Goal: Task Accomplishment & Management: Manage account settings

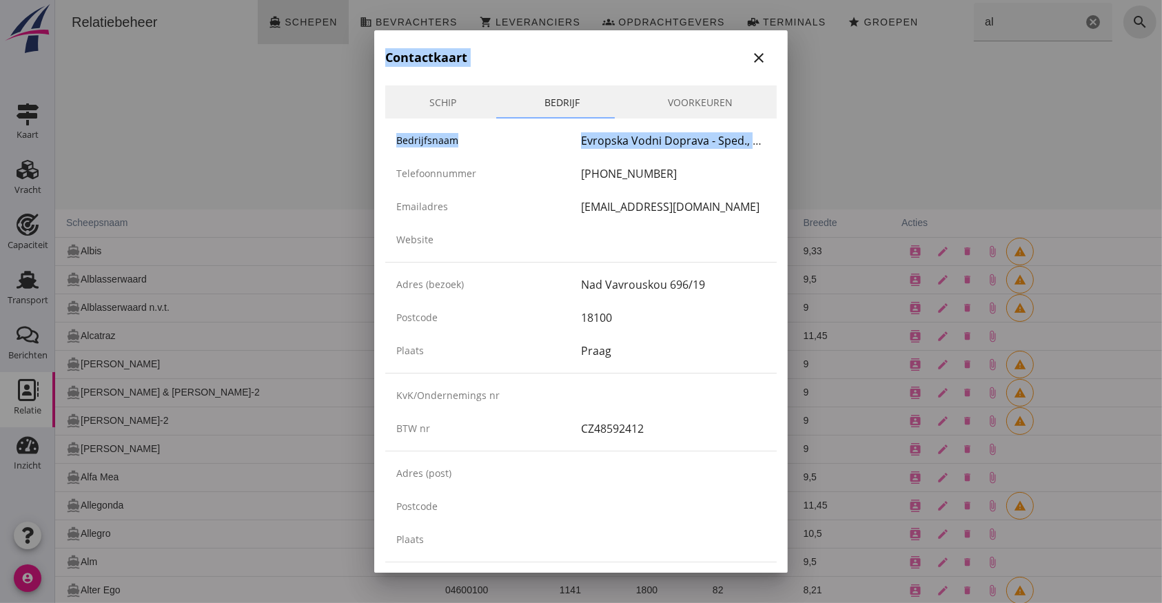
scroll to position [152, 0]
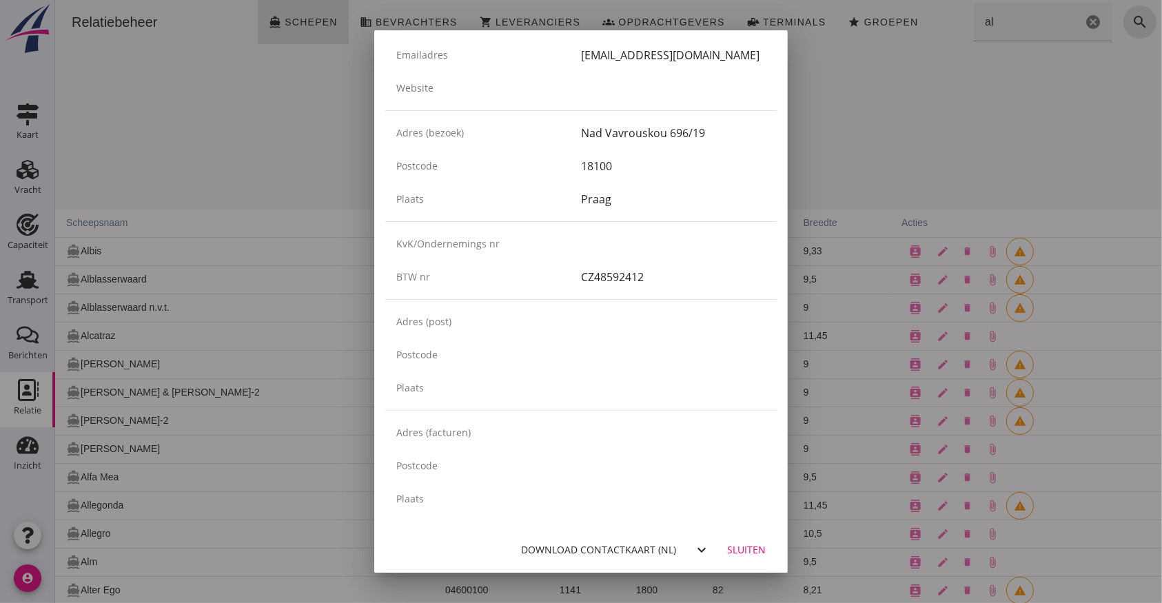
click at [838, 105] on div at bounding box center [581, 301] width 1162 height 603
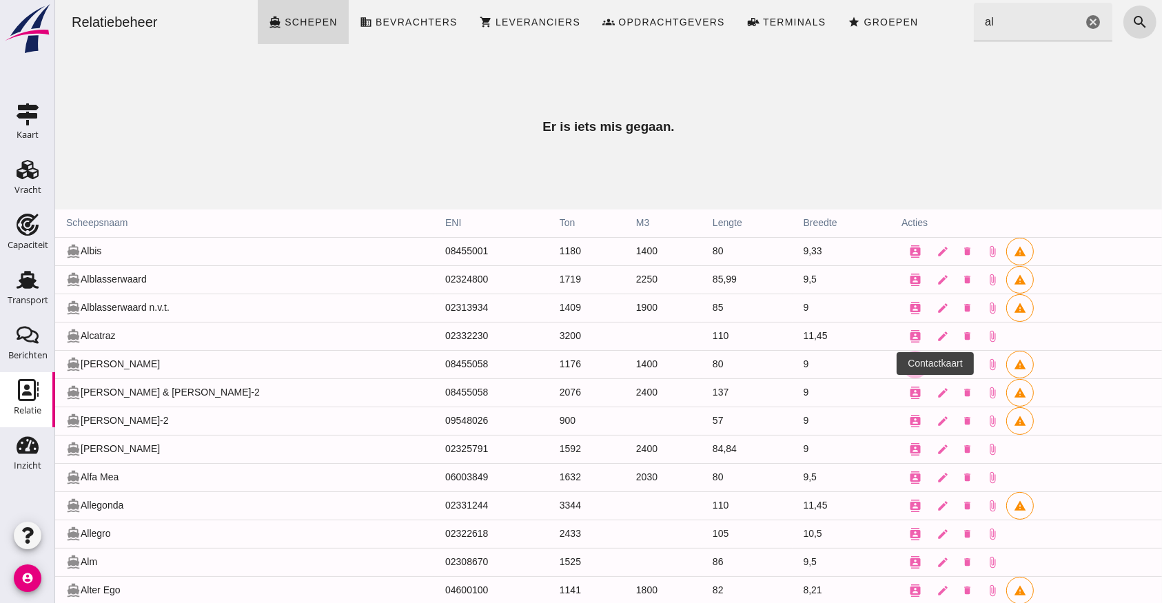
click at [901, 356] on button "contacts" at bounding box center [915, 365] width 28 height 28
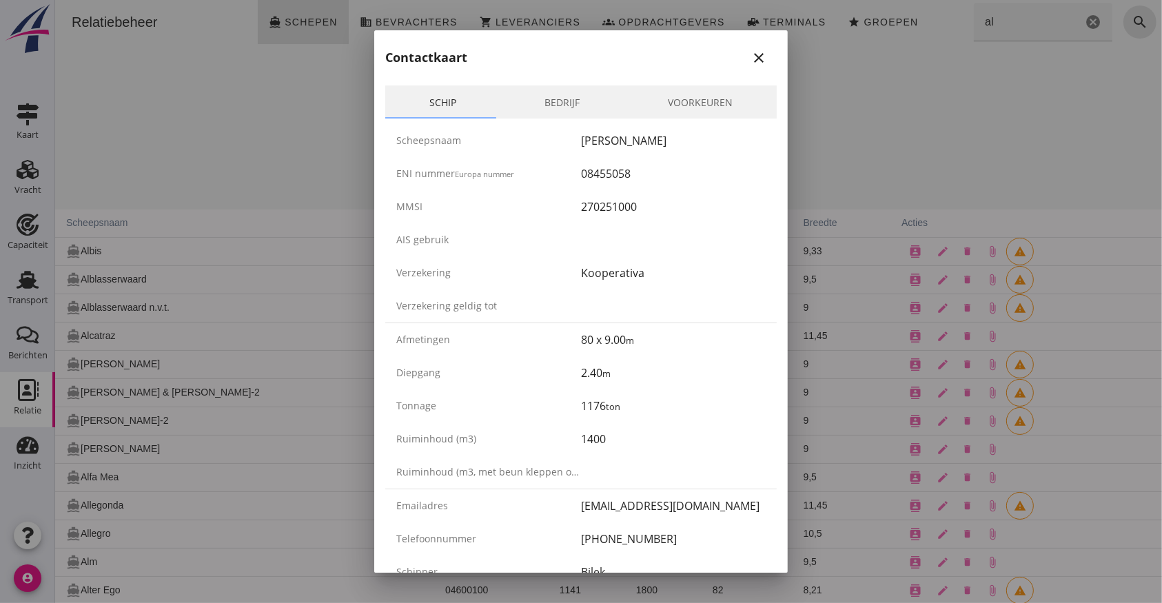
click at [251, 392] on div at bounding box center [581, 301] width 1162 height 603
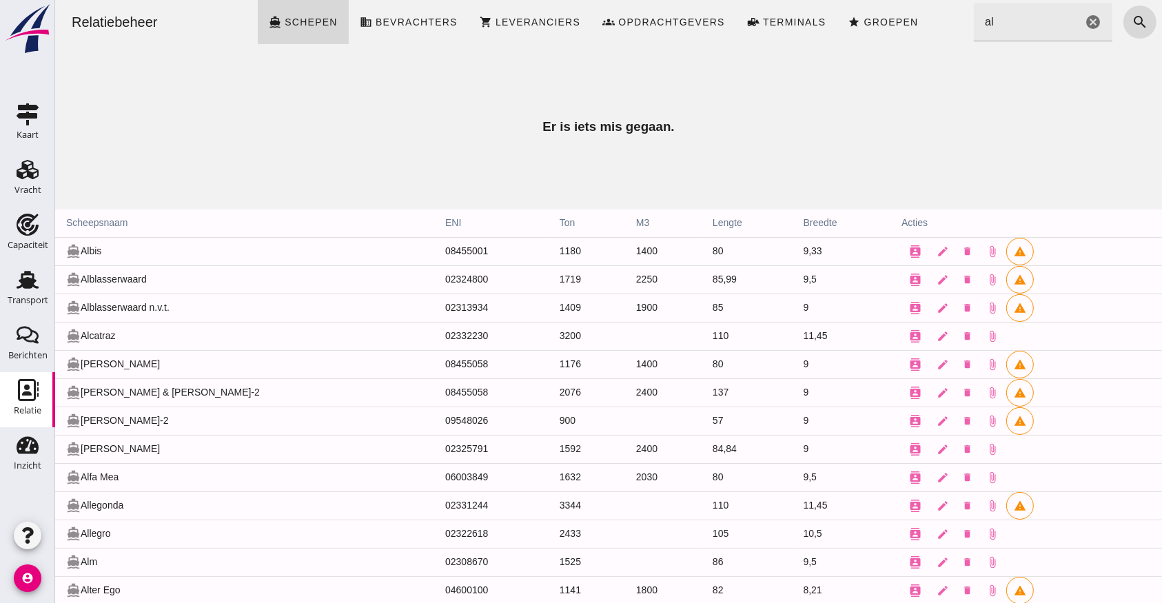
click at [701, 420] on td "57" at bounding box center [746, 421] width 91 height 28
click at [120, 420] on td "directions_boat [PERSON_NAME]-2" at bounding box center [243, 421] width 379 height 28
click at [909, 419] on icon "contacts" at bounding box center [915, 421] width 12 height 12
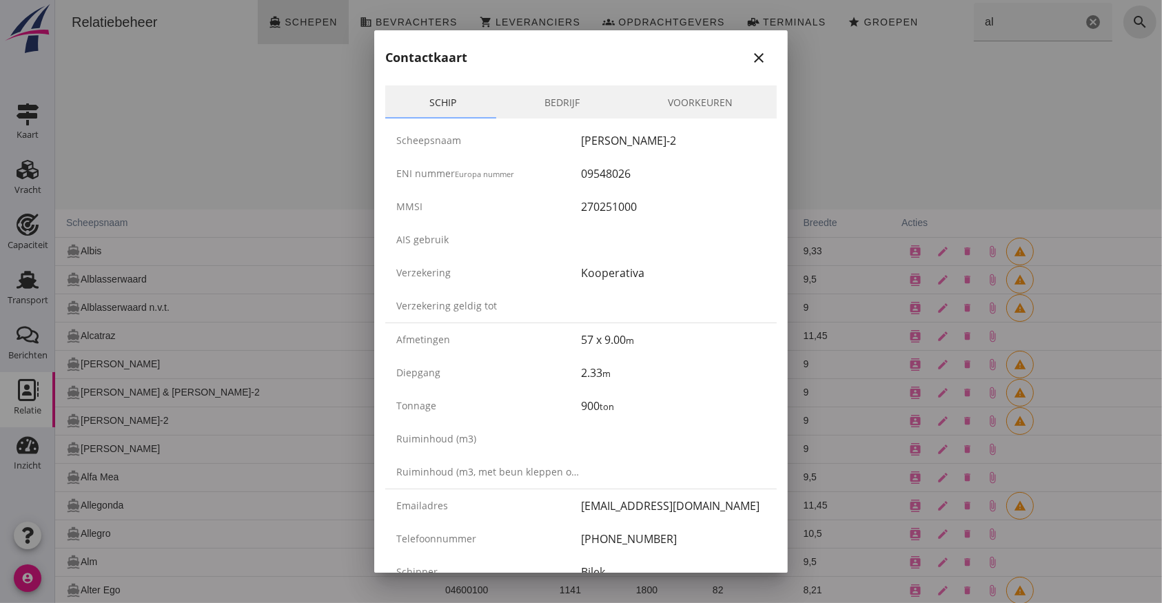
click at [234, 165] on div at bounding box center [581, 301] width 1162 height 603
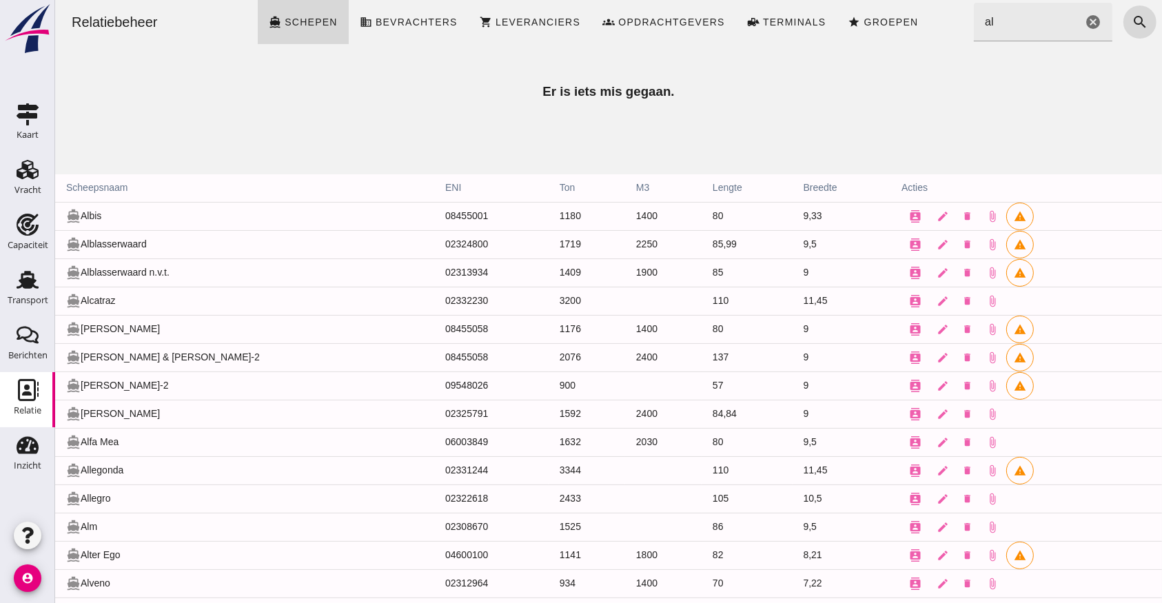
scroll to position [54, 0]
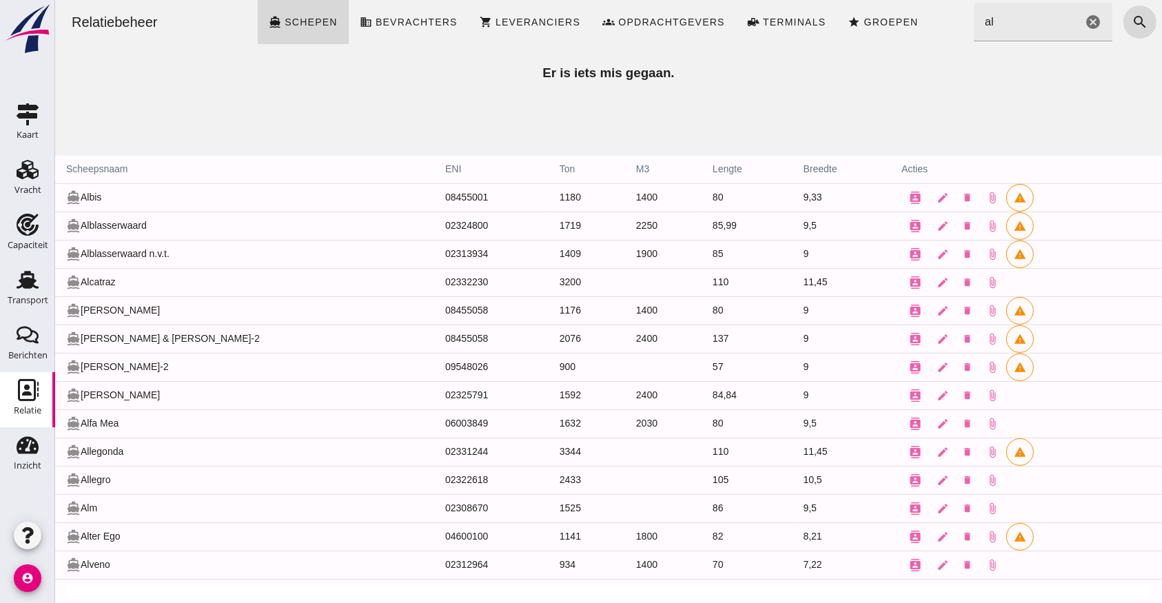
click at [818, 447] on td "11,45" at bounding box center [841, 452] width 99 height 28
click at [983, 24] on input "al" at bounding box center [1027, 22] width 108 height 39
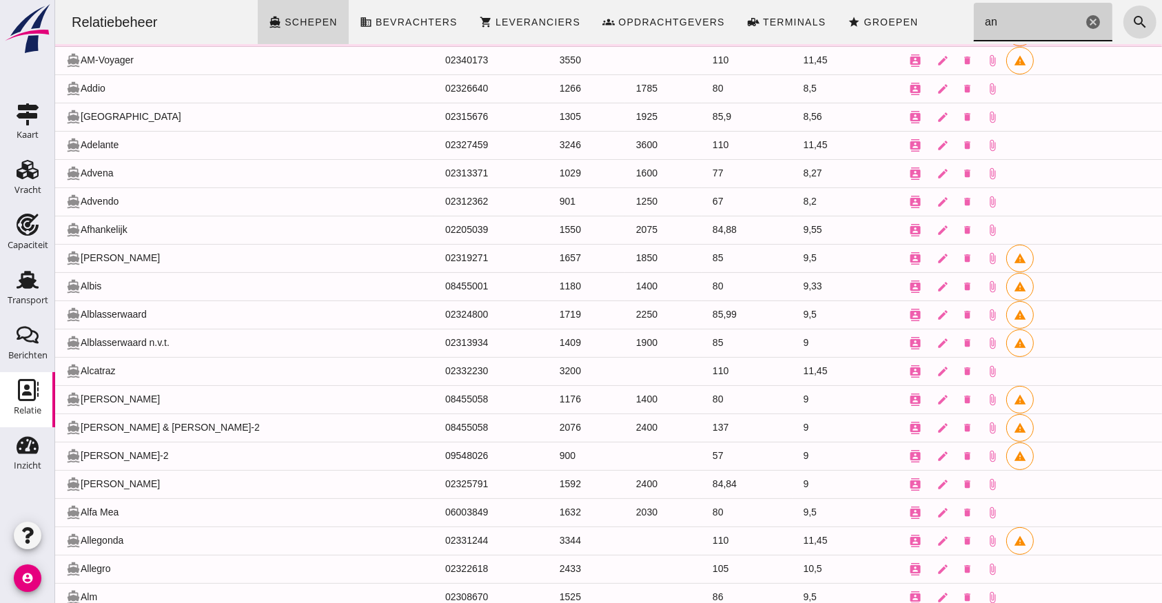
scroll to position [0, 0]
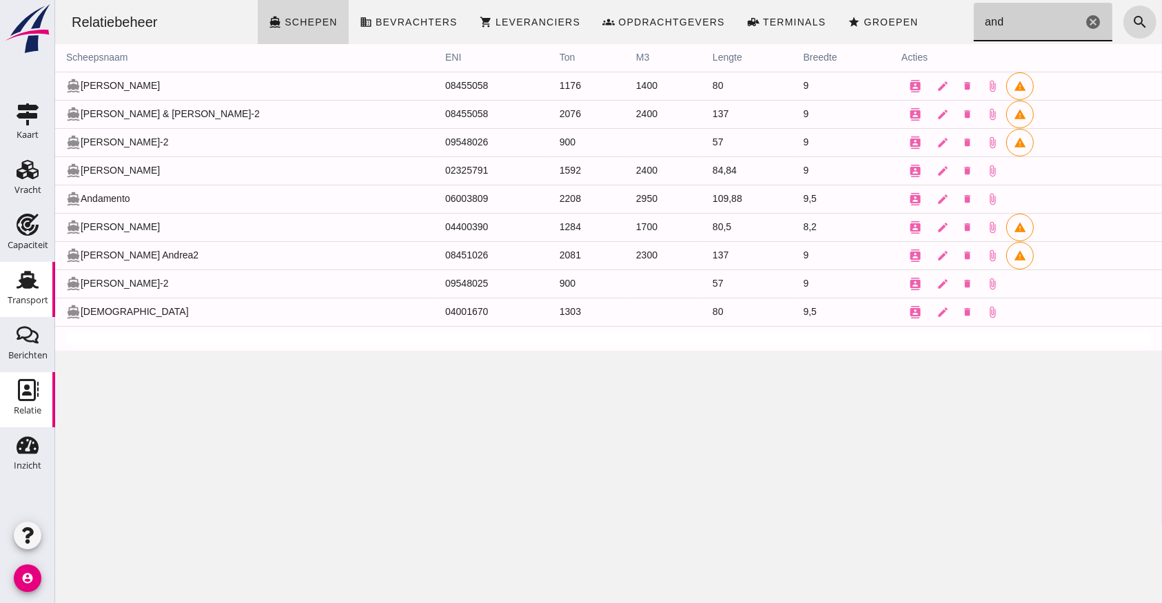
type input "and"
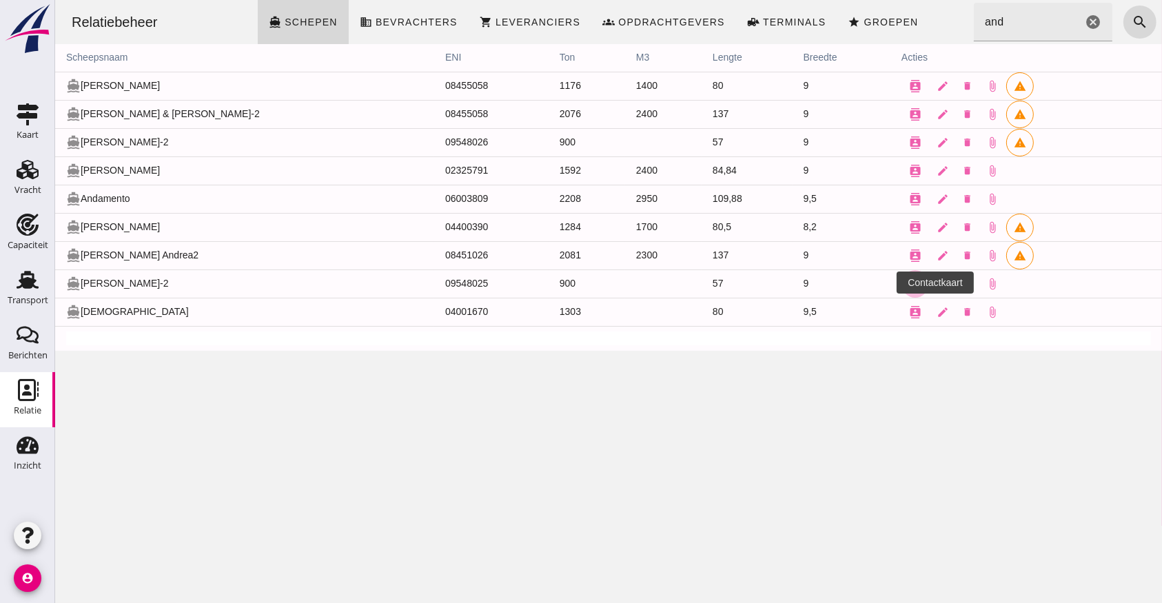
click at [909, 281] on icon "contacts" at bounding box center [915, 284] width 12 height 12
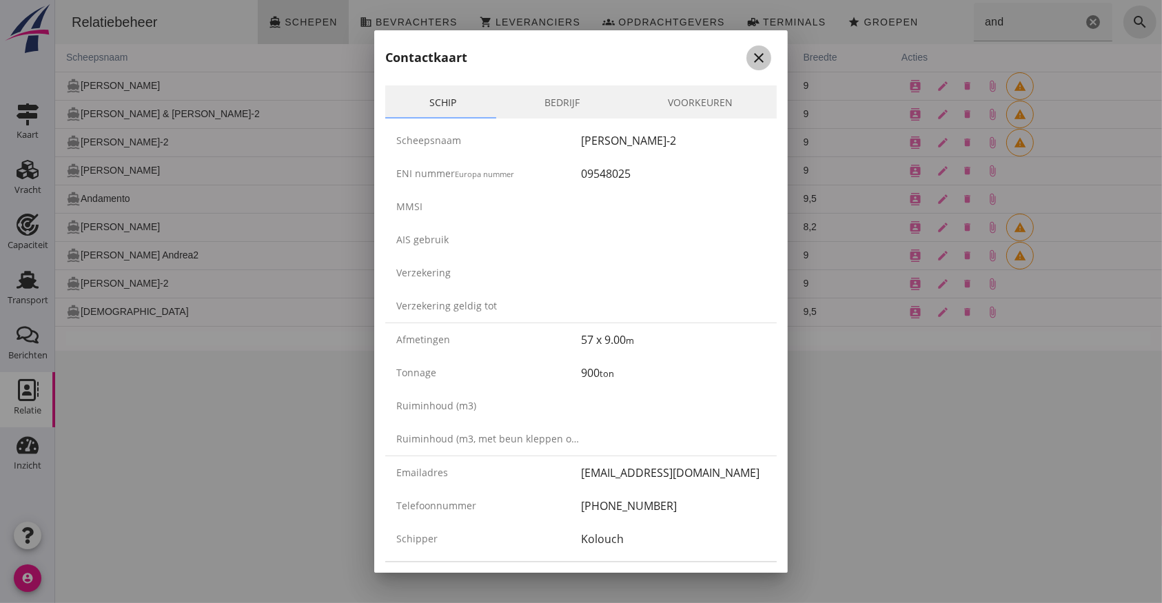
click at [751, 52] on icon "close" at bounding box center [759, 58] width 17 height 17
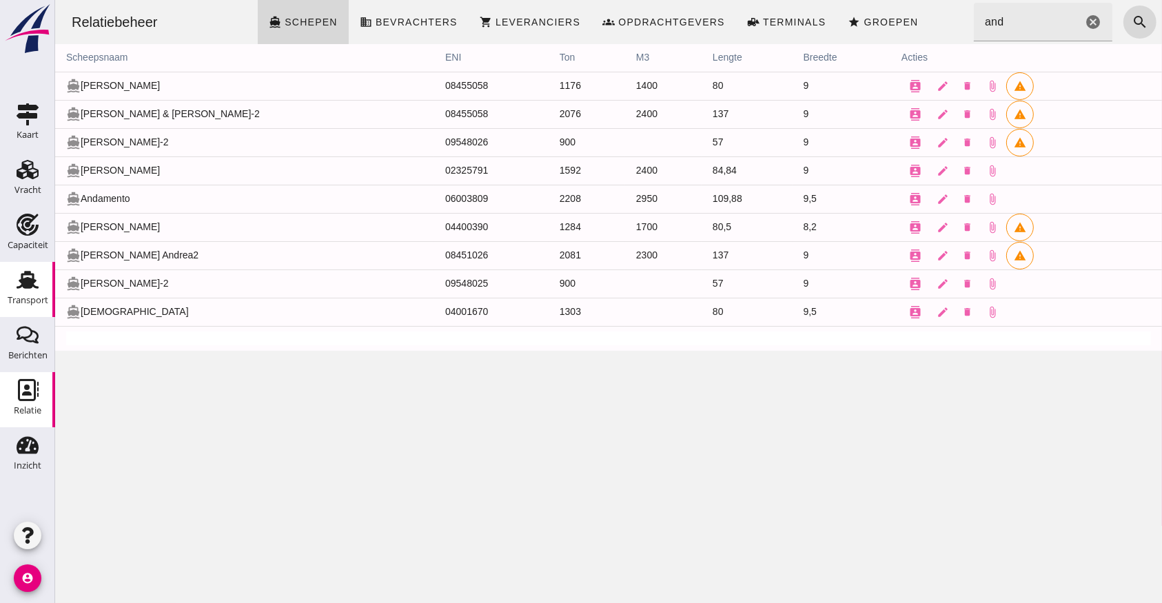
click at [21, 274] on icon "Transport" at bounding box center [28, 280] width 22 height 22
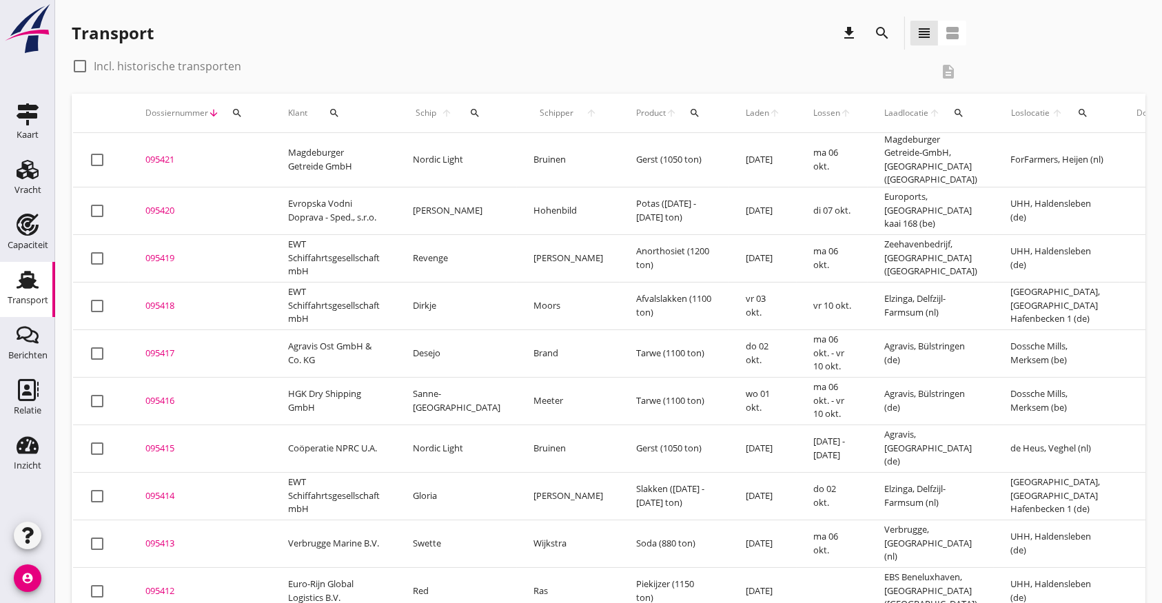
click at [161, 442] on div "095415" at bounding box center [200, 449] width 110 height 14
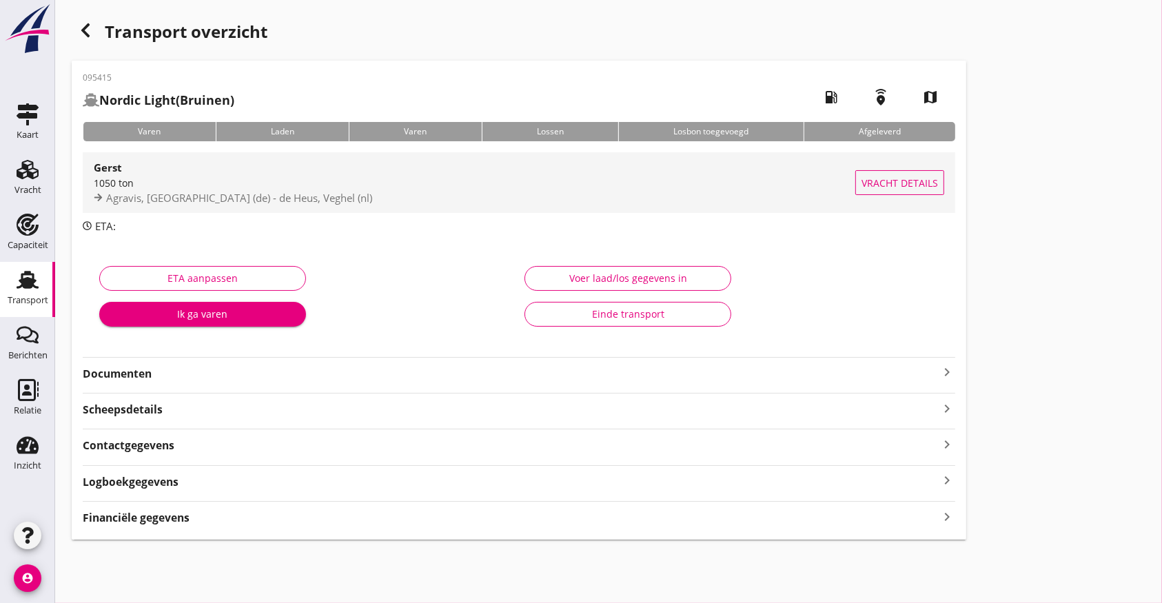
click at [146, 183] on div "1050 ton" at bounding box center [475, 183] width 762 height 14
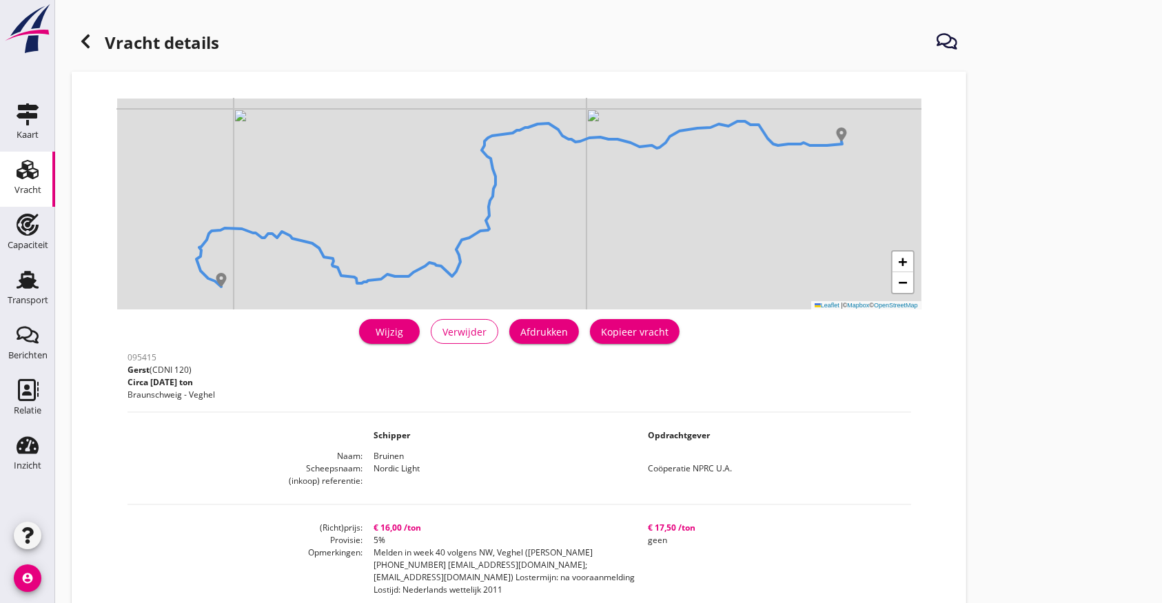
click at [370, 313] on div "+ − Leaflet | © Mapbox © OpenStreetMap warning Het transport heeft al een afges…" at bounding box center [519, 543] width 817 height 942
click at [384, 331] on div "Wijzig" at bounding box center [389, 332] width 39 height 14
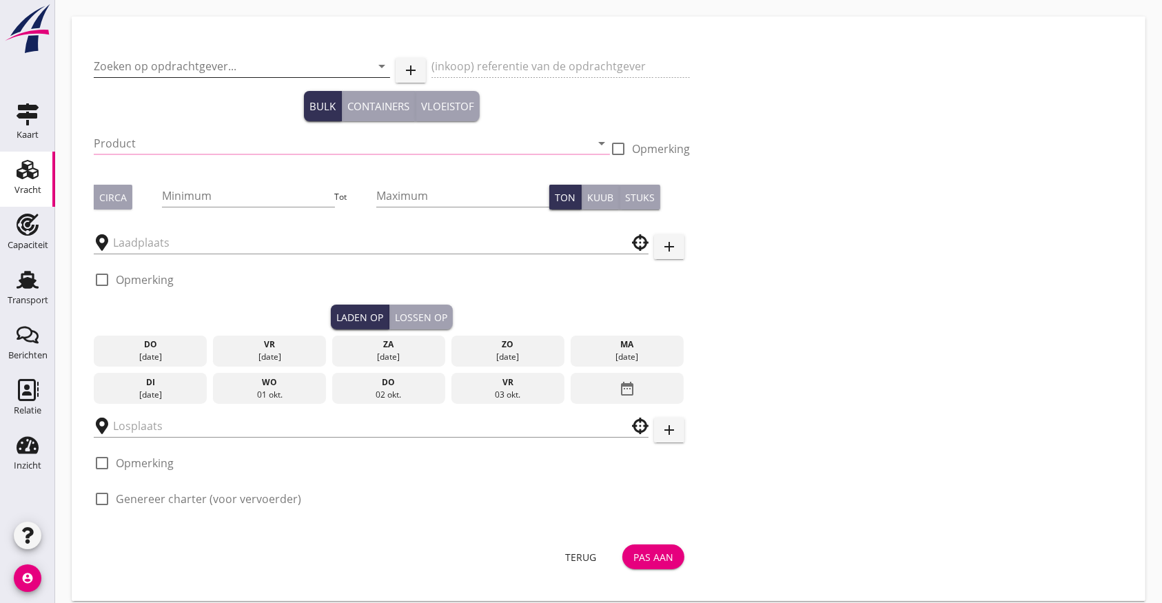
type input "Coöperatie NPRC U.A."
type input "Gerst (120)"
type input "1050"
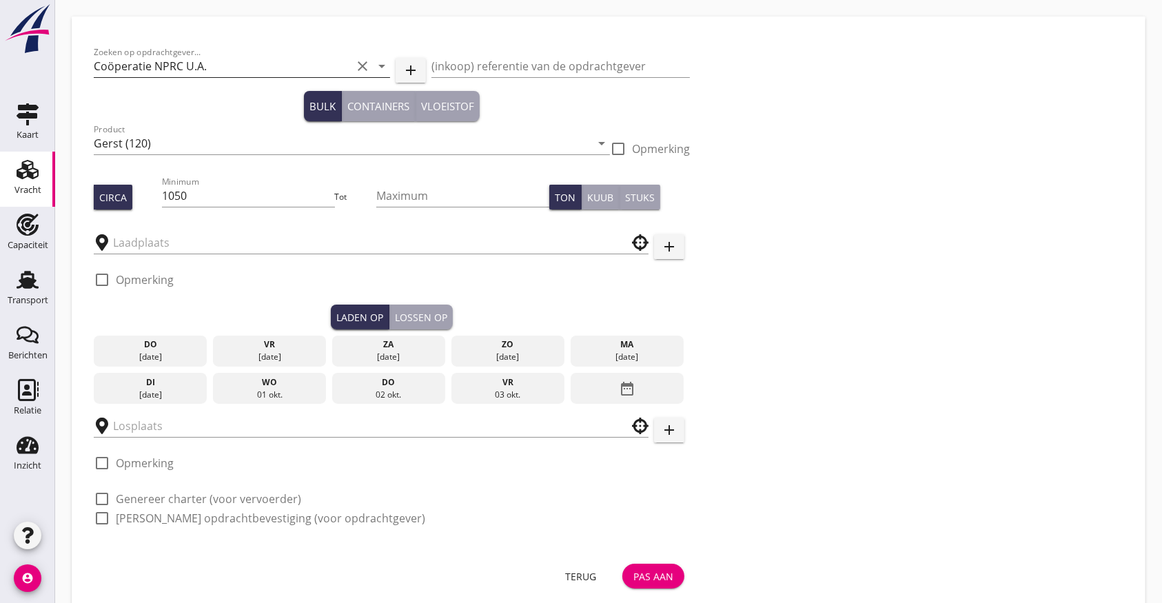
type input "Agravis"
type input "de Heus"
checkbox input "true"
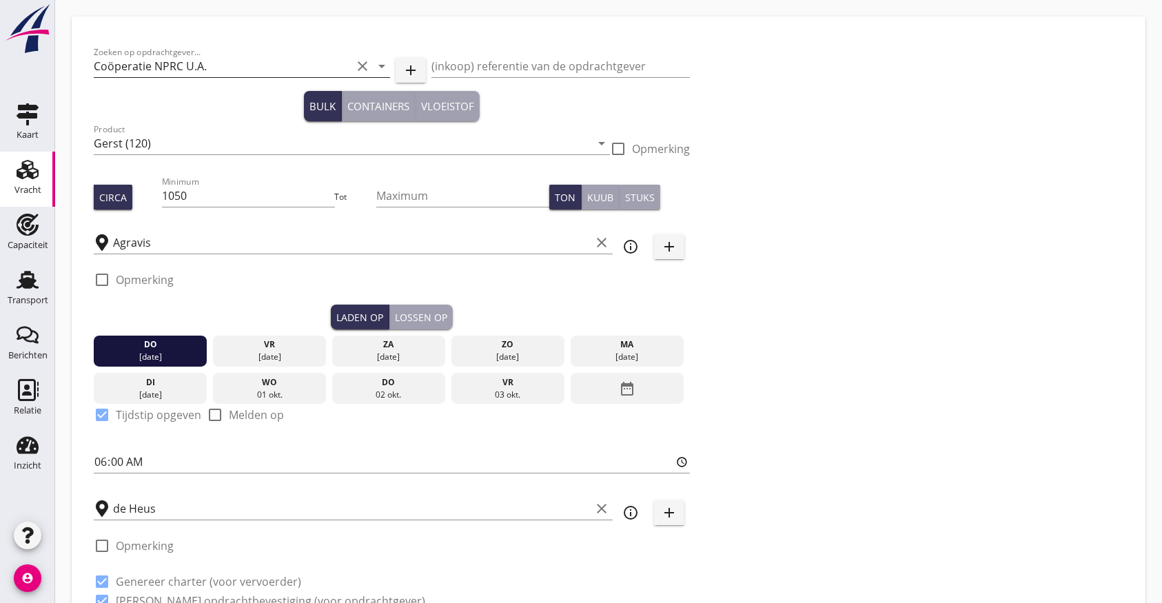
click at [228, 61] on input "Coöperatie NPRC U.A." at bounding box center [223, 66] width 258 height 22
type input "16"
type textarea "Melden in week 40 volgens NW, Veghel ([PERSON_NAME] [PHONE_NUMBER] [EMAIL_ADDRE…"
radio input "false"
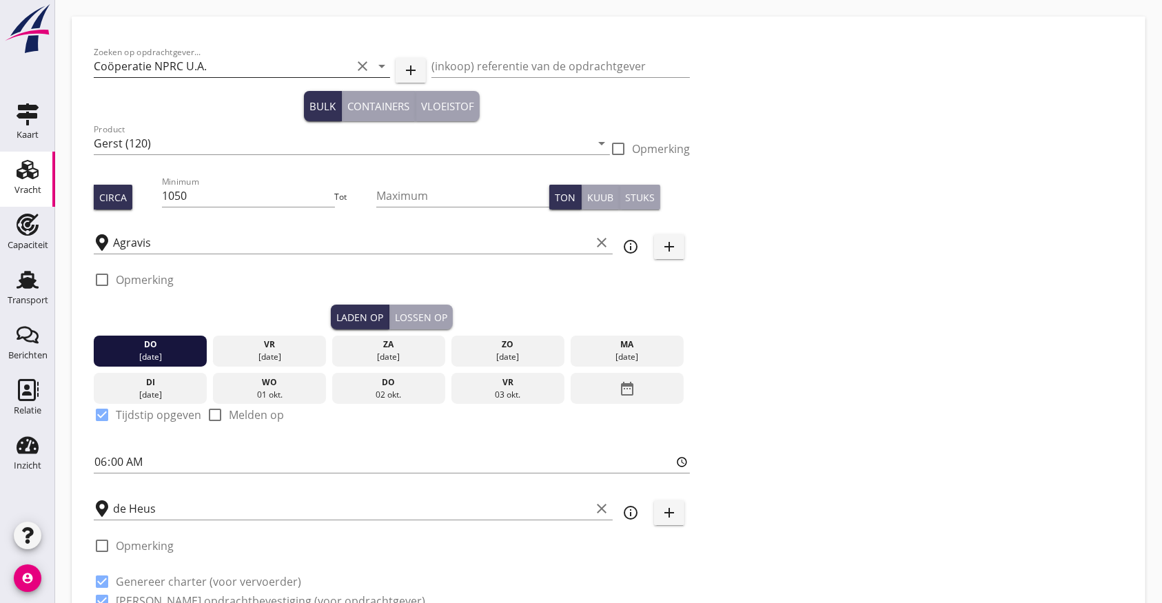
checkbox input "true"
type input "48"
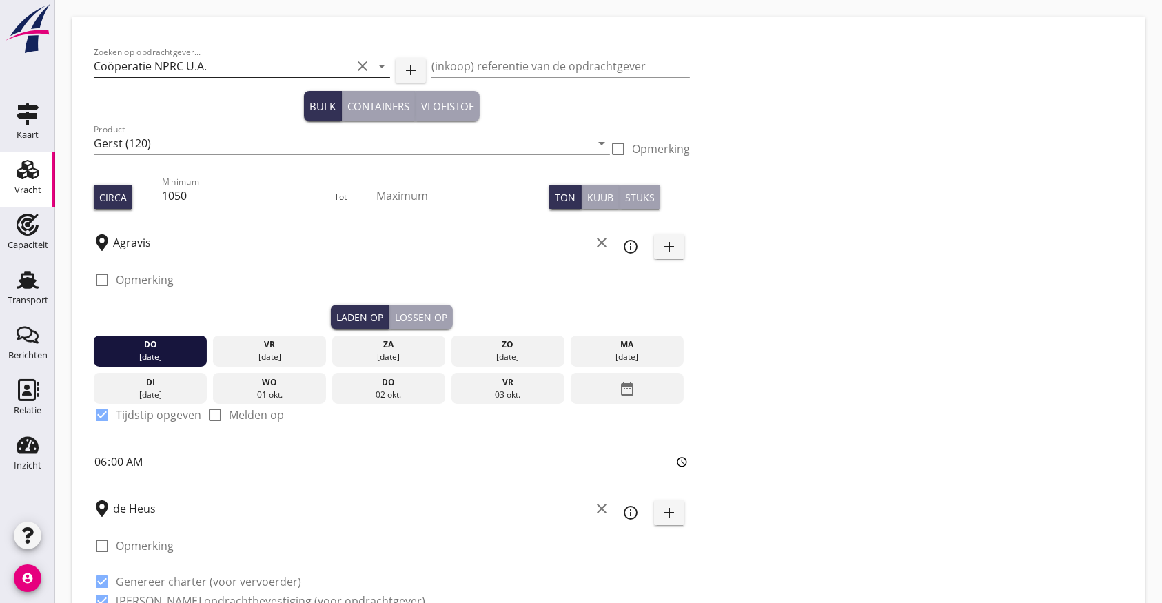
radio input "false"
radio input "true"
type input "5"
type input "17.5"
radio input "false"
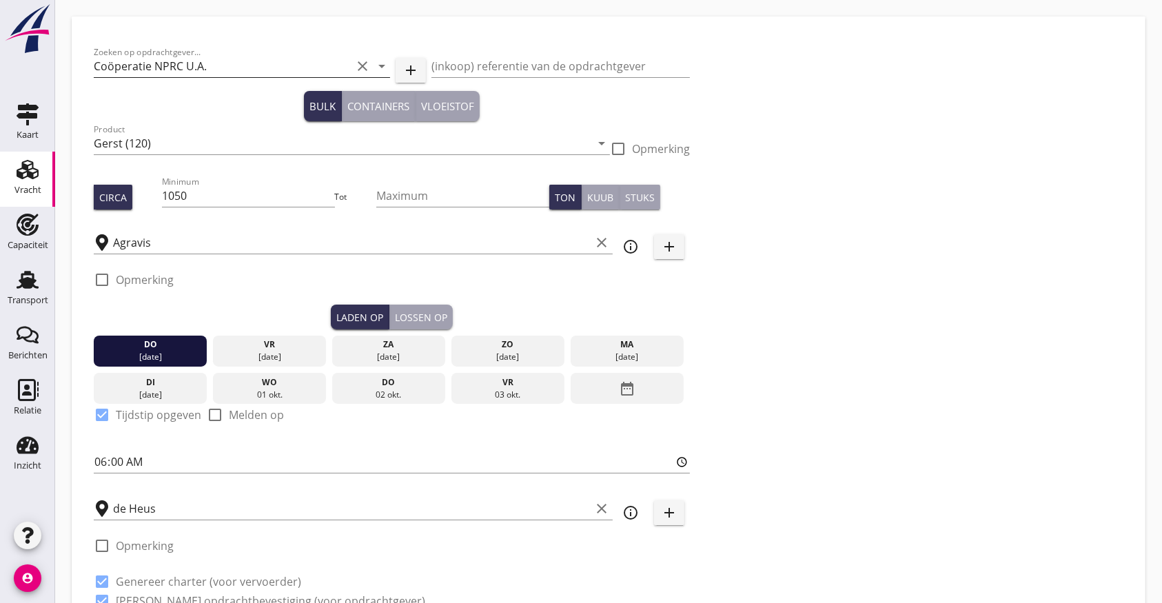
radio input "false"
checkbox input "true"
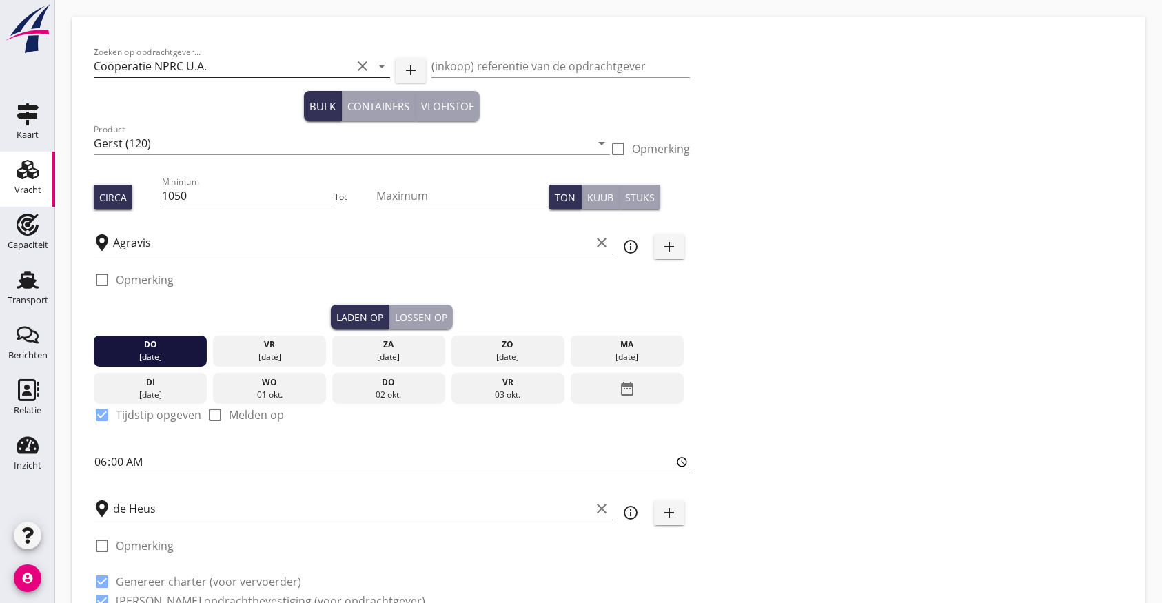
type input "2"
radio input "false"
radio input "true"
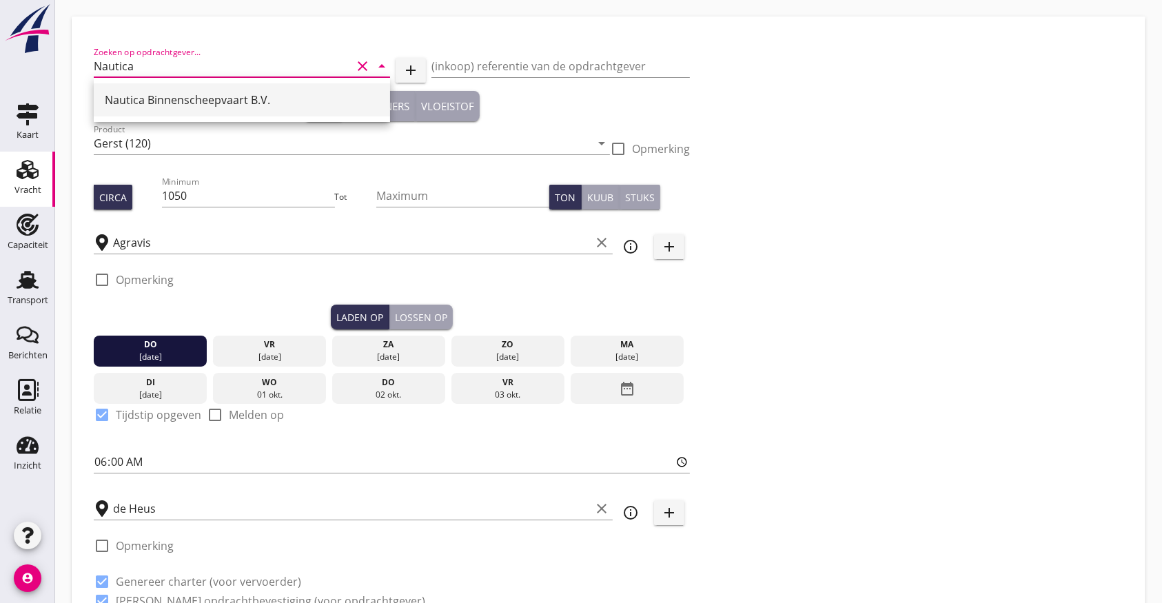
click at [217, 108] on div "Nautica Binnenscheepvaart B.V." at bounding box center [242, 100] width 274 height 17
type input "Nautica Binnenscheepvaart B.V."
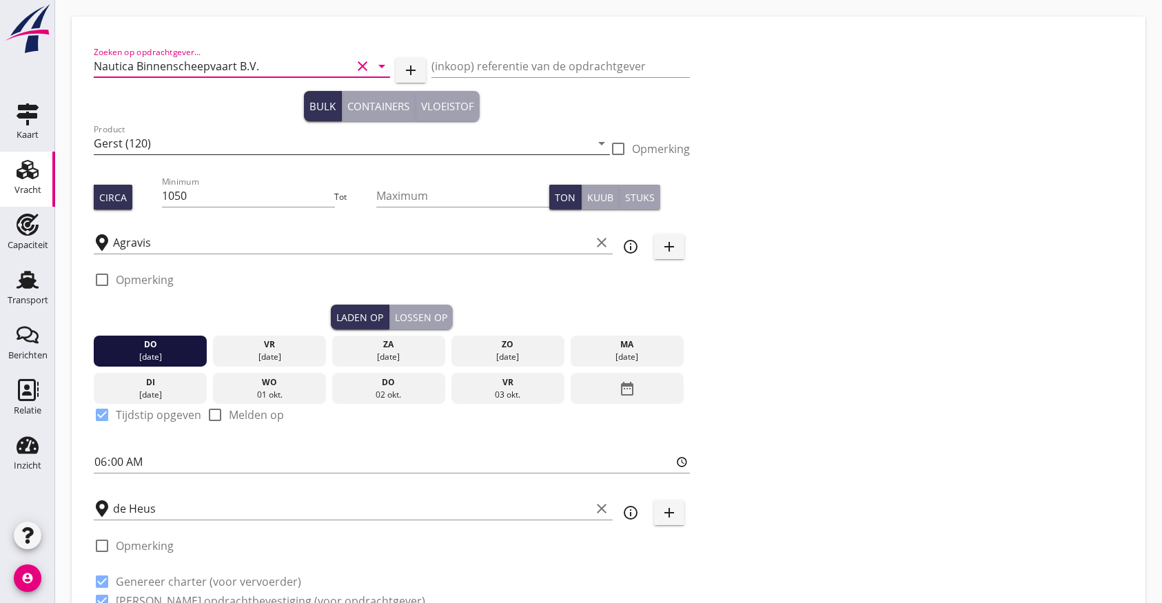
type input "Nautica Binnenscheepvaart B.V."
click at [179, 137] on input "Gerst (120)" at bounding box center [342, 143] width 497 height 22
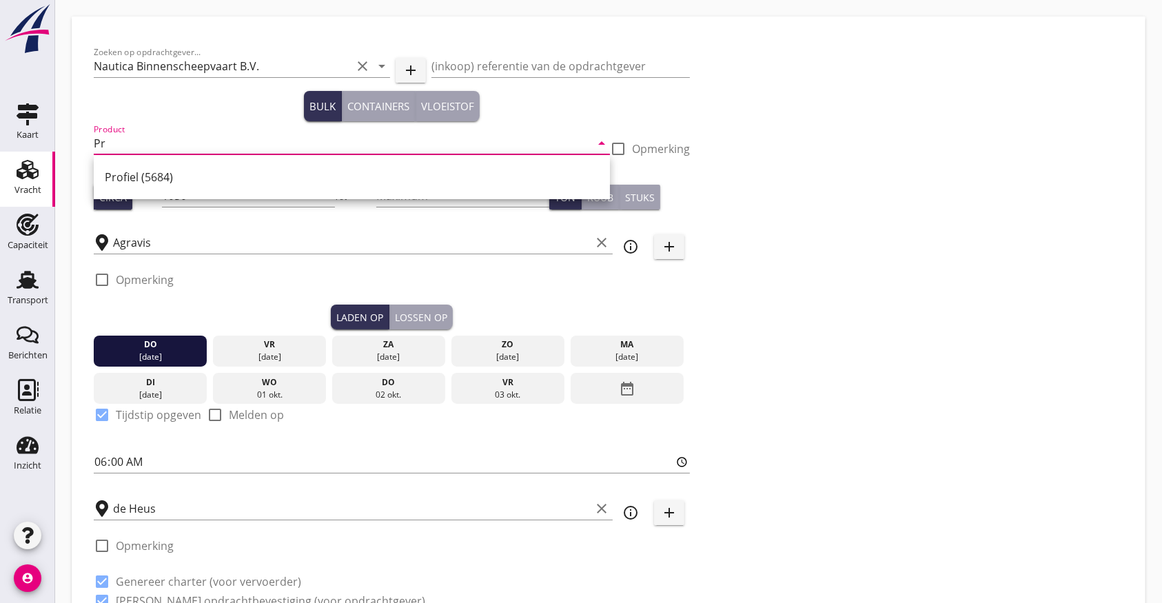
type input "P"
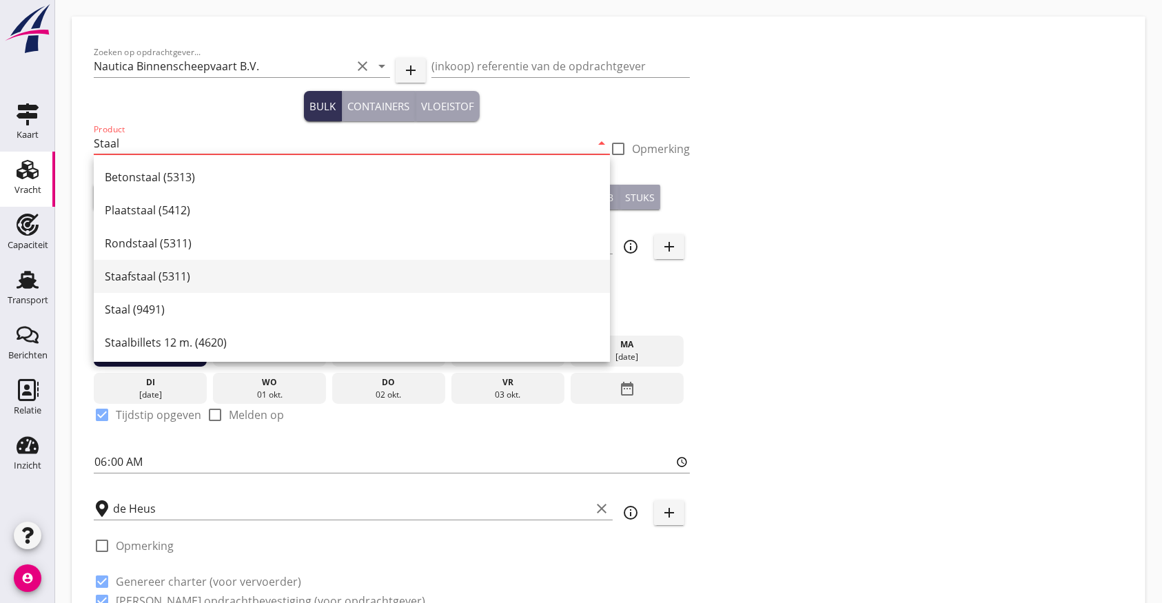
click at [153, 273] on div "Staafstaal (5311)" at bounding box center [352, 276] width 494 height 17
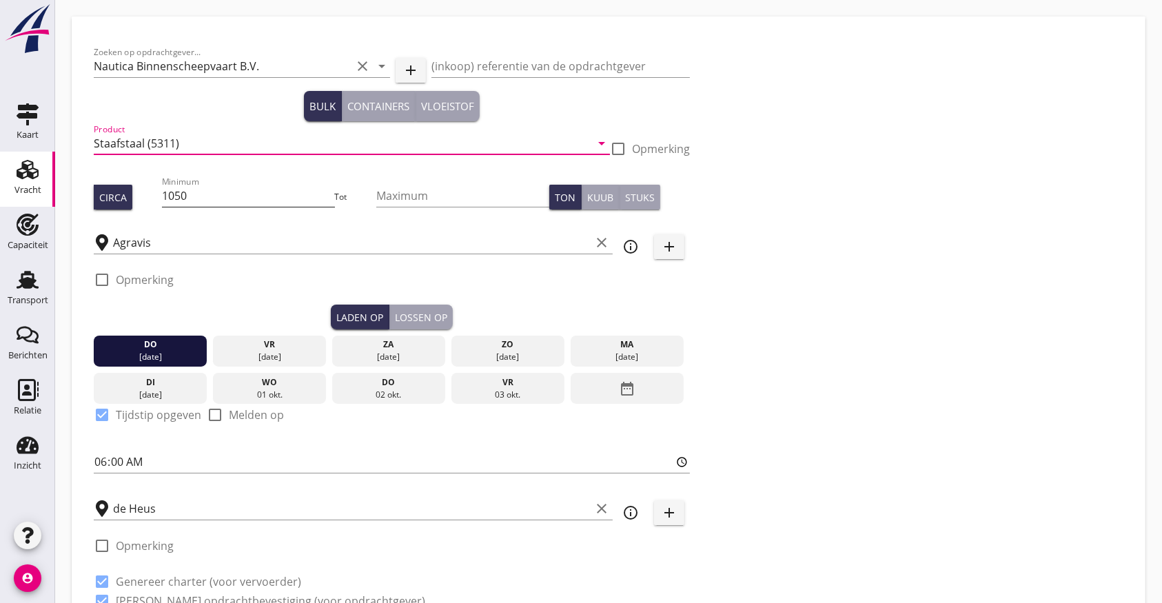
type input "Staafstaal (5311)"
drag, startPoint x: 215, startPoint y: 185, endPoint x: 203, endPoint y: 194, distance: 15.2
click at [205, 193] on input "1050" at bounding box center [248, 196] width 173 height 22
drag, startPoint x: 203, startPoint y: 194, endPoint x: 135, endPoint y: 191, distance: 68.3
click at [135, 191] on div "Circa Minimum 1050 Tot Maximum Ton Kuub Stuks" at bounding box center [392, 197] width 596 height 47
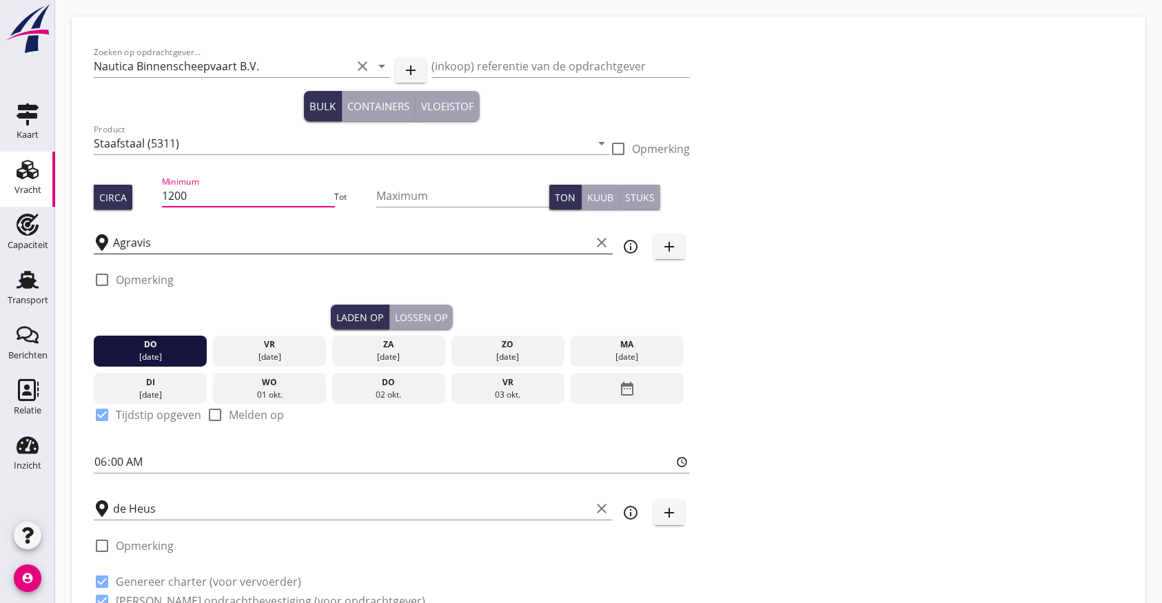
type input "1200"
click at [198, 252] on input "Agravis" at bounding box center [352, 243] width 478 height 22
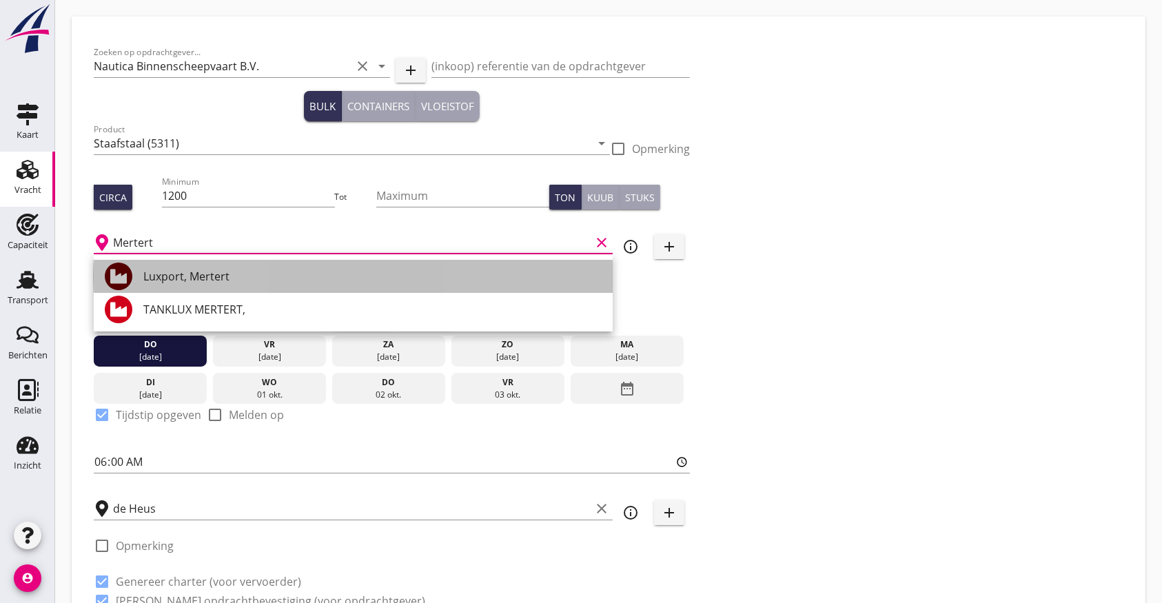
click at [207, 260] on div "Luxport, Mertert" at bounding box center [372, 276] width 458 height 33
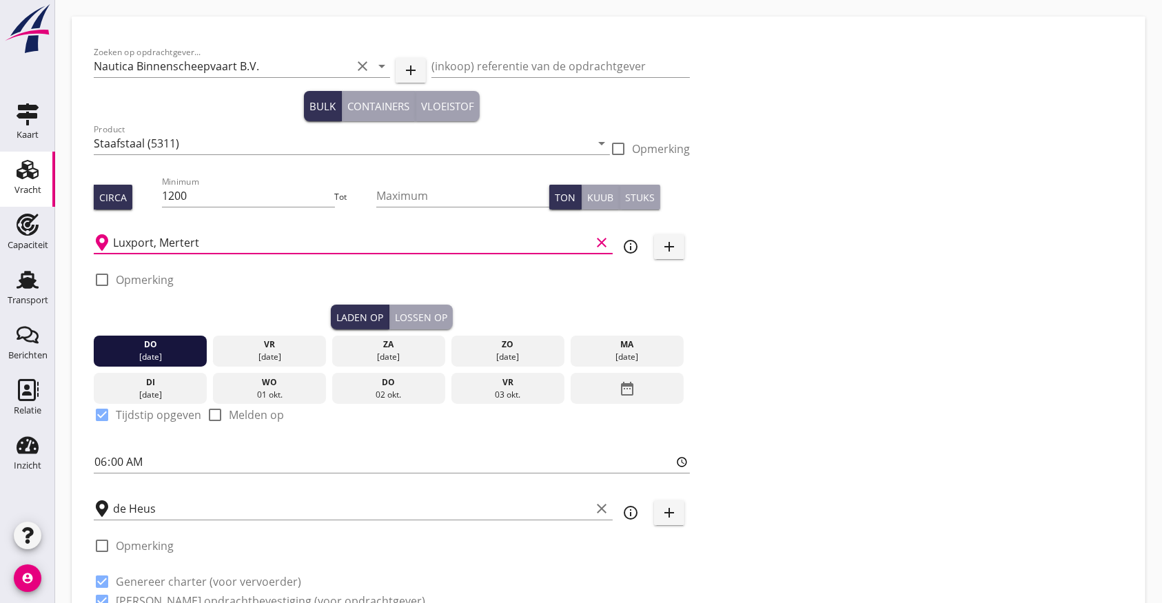
type input "Luxport, Mertert"
click at [629, 380] on icon "date_range" at bounding box center [627, 388] width 17 height 25
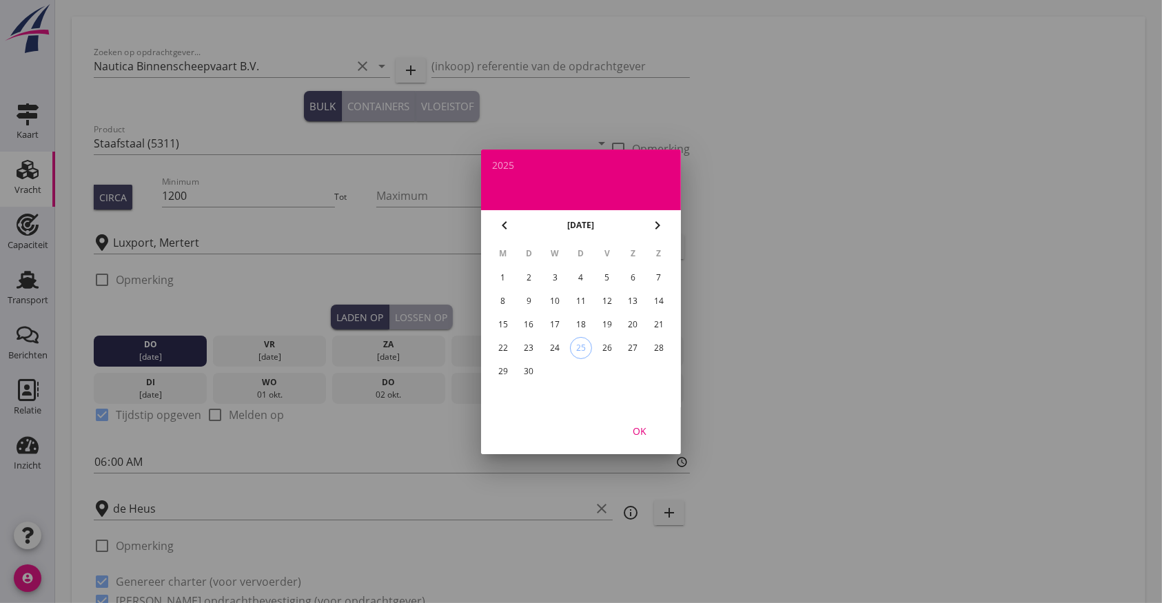
click at [654, 221] on icon "chevron_right" at bounding box center [657, 225] width 17 height 17
click at [525, 301] on div "7" at bounding box center [529, 301] width 22 height 22
click at [633, 423] on div "OK" at bounding box center [639, 430] width 39 height 14
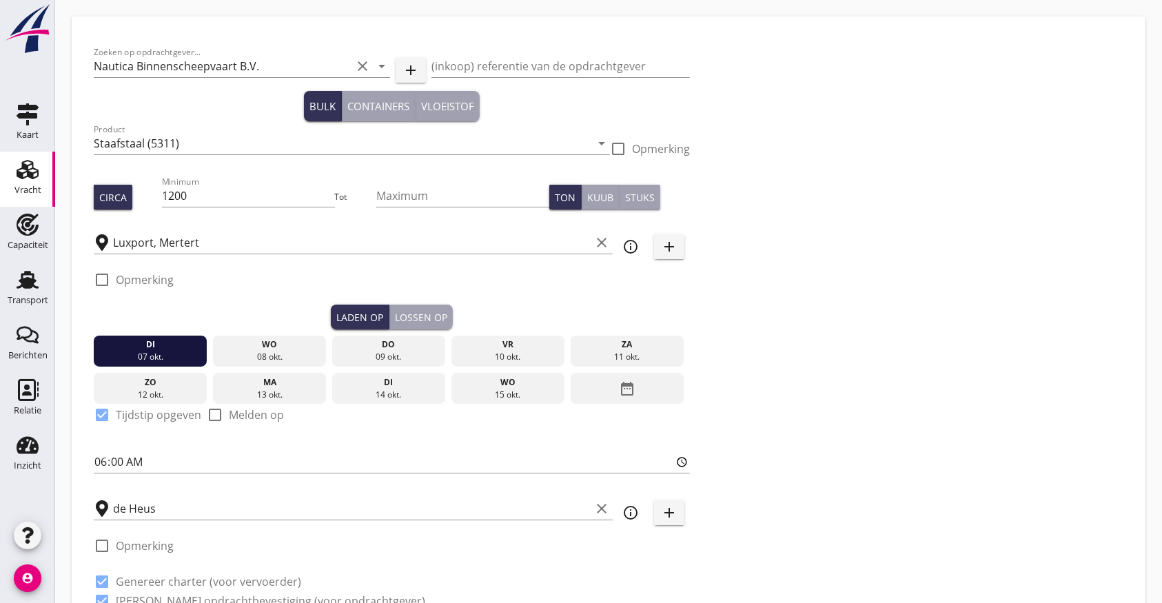
click at [410, 313] on div "Lossen op" at bounding box center [421, 317] width 52 height 14
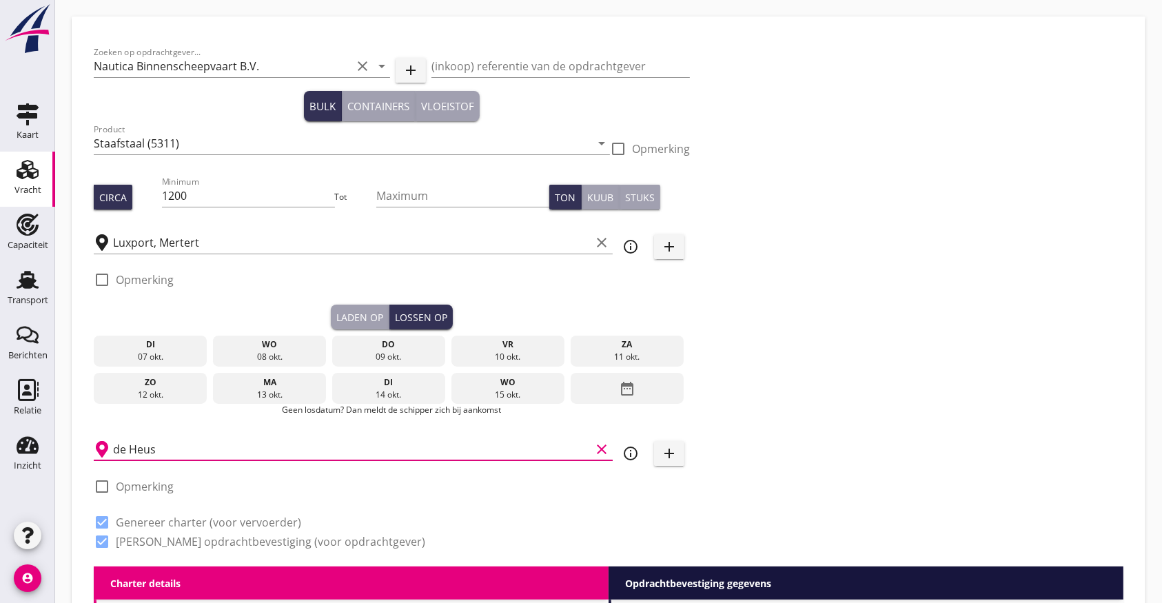
click at [230, 446] on input "de Heus" at bounding box center [352, 449] width 478 height 22
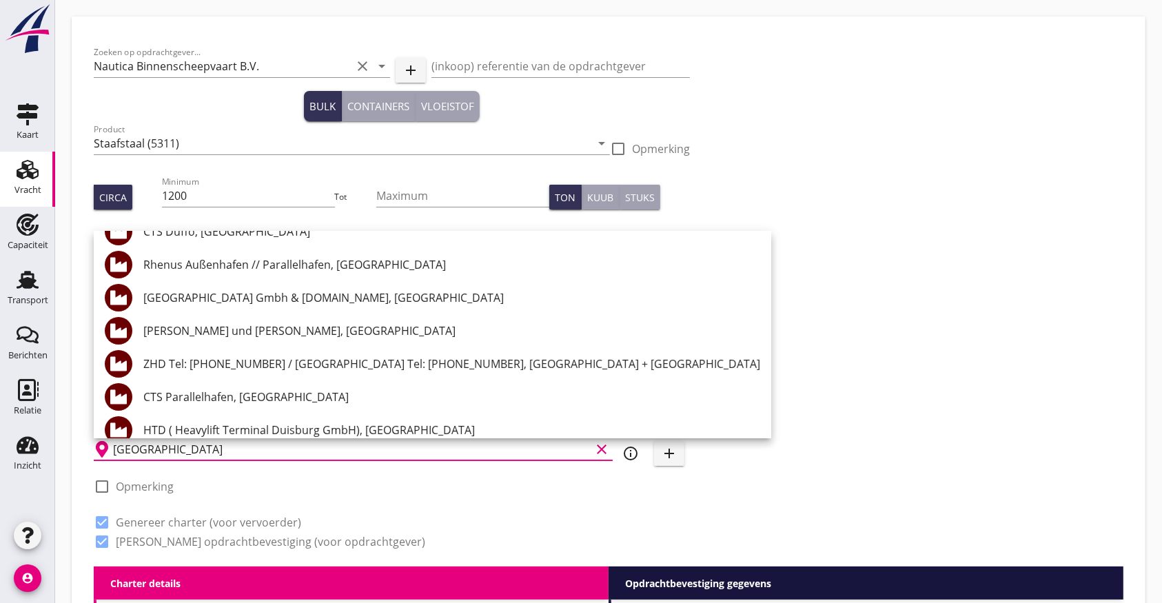
scroll to position [183, 0]
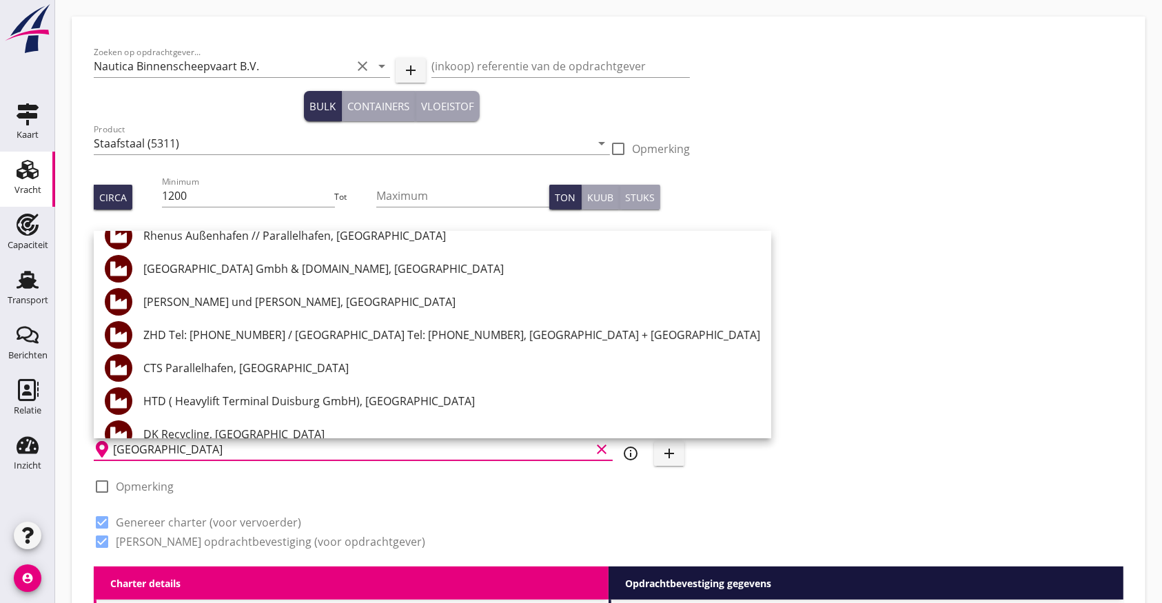
type input "[GEOGRAPHIC_DATA]"
click at [237, 230] on div "Luxport, Mertert clear" at bounding box center [353, 238] width 519 height 30
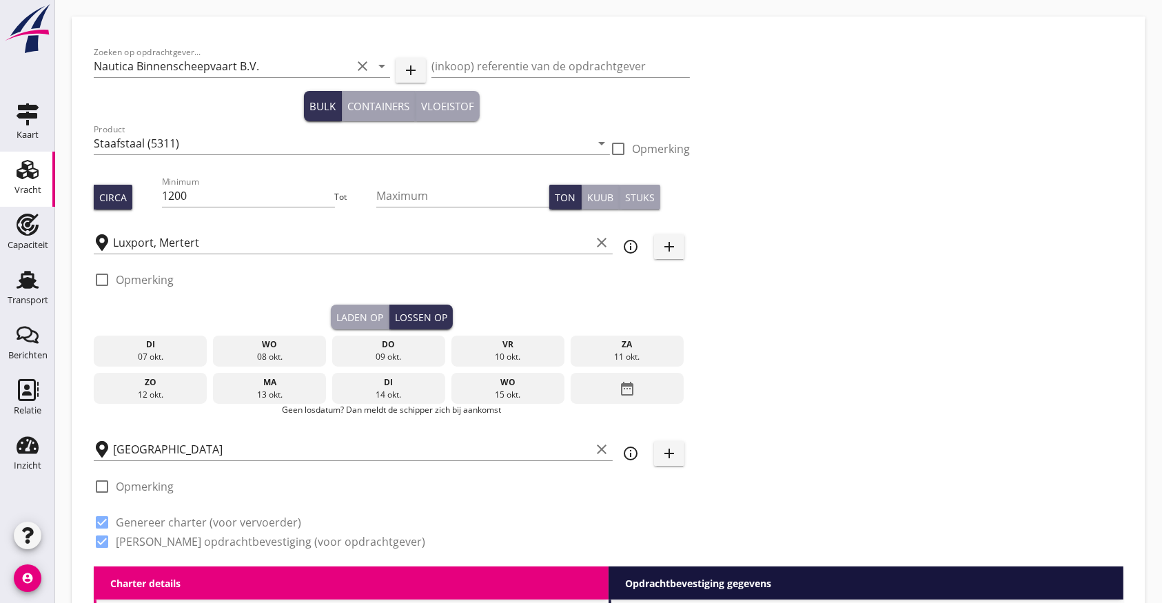
click at [292, 392] on div "13 okt." at bounding box center [269, 395] width 107 height 12
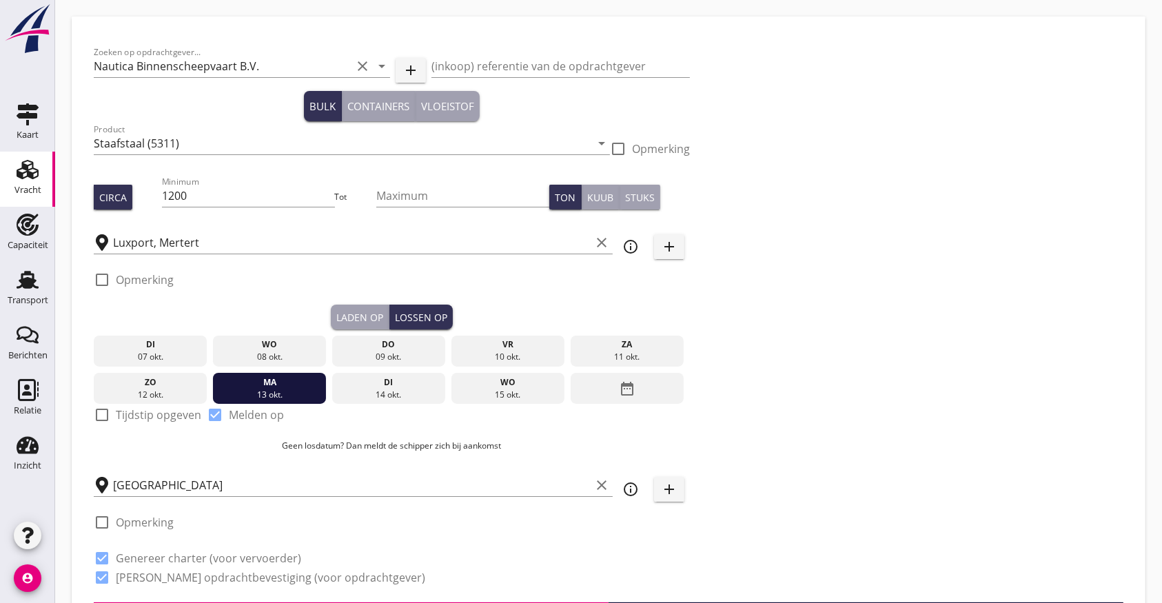
click at [165, 421] on label "Tijdstip opgeven" at bounding box center [158, 415] width 85 height 14
checkbox input "true"
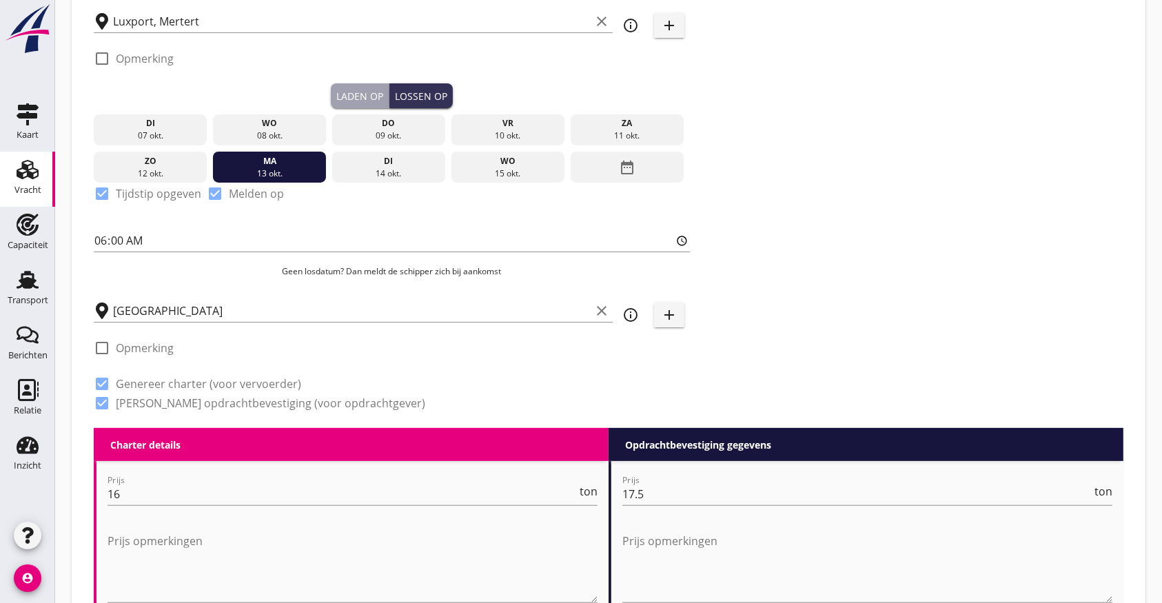
scroll to position [276, 0]
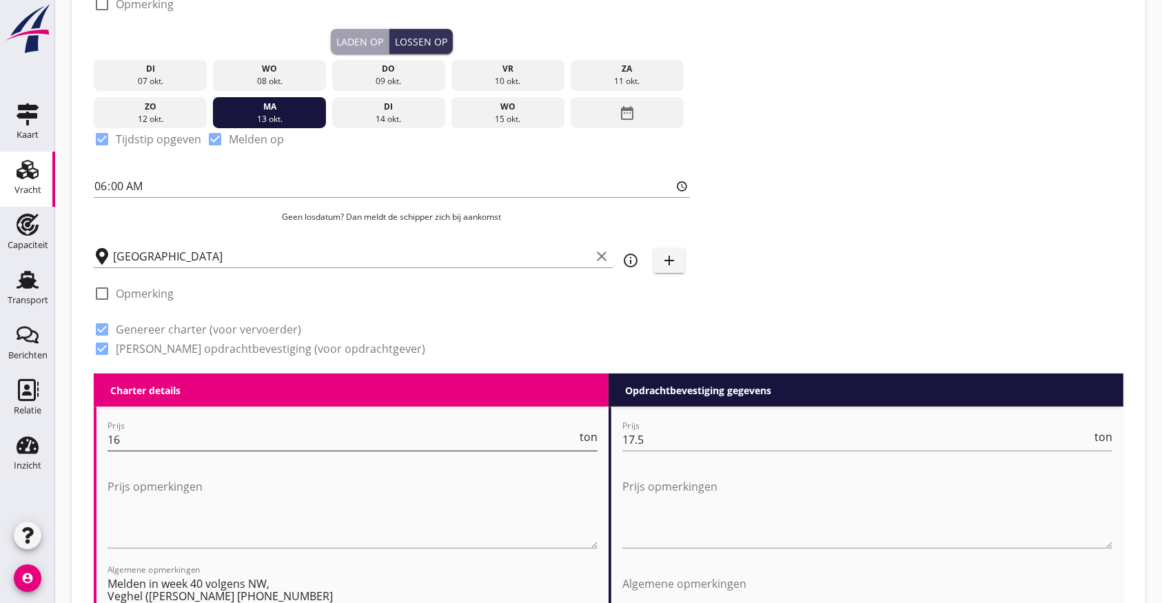
click at [158, 435] on input "16" at bounding box center [342, 440] width 469 height 22
type input "16000"
drag, startPoint x: 667, startPoint y: 434, endPoint x: 543, endPoint y: 430, distance: 124.8
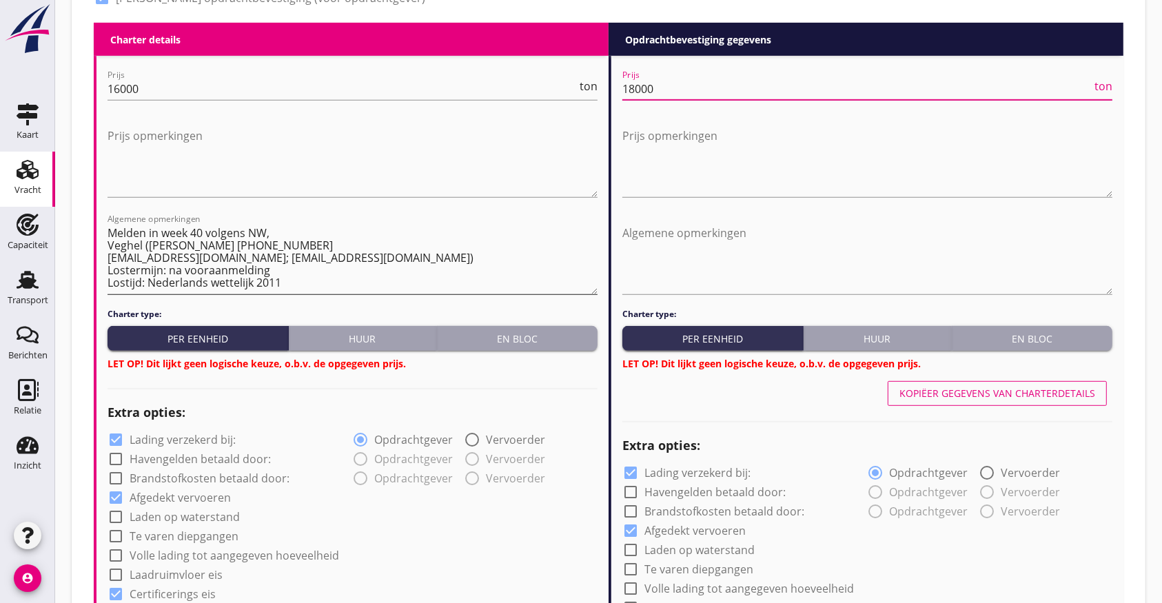
scroll to position [643, 0]
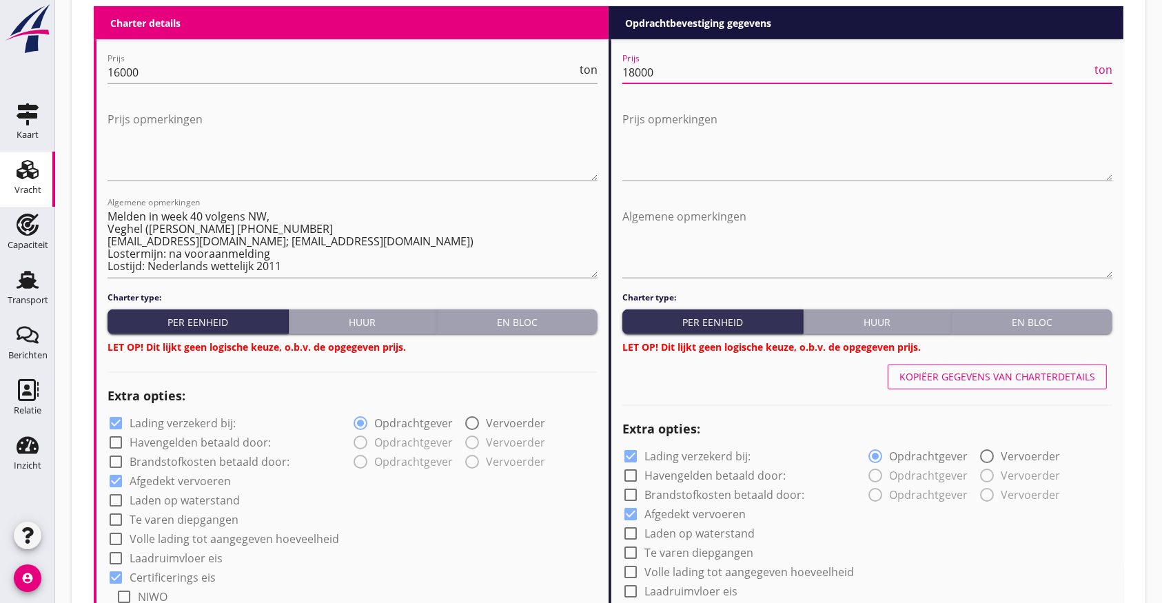
type input "18000"
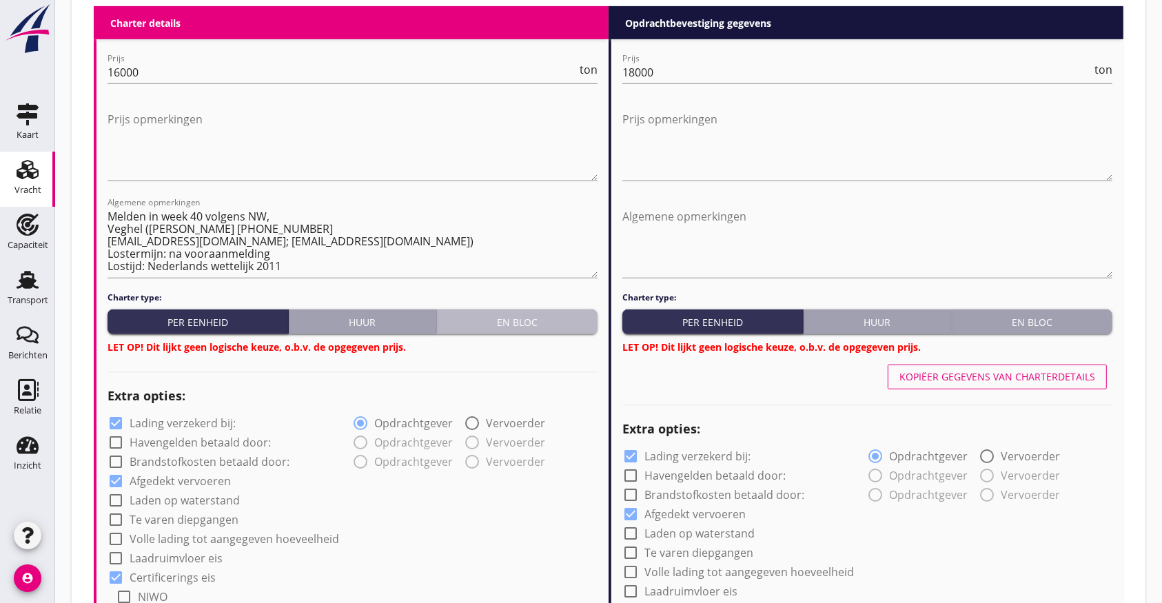
click at [534, 321] on div "En bloc" at bounding box center [518, 322] width 150 height 14
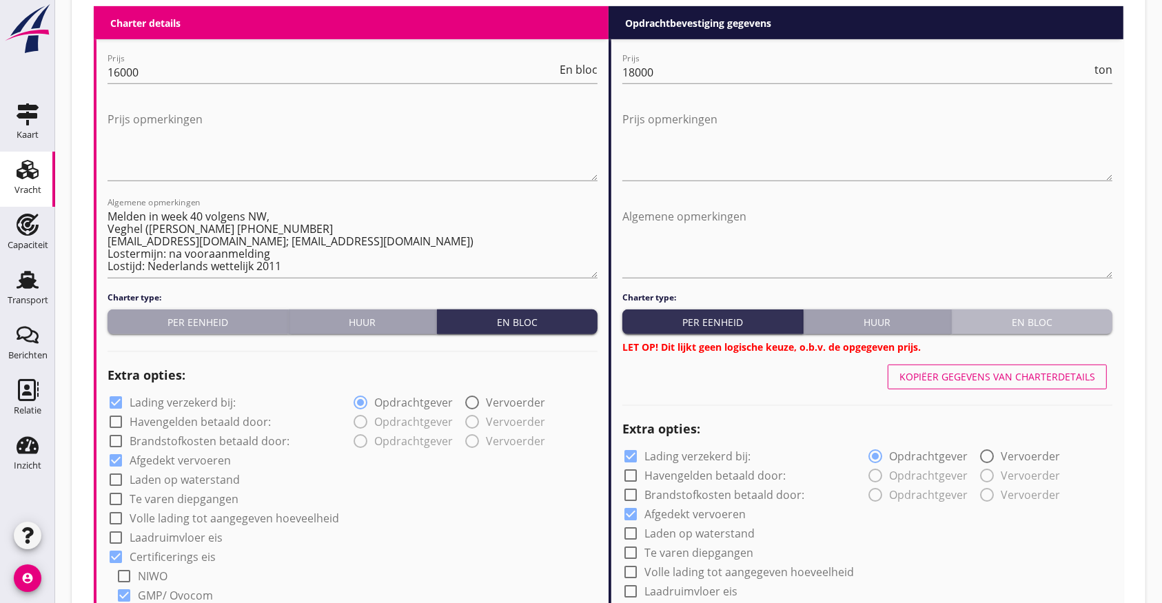
drag, startPoint x: 1064, startPoint y: 321, endPoint x: 1057, endPoint y: 324, distance: 8.1
click at [1065, 321] on div "En bloc" at bounding box center [1033, 322] width 150 height 14
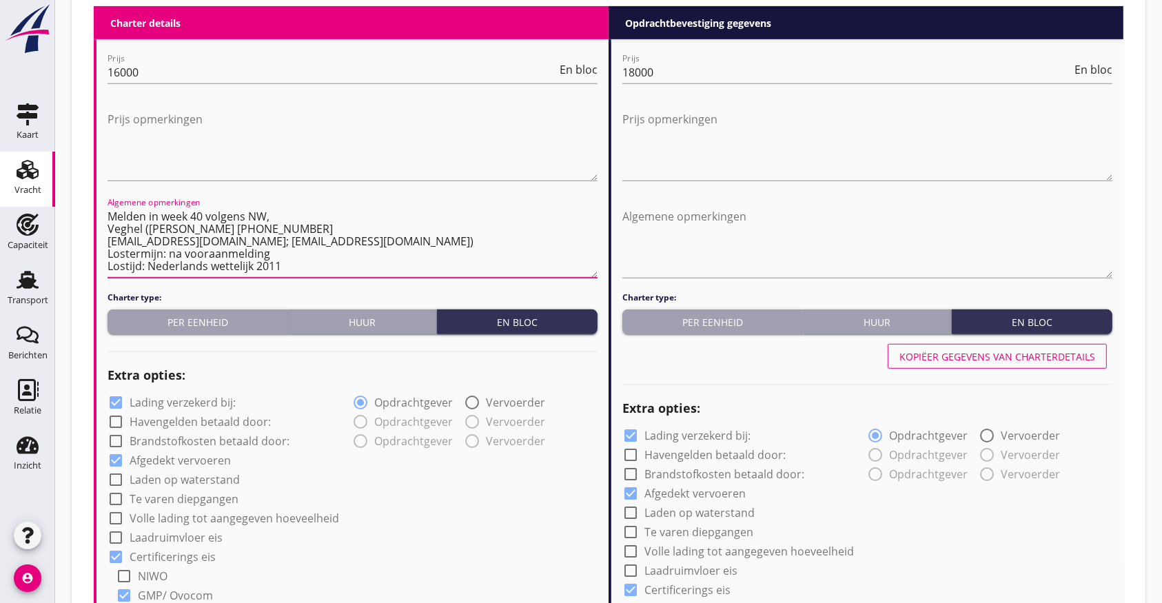
drag, startPoint x: 292, startPoint y: 267, endPoint x: -1, endPoint y: 186, distance: 304.8
click at [0, 186] on html "Nederlands wettelijk 2011 Nederlands wettelijk 1991 Duits wettelijk 1994 Duits …" at bounding box center [581, 496] width 1162 height 2278
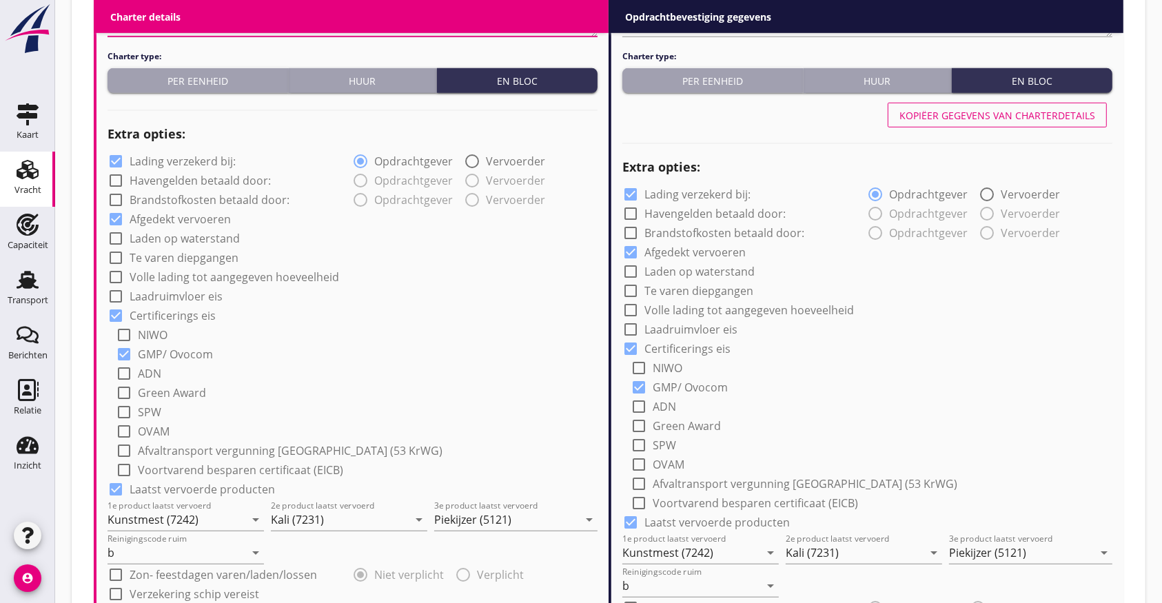
scroll to position [1103, 0]
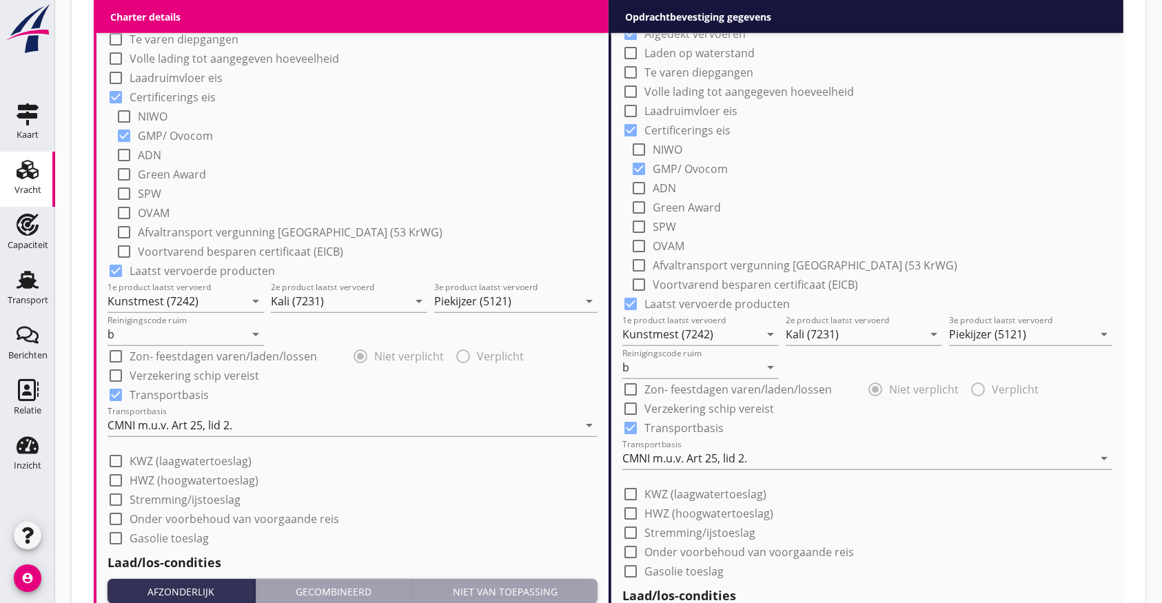
type textarea "± 87 t 18,50 mtr ± 365 t 20 mtr ± 310 t 23 mtr"
click at [117, 94] on div at bounding box center [115, 96] width 23 height 23
checkbox input "false"
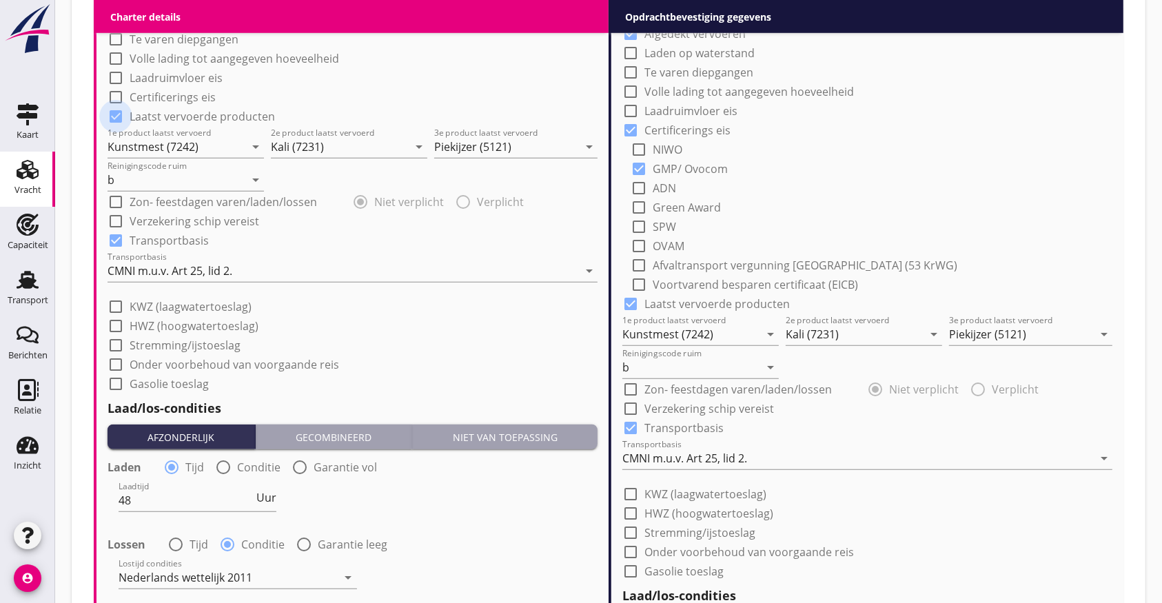
click at [115, 114] on div at bounding box center [115, 116] width 23 height 23
checkbox input "false"
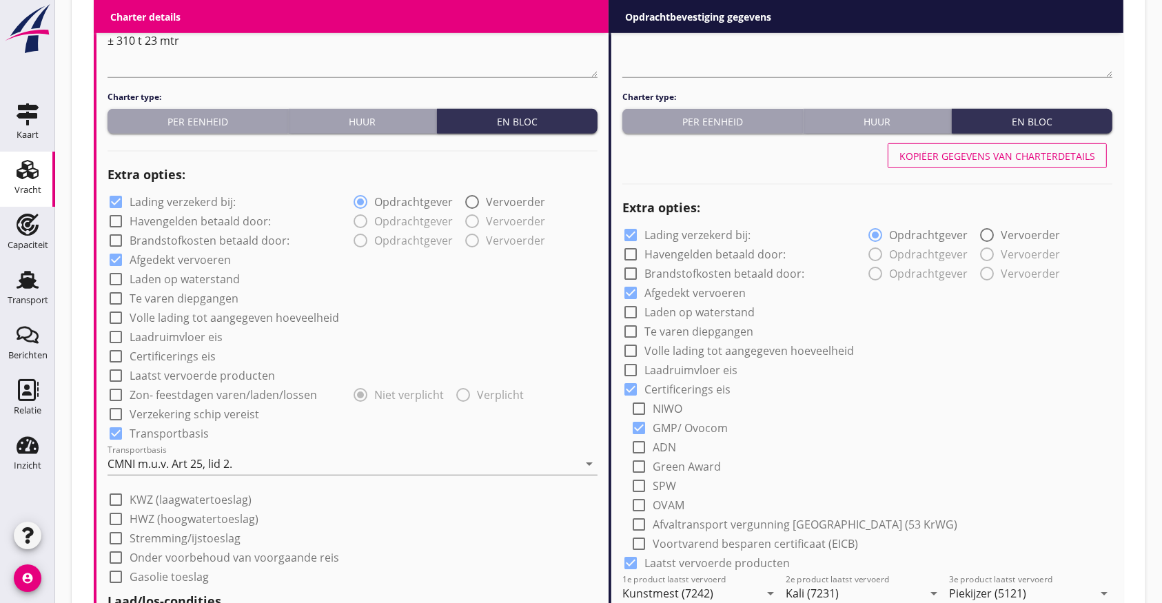
scroll to position [827, 0]
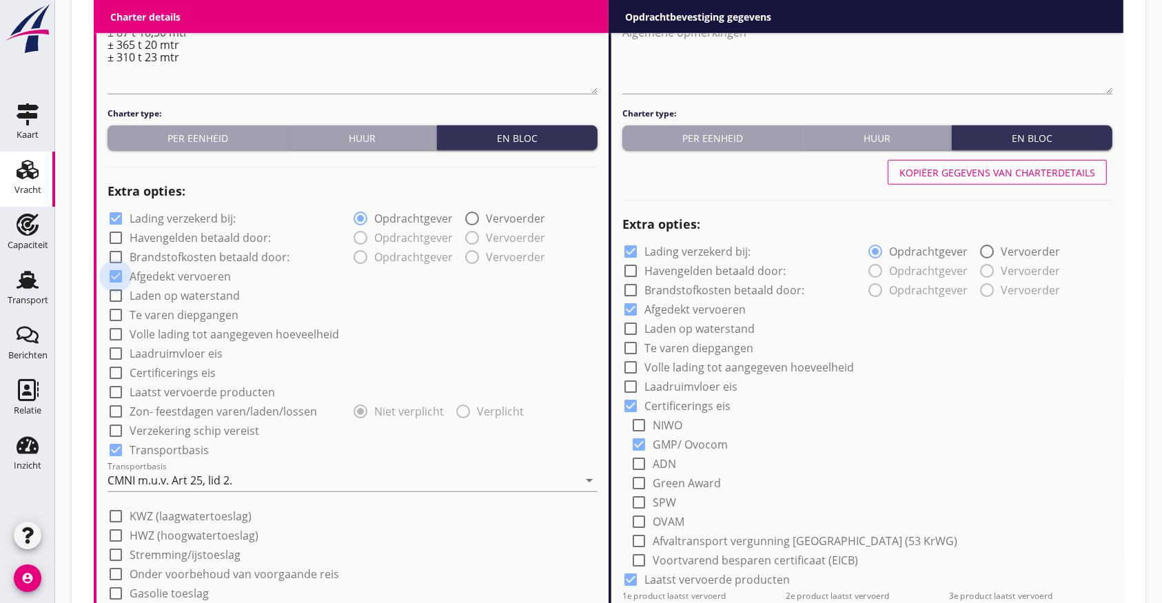
click at [110, 276] on div at bounding box center [115, 276] width 23 height 23
checkbox input "false"
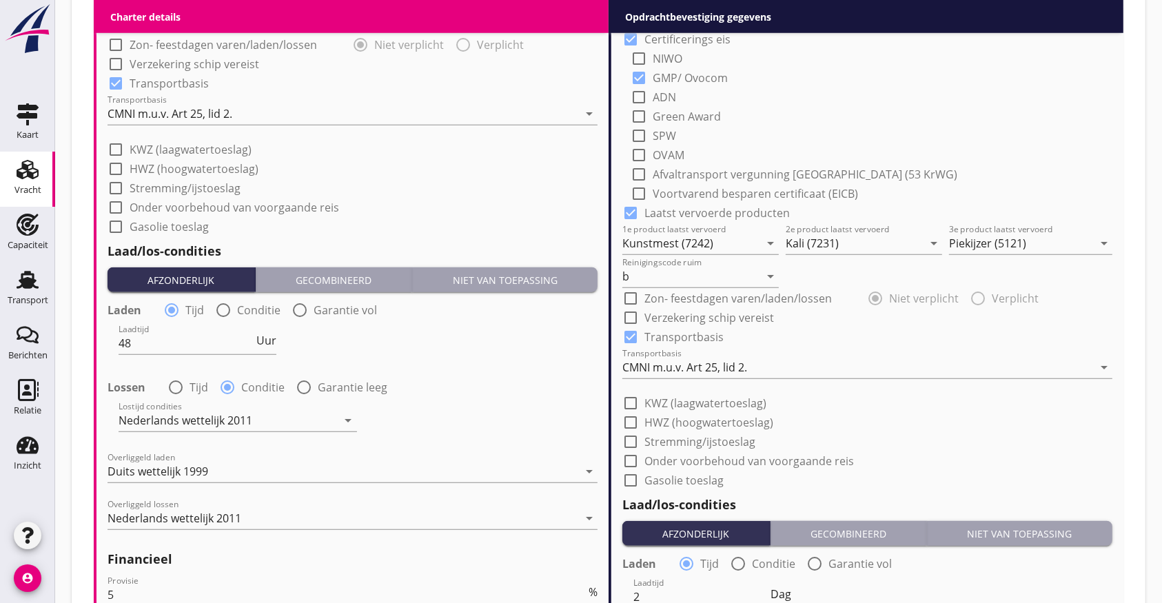
scroll to position [1195, 0]
click at [183, 390] on div at bounding box center [175, 386] width 23 height 23
radio input "true"
click at [210, 425] on input "Lostijd" at bounding box center [186, 420] width 135 height 22
type input "48"
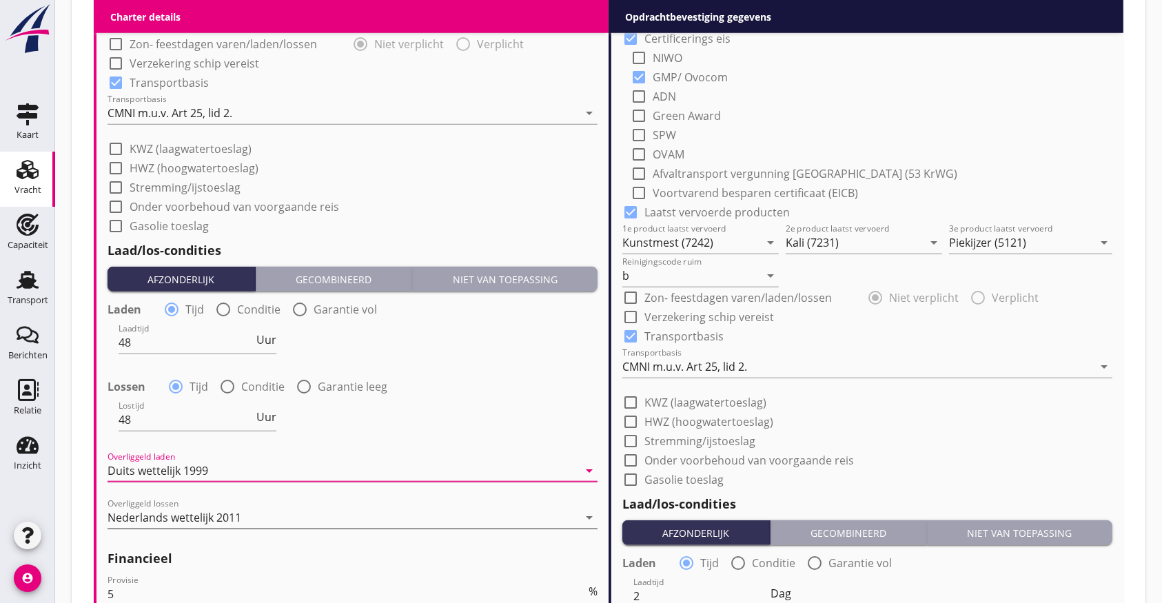
click at [237, 523] on div "Nederlands wettelijk 2011" at bounding box center [175, 518] width 134 height 12
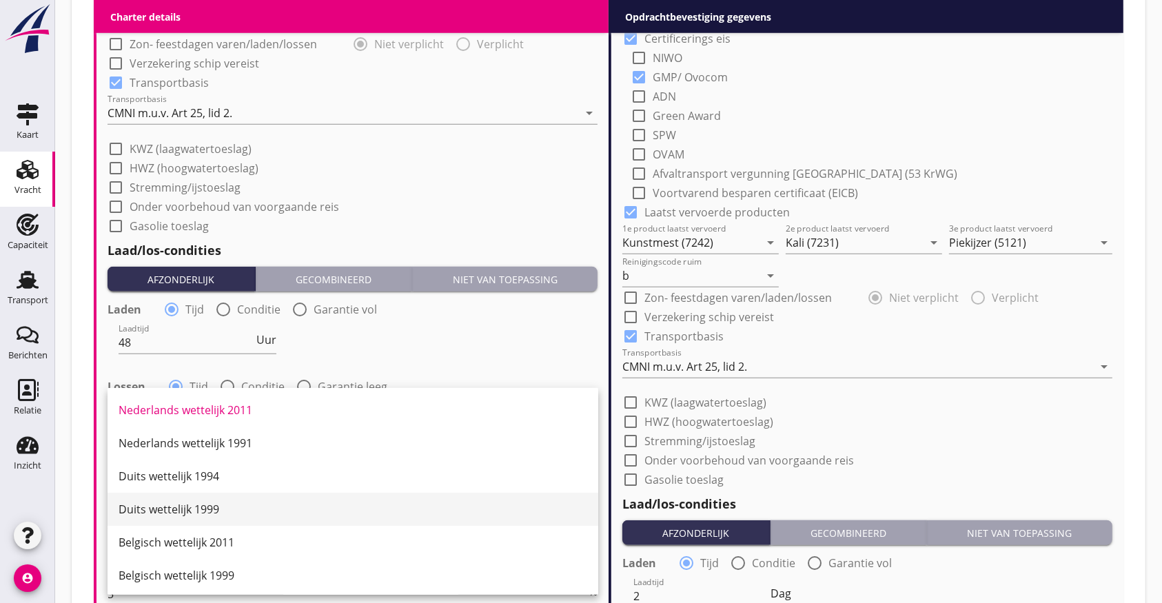
click at [202, 507] on div "Duits wettelijk 1999" at bounding box center [353, 509] width 469 height 17
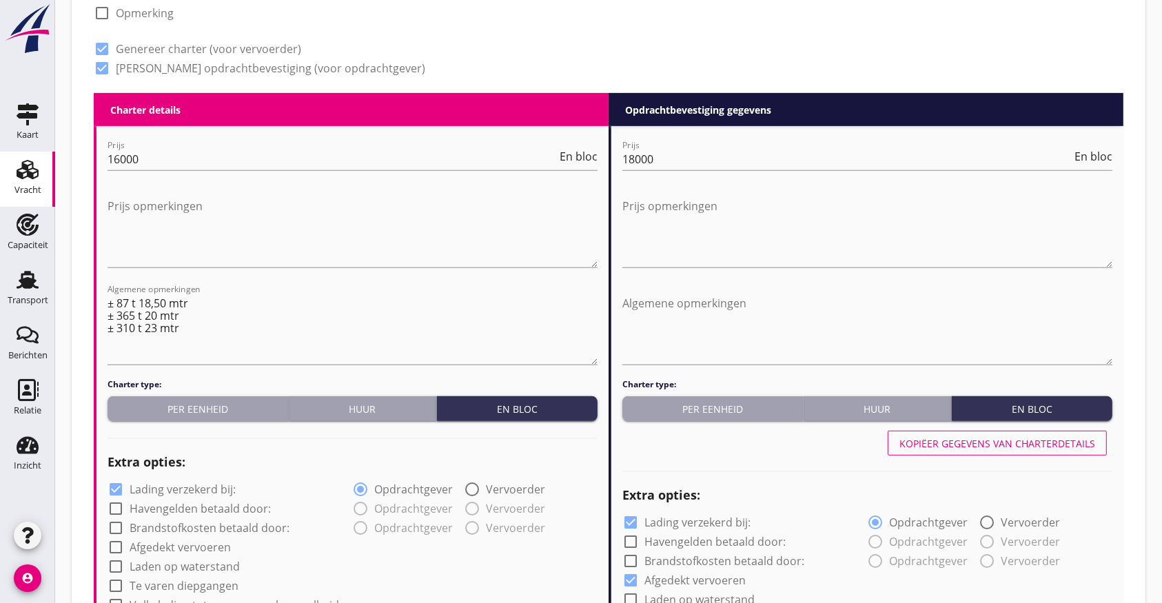
scroll to position [552, 0]
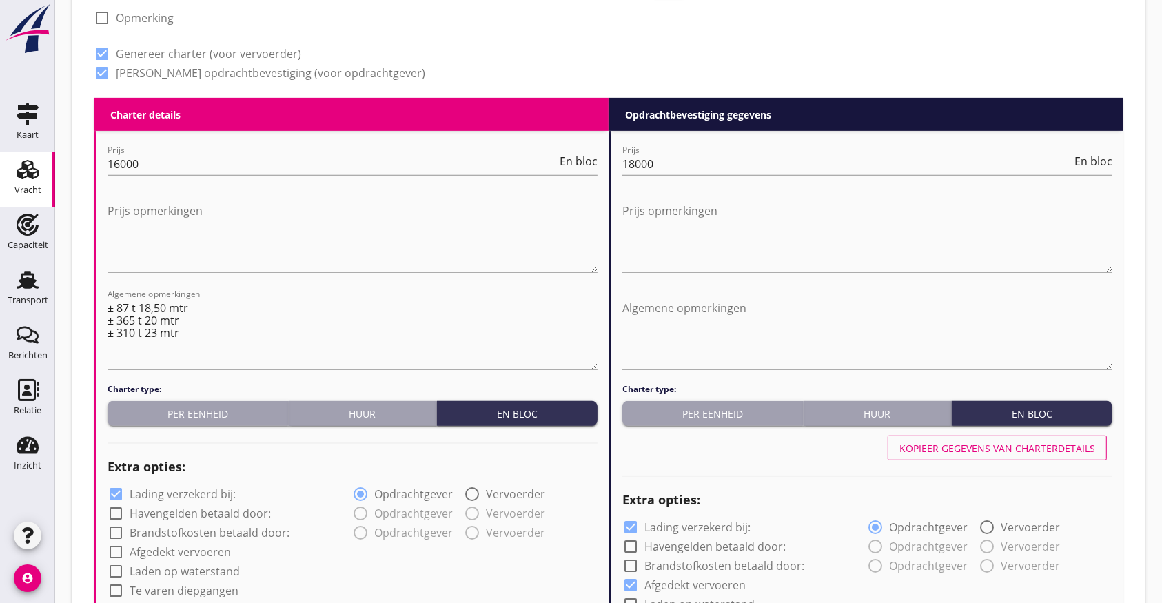
click at [1029, 446] on div "Kopiëer gegevens van charterdetails" at bounding box center [998, 448] width 196 height 14
checkbox input "false"
type input "48"
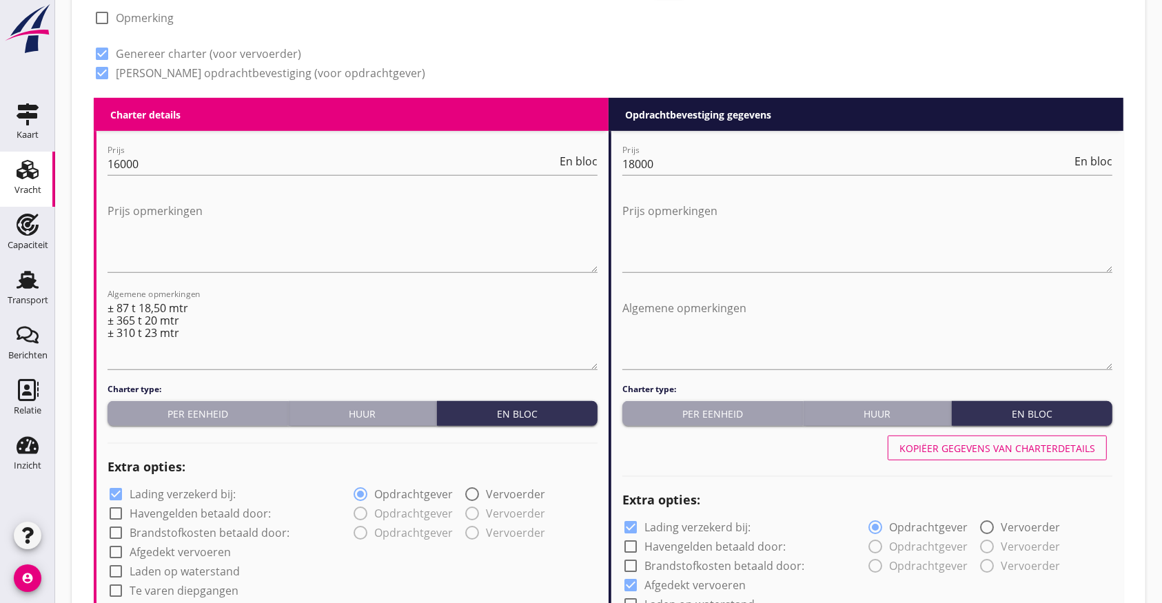
radio input "true"
drag, startPoint x: 199, startPoint y: 345, endPoint x: 97, endPoint y: 298, distance: 112.6
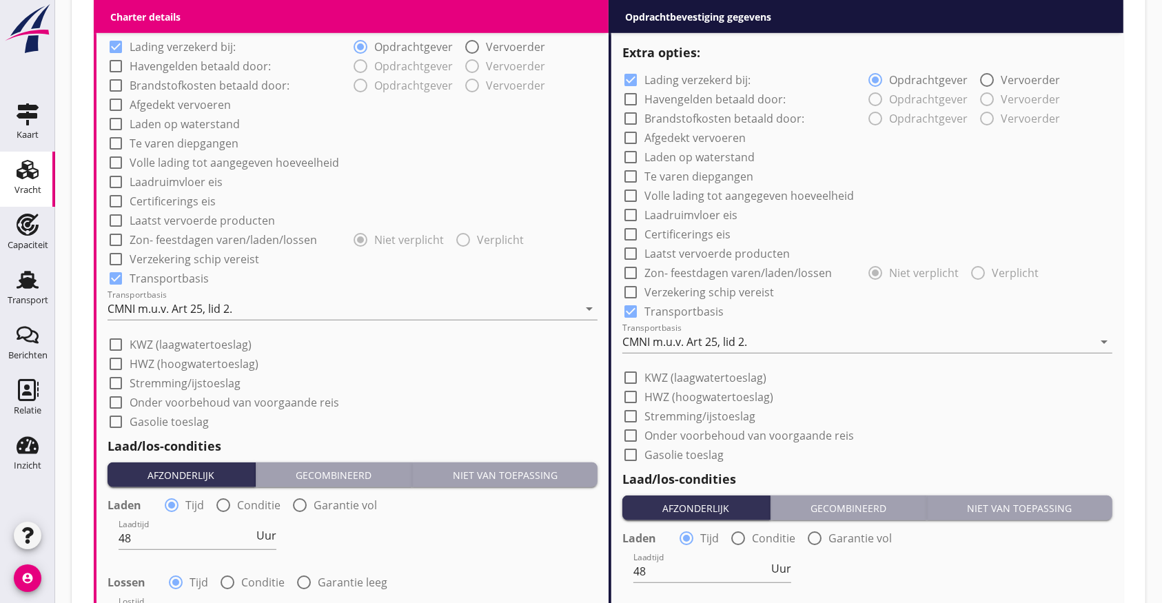
scroll to position [993, 0]
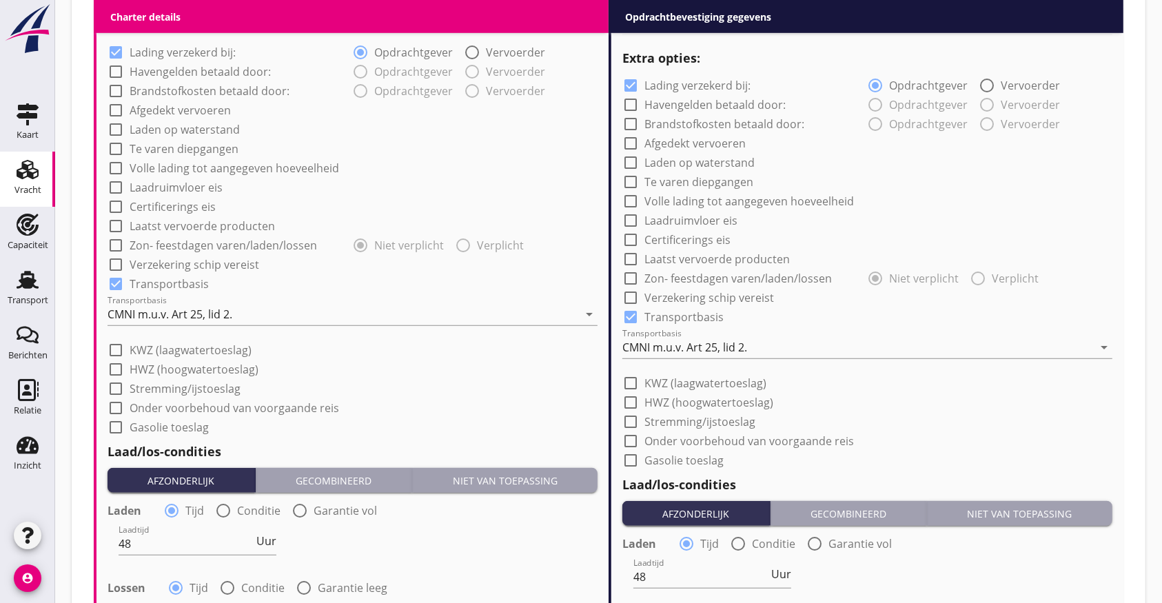
click at [140, 263] on label "Verzekering schip vereist" at bounding box center [195, 265] width 130 height 14
checkbox input "true"
click at [645, 298] on label "Verzekering schip vereist" at bounding box center [710, 298] width 130 height 14
checkbox input "true"
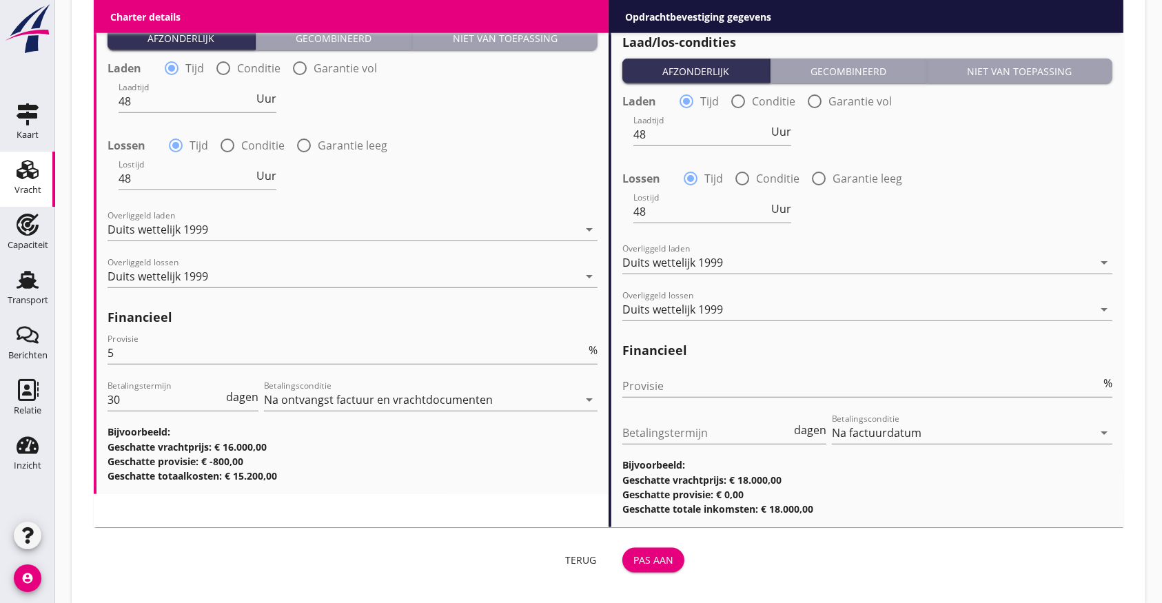
scroll to position [1453, 0]
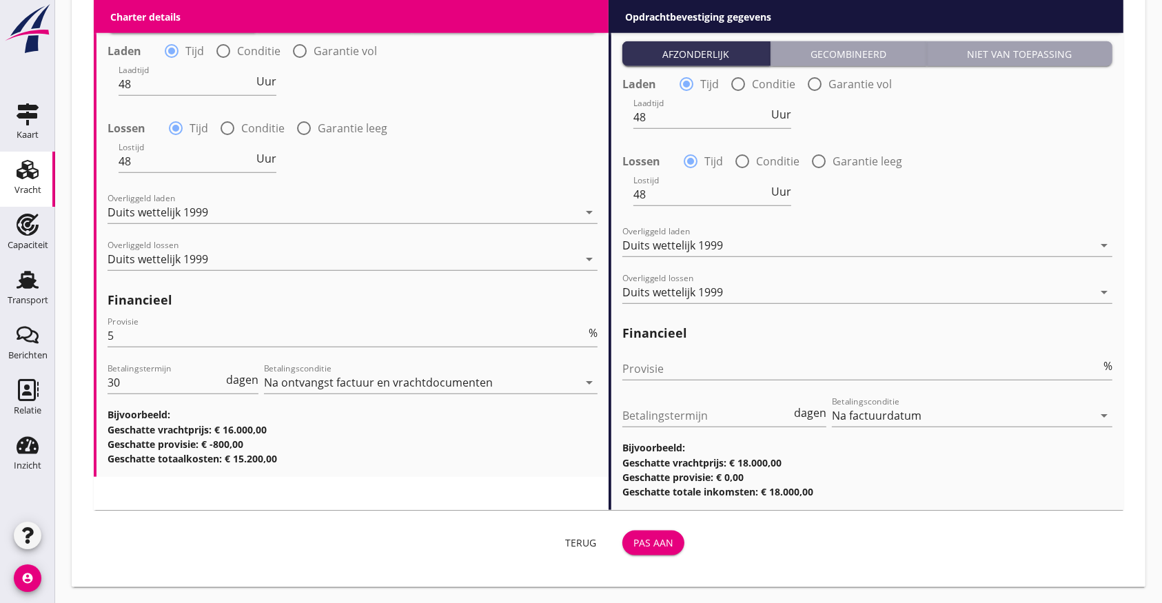
click at [664, 547] on div "Pas aan" at bounding box center [654, 543] width 40 height 14
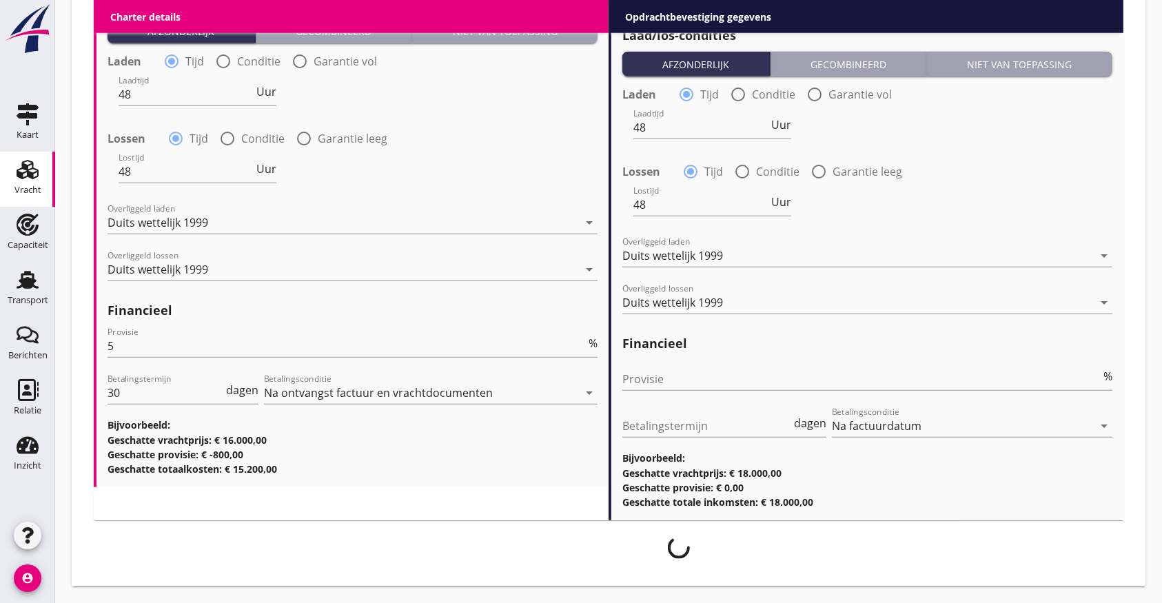
scroll to position [1442, 0]
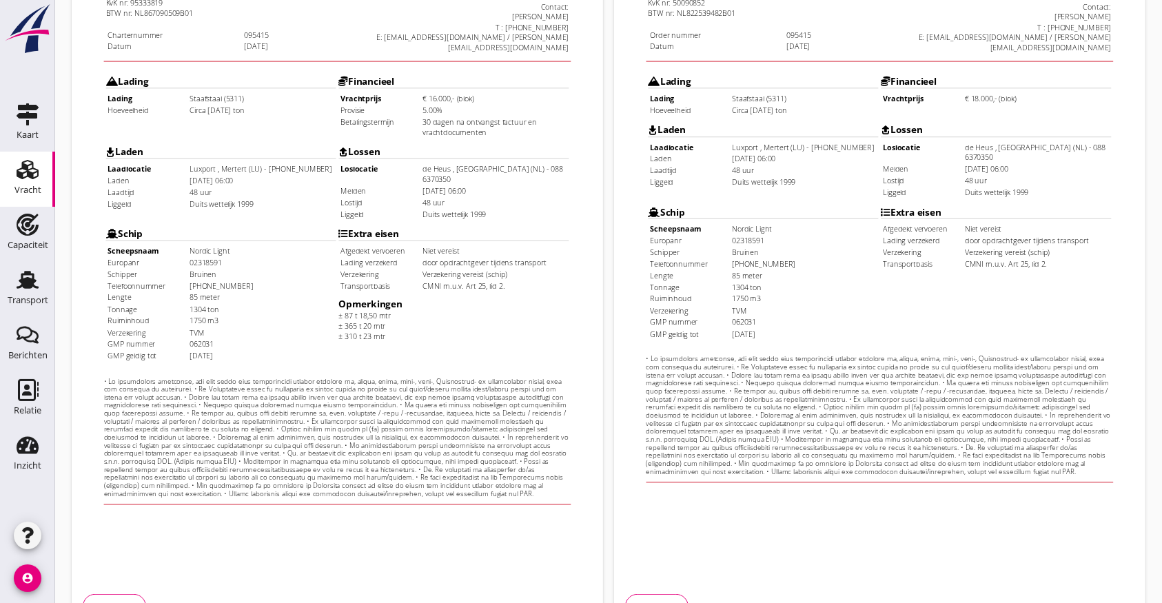
scroll to position [396, 0]
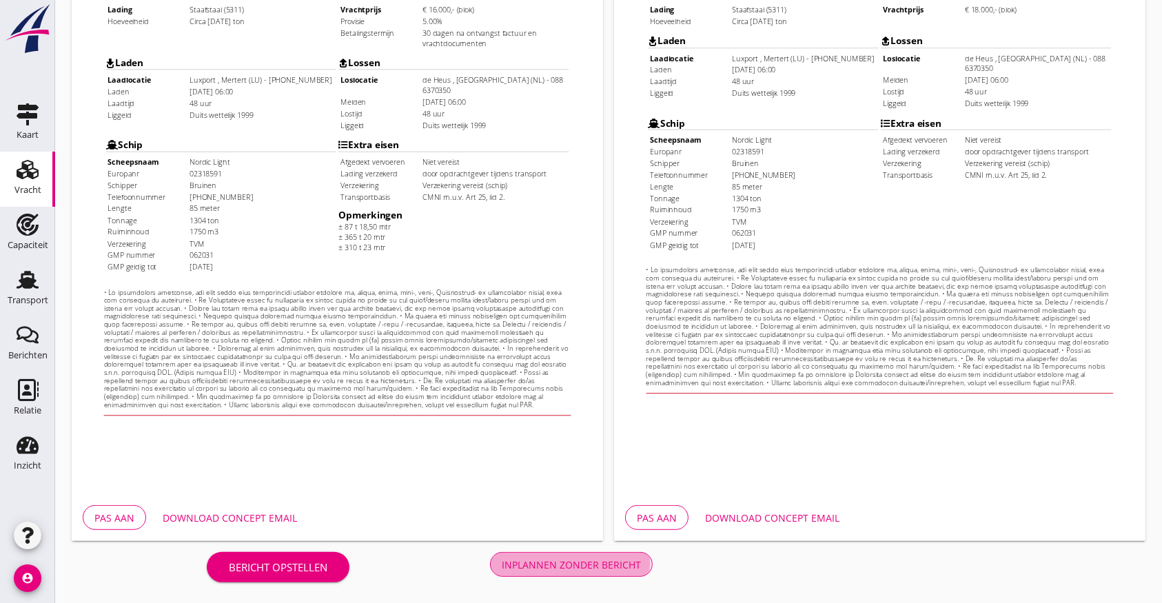
drag, startPoint x: 616, startPoint y: 557, endPoint x: 714, endPoint y: 529, distance: 101.7
click at [616, 558] on div "Inplannen zonder bericht" at bounding box center [571, 565] width 139 height 14
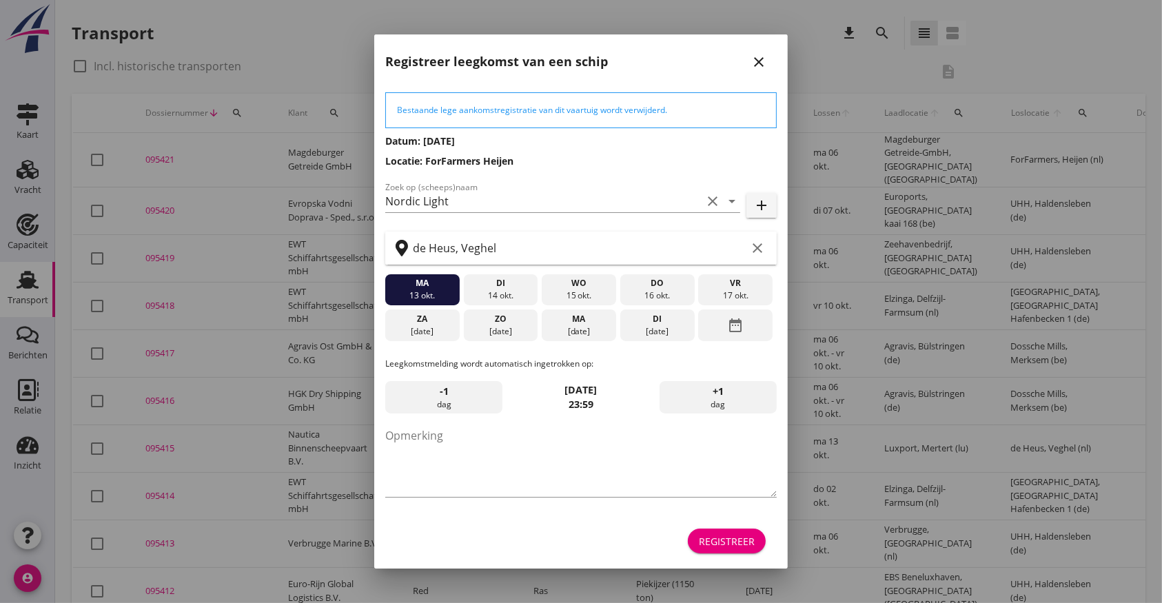
click at [767, 54] on icon "close" at bounding box center [759, 62] width 17 height 17
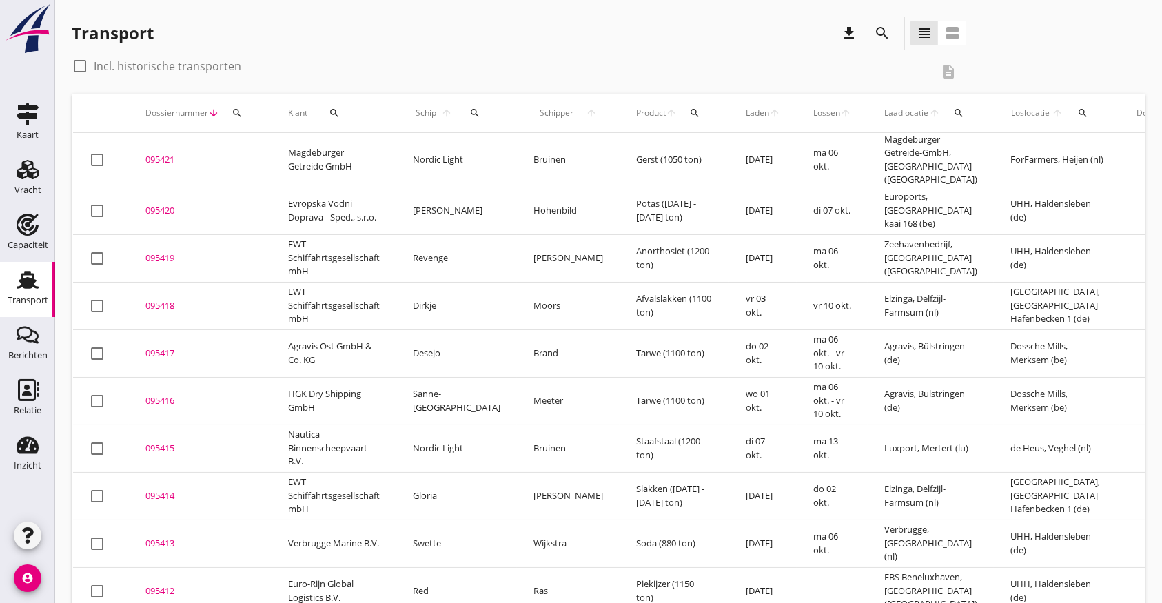
click at [163, 442] on div "095415" at bounding box center [200, 449] width 110 height 14
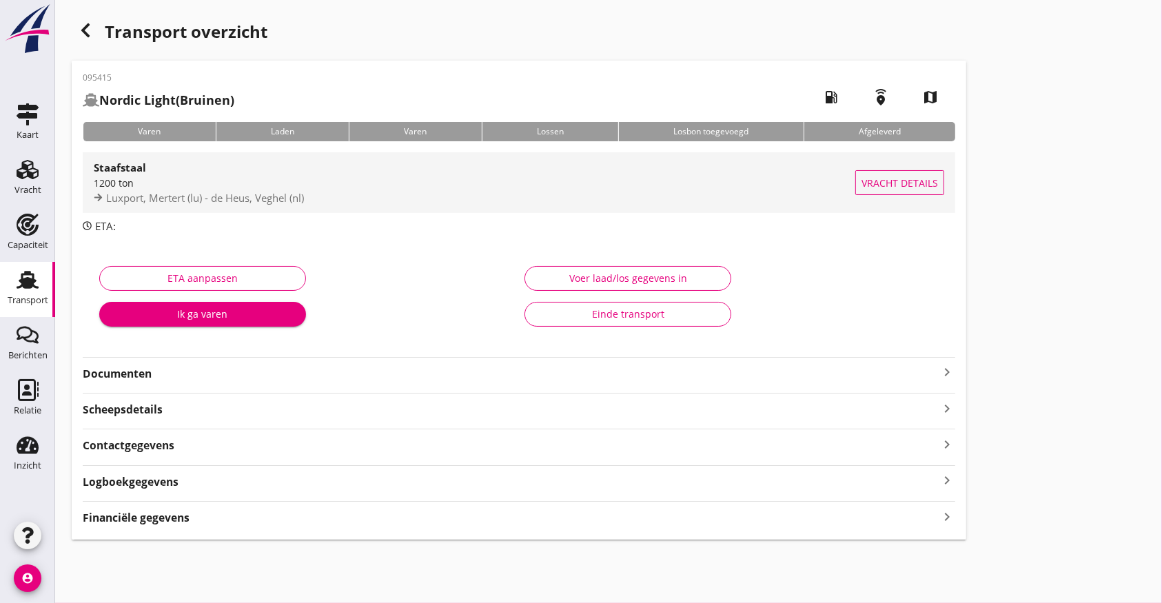
click at [308, 187] on div "1200 ton" at bounding box center [475, 183] width 762 height 14
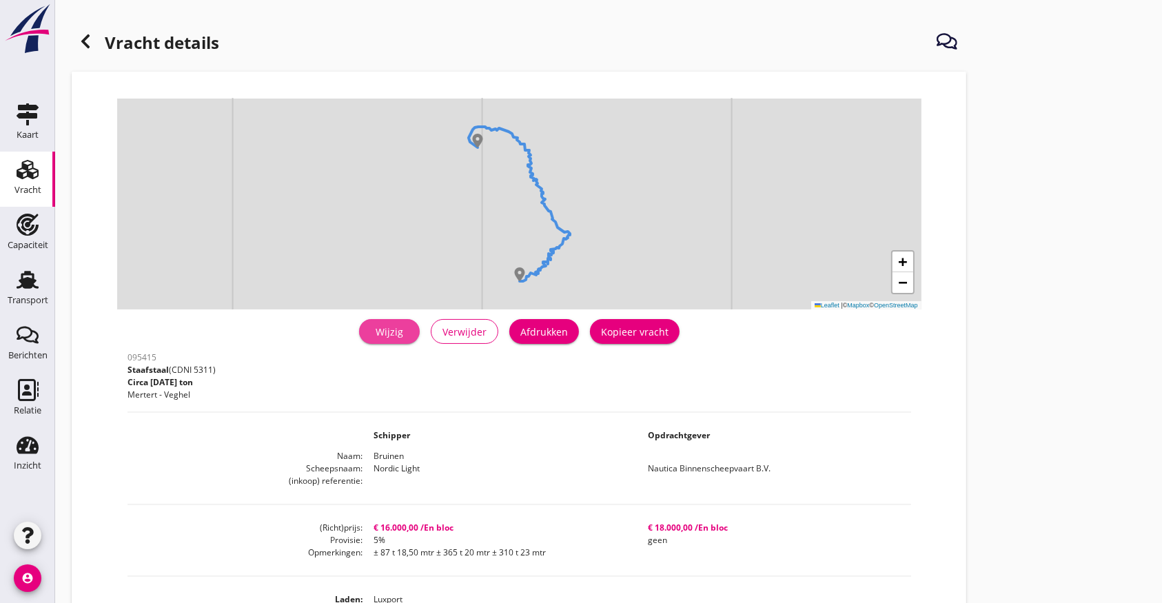
click at [378, 335] on div "Wijzig" at bounding box center [389, 332] width 39 height 14
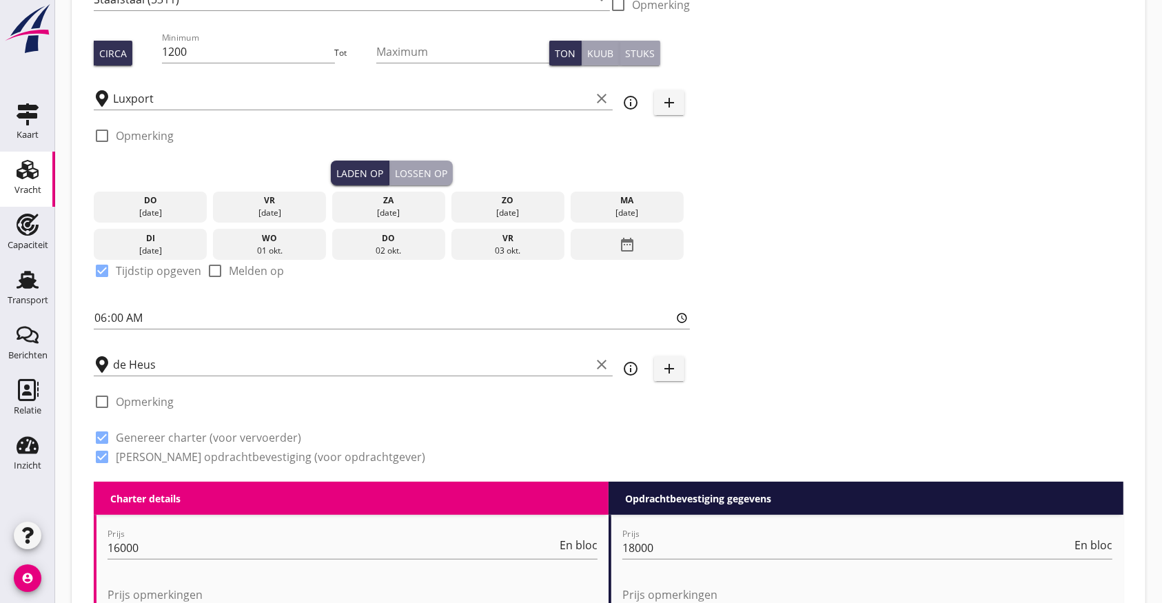
scroll to position [183, 0]
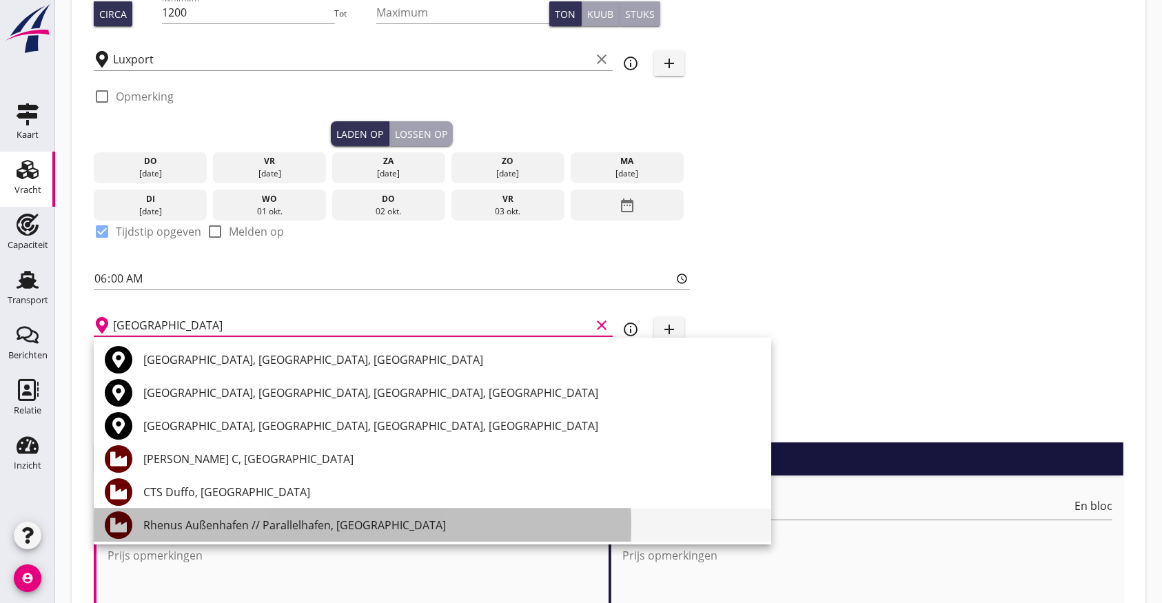
click at [200, 528] on div "Rhenus Außenhafen // Parallelhafen, [GEOGRAPHIC_DATA]" at bounding box center [451, 525] width 617 height 17
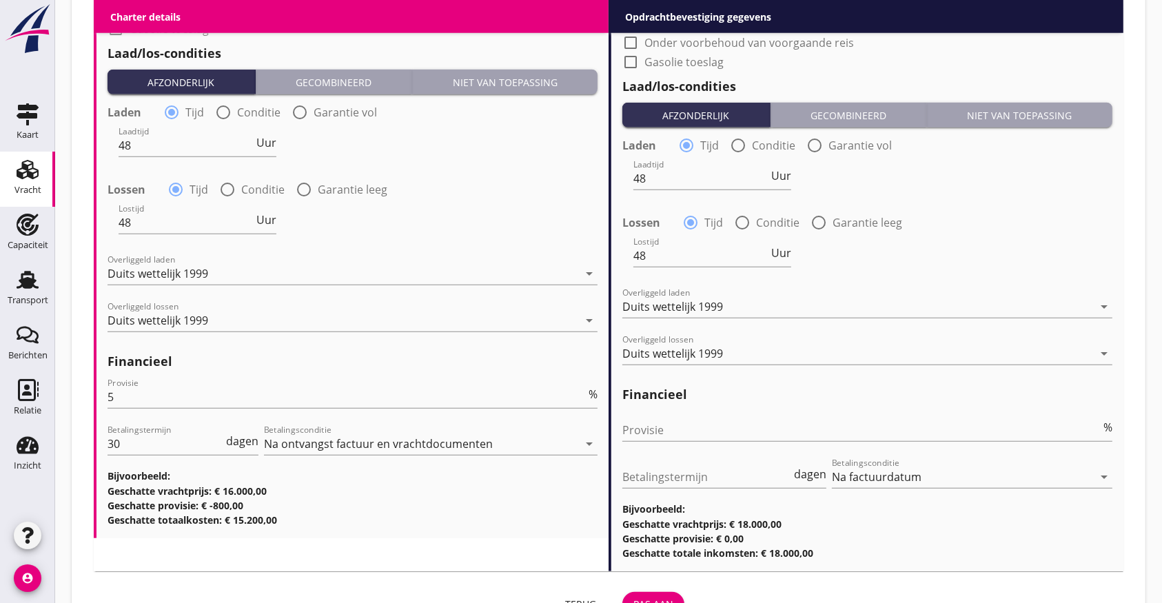
scroll to position [1430, 0]
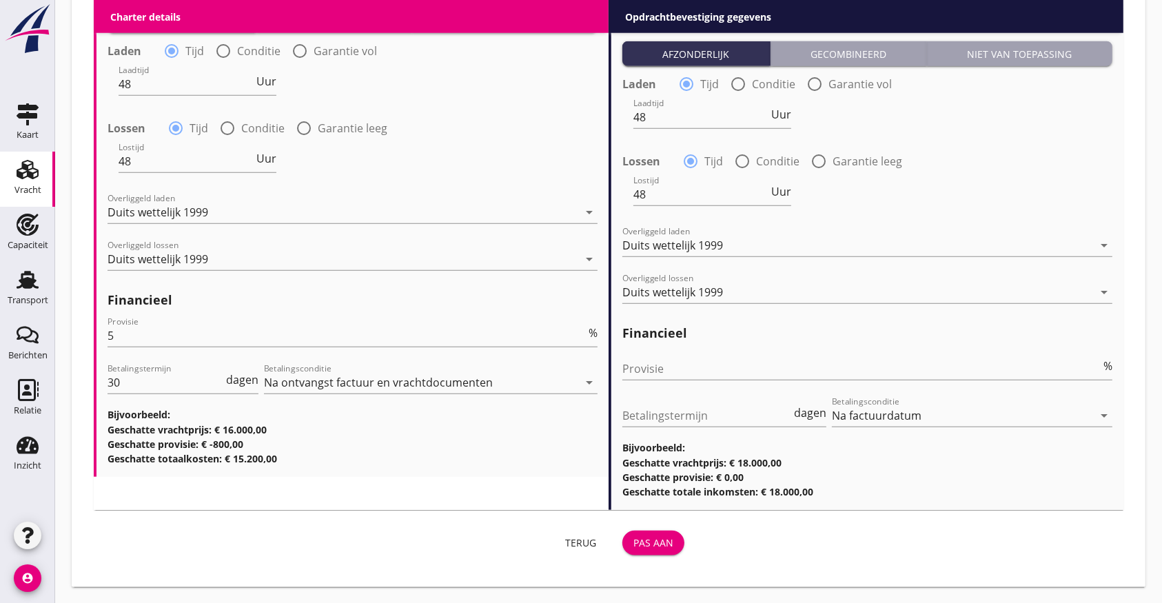
type input "Rhenus Außenhafen // Parallelhafen, [GEOGRAPHIC_DATA]"
click at [656, 547] on div "Pas aan" at bounding box center [654, 543] width 40 height 14
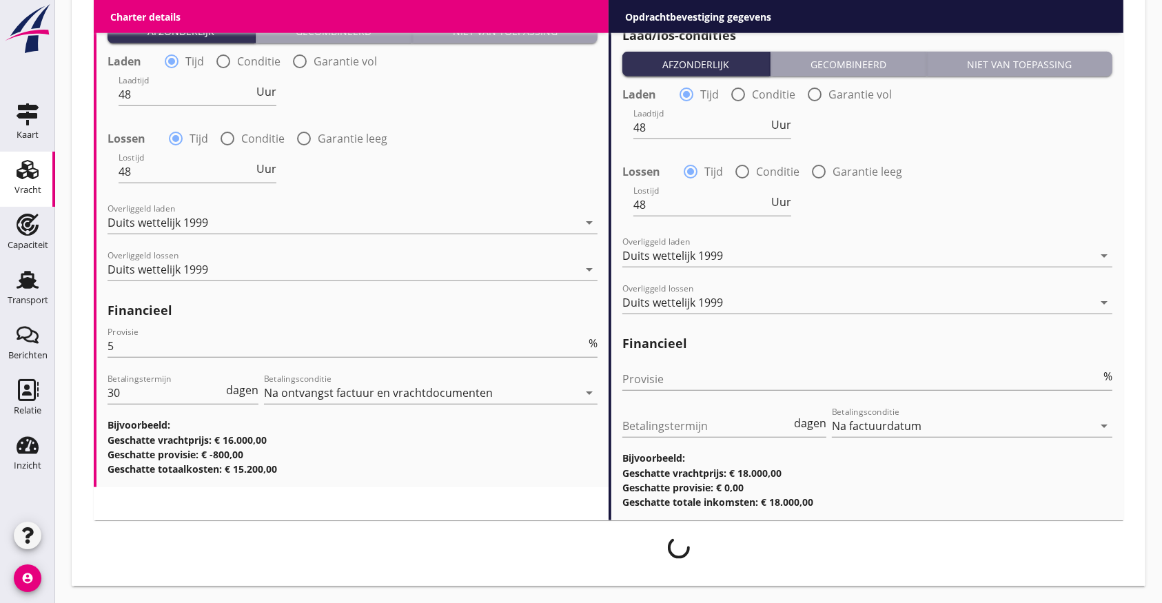
scroll to position [1419, 0]
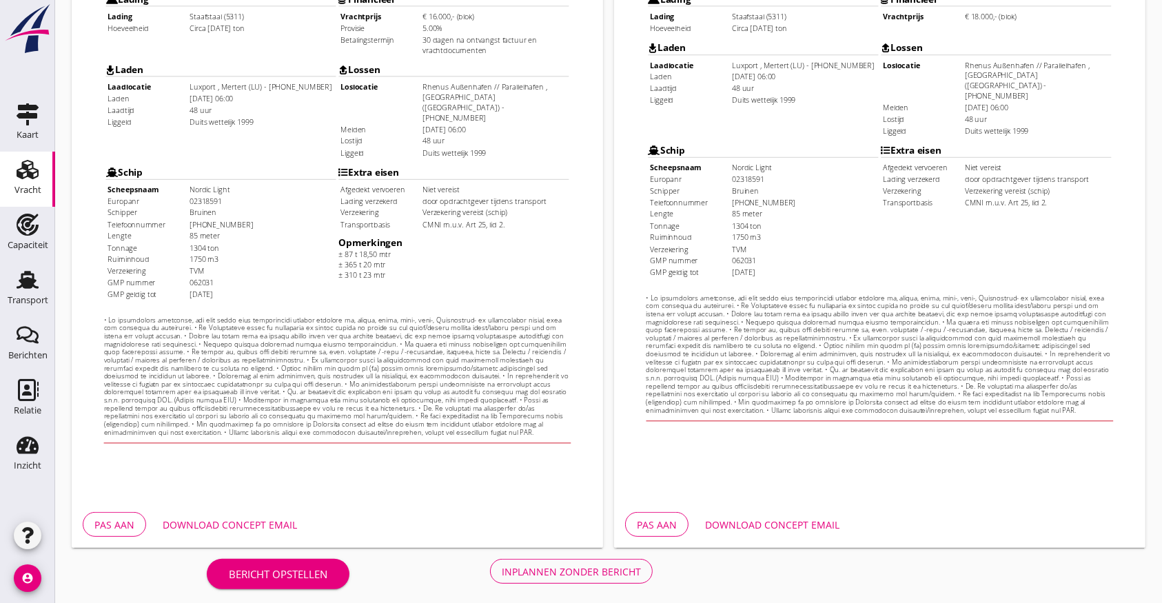
scroll to position [396, 0]
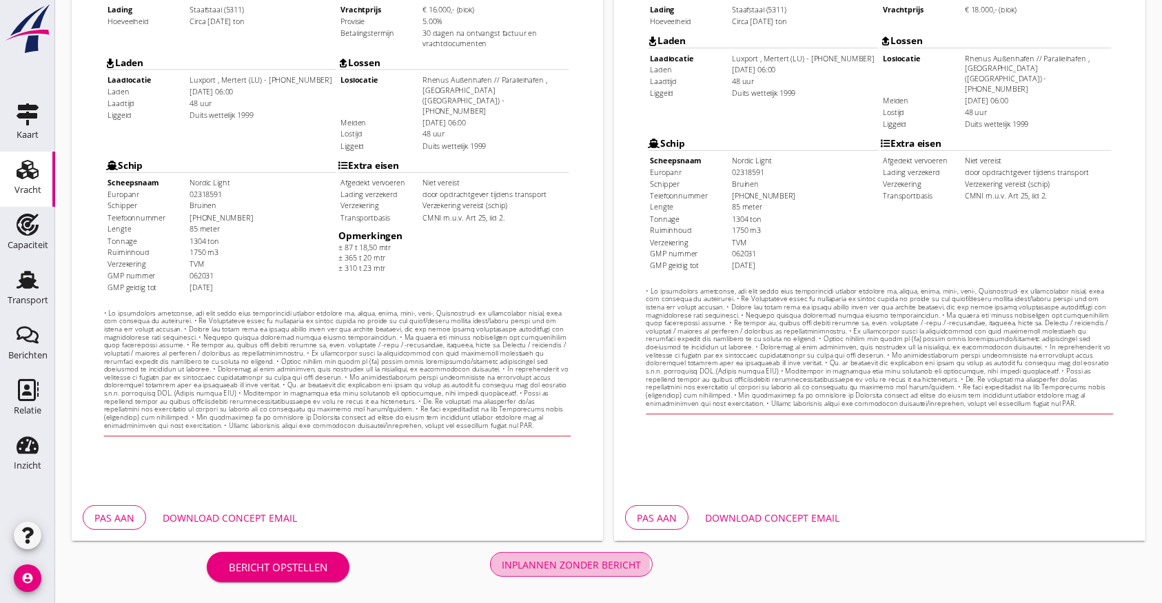
click at [593, 563] on div "Inplannen zonder bericht" at bounding box center [571, 565] width 139 height 14
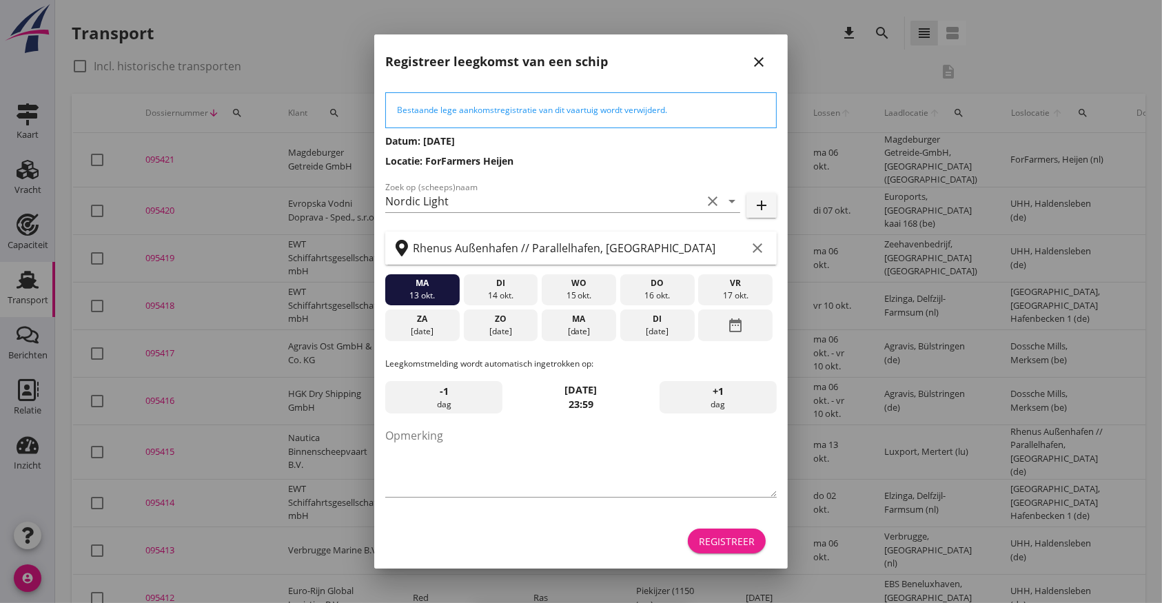
click at [731, 541] on div "Registreer" at bounding box center [727, 541] width 56 height 14
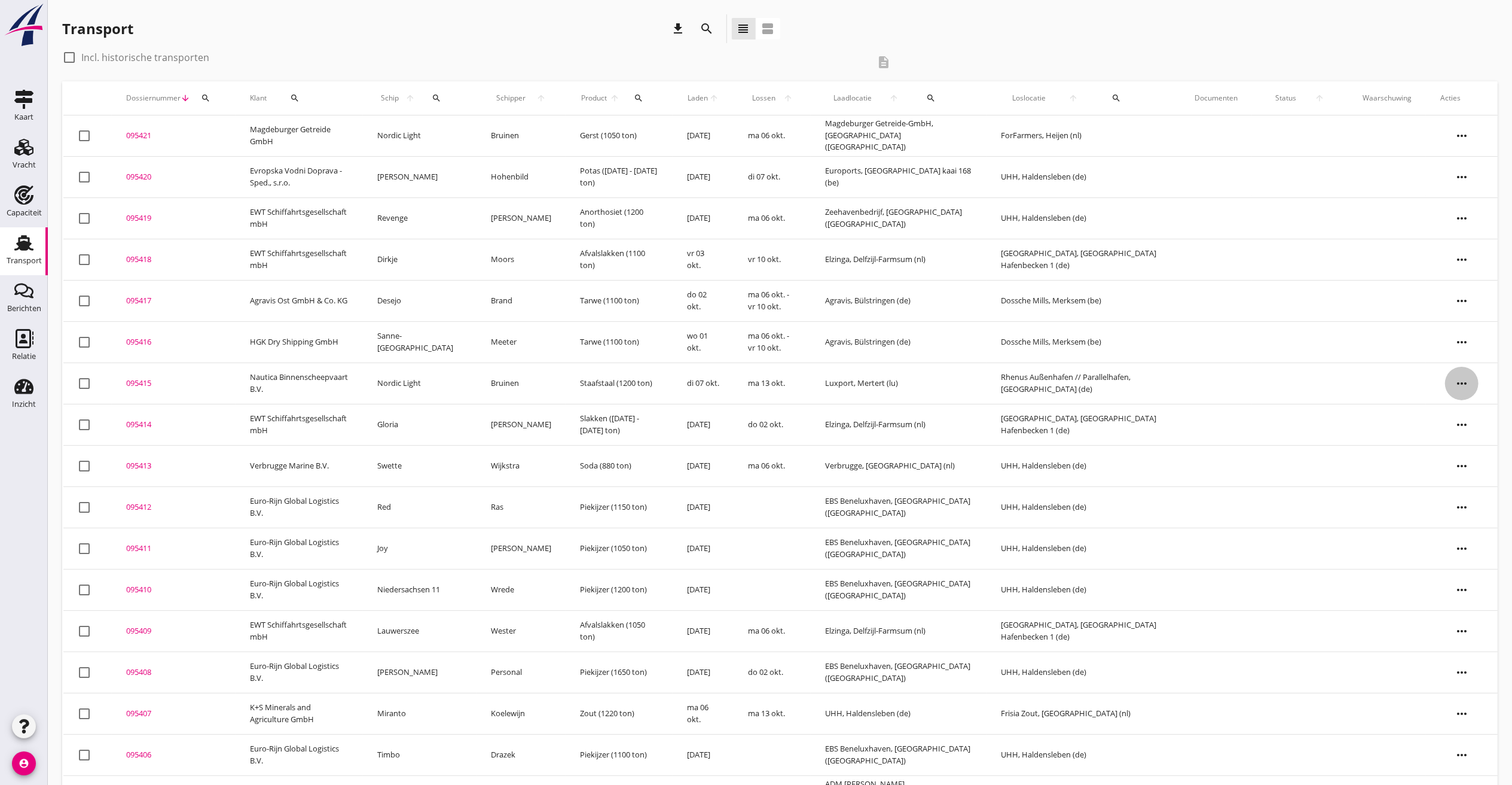
click at [1007, 386] on icon "more_horiz" at bounding box center [1461, 383] width 34 height 34
click at [1007, 495] on link "Schip wijzigen" at bounding box center [1454, 506] width 105 height 29
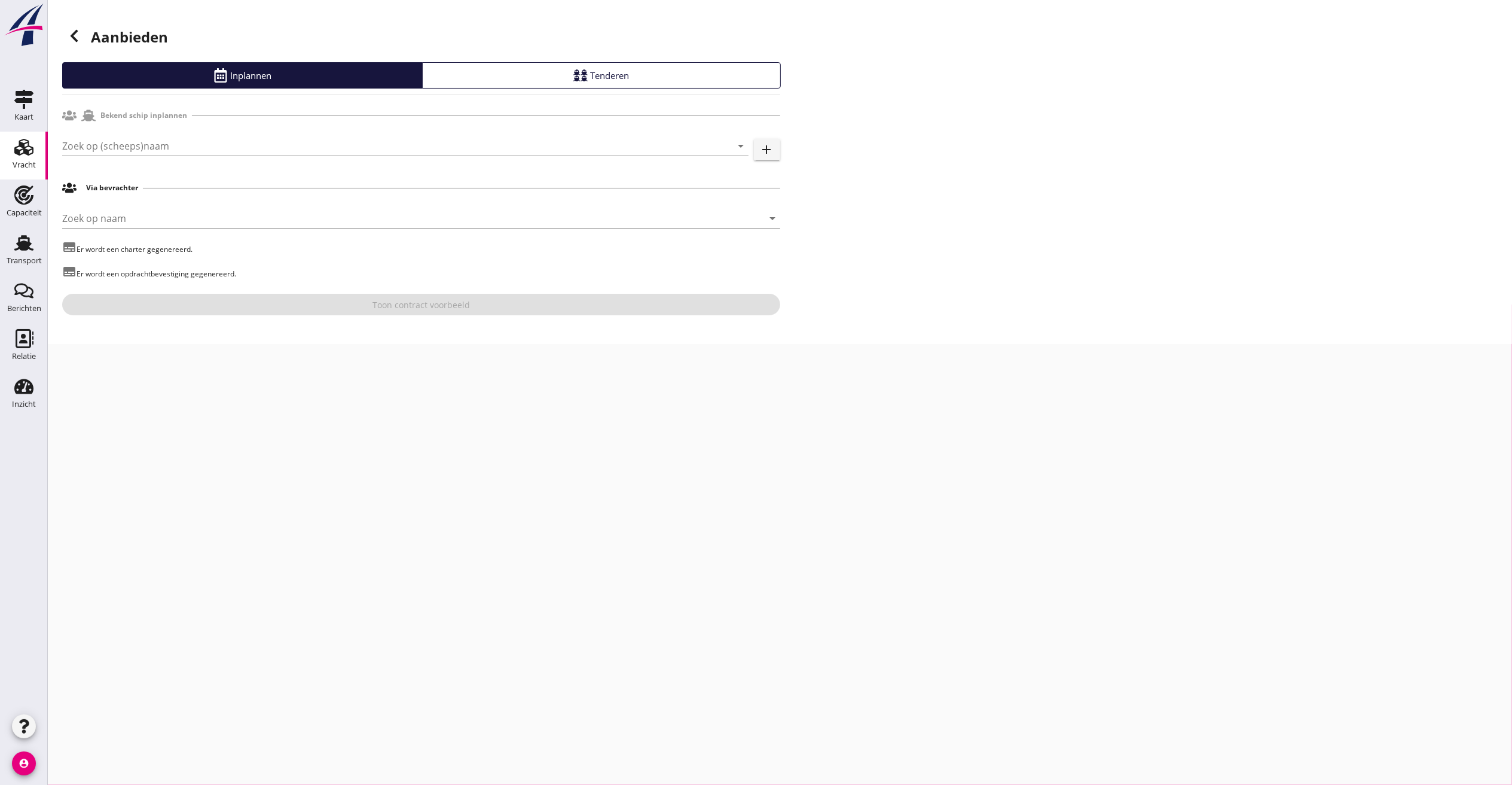
click at [272, 134] on div "Zoek op (scheeps)naam arrow_drop_down add" at bounding box center [421, 148] width 718 height 38
click at [278, 149] on input "Zoek op (scheeps)naam" at bounding box center [388, 146] width 653 height 19
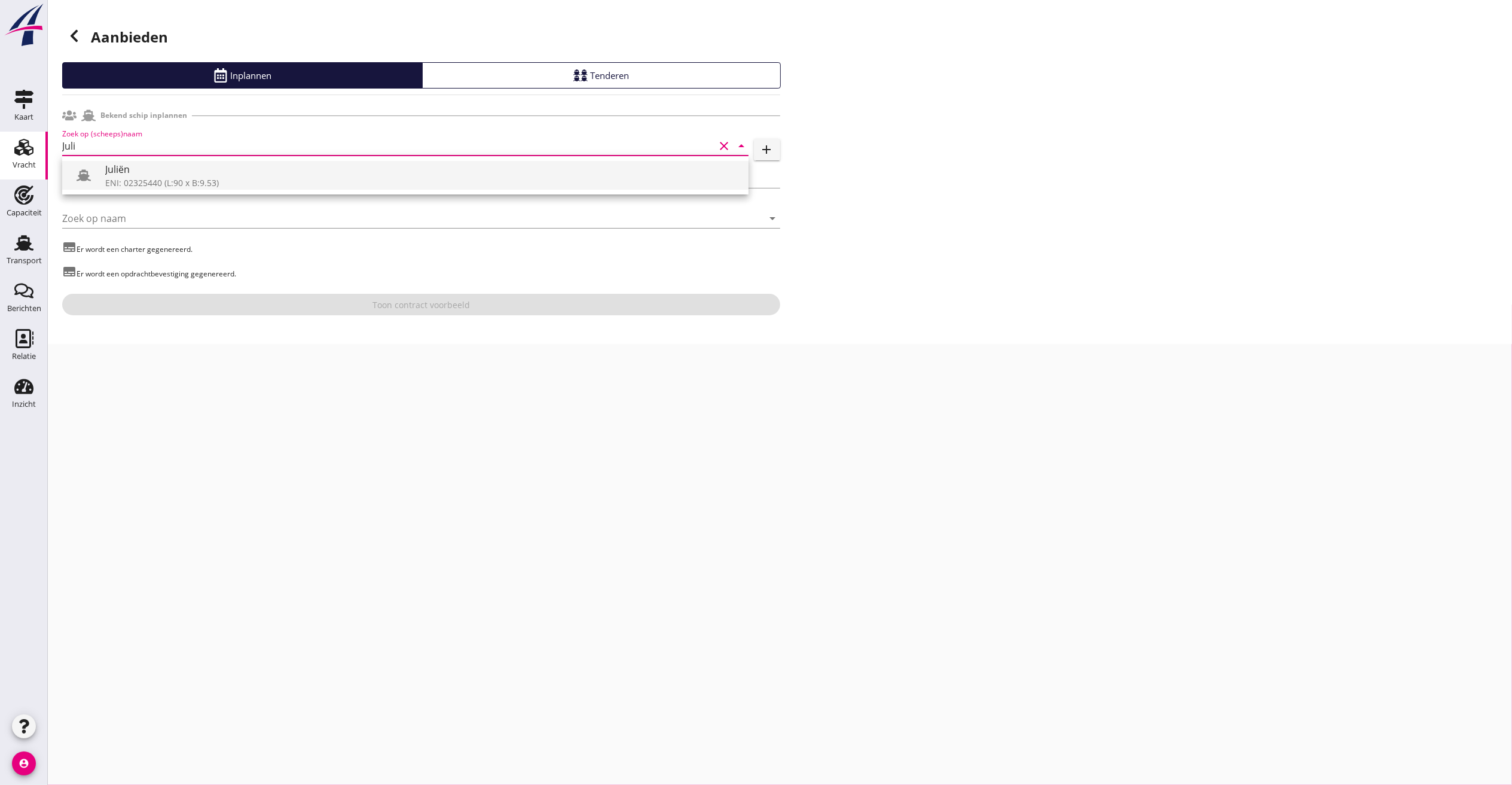
click at [149, 168] on div "Juliën" at bounding box center [421, 169] width 634 height 15
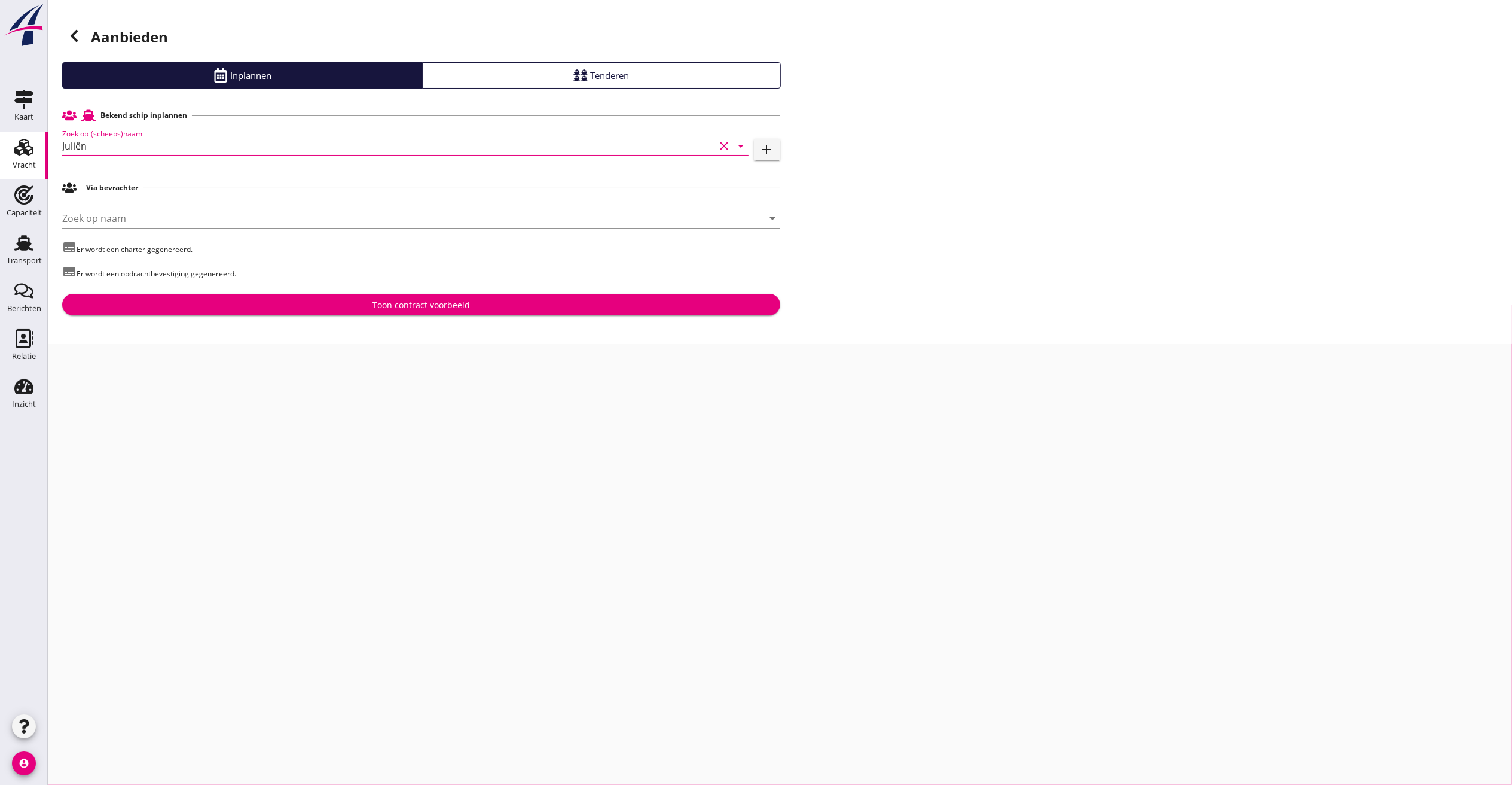
type input "Juliën"
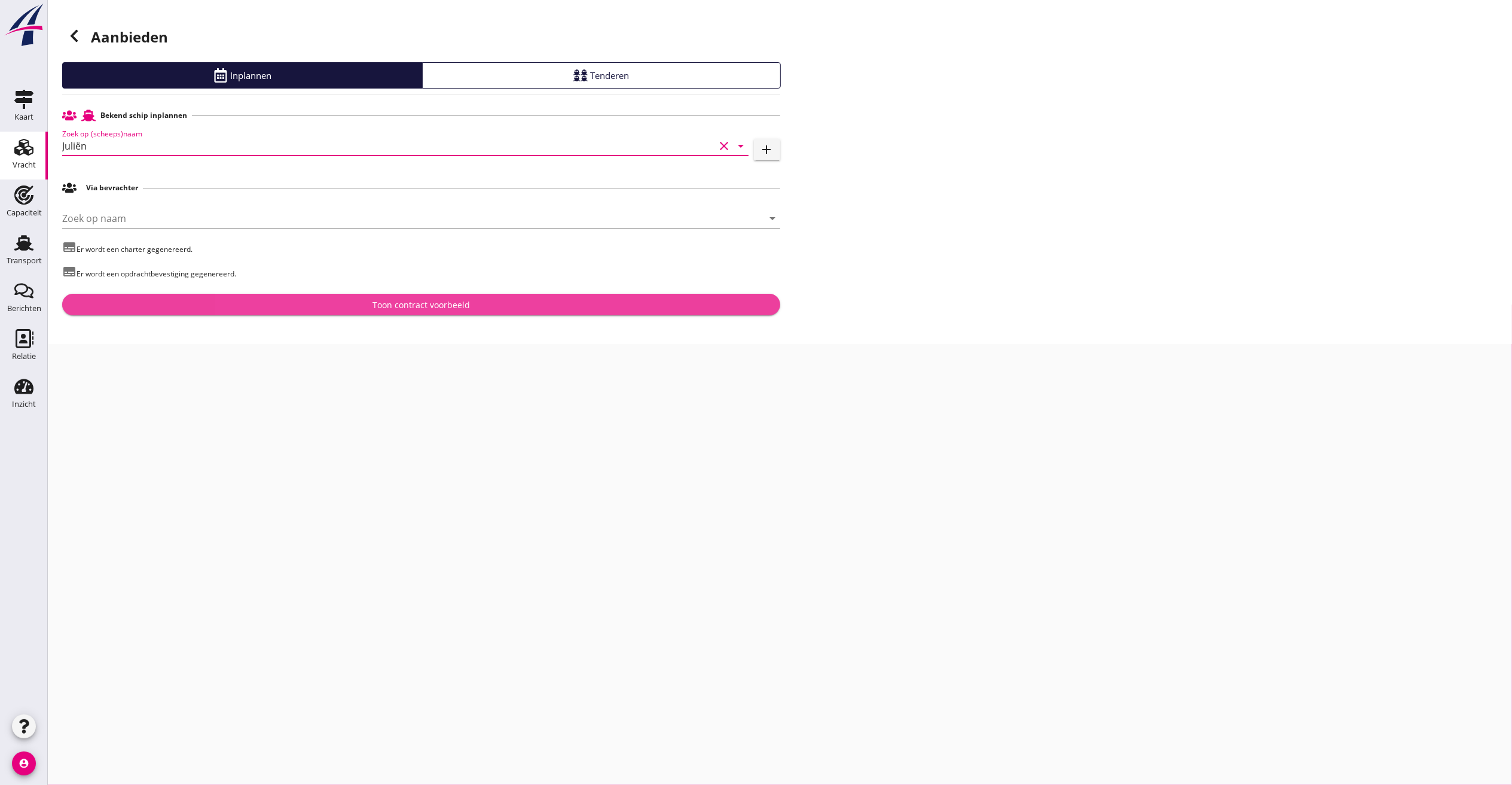
click at [234, 295] on button "Toon contract voorbeeld" at bounding box center [421, 304] width 718 height 22
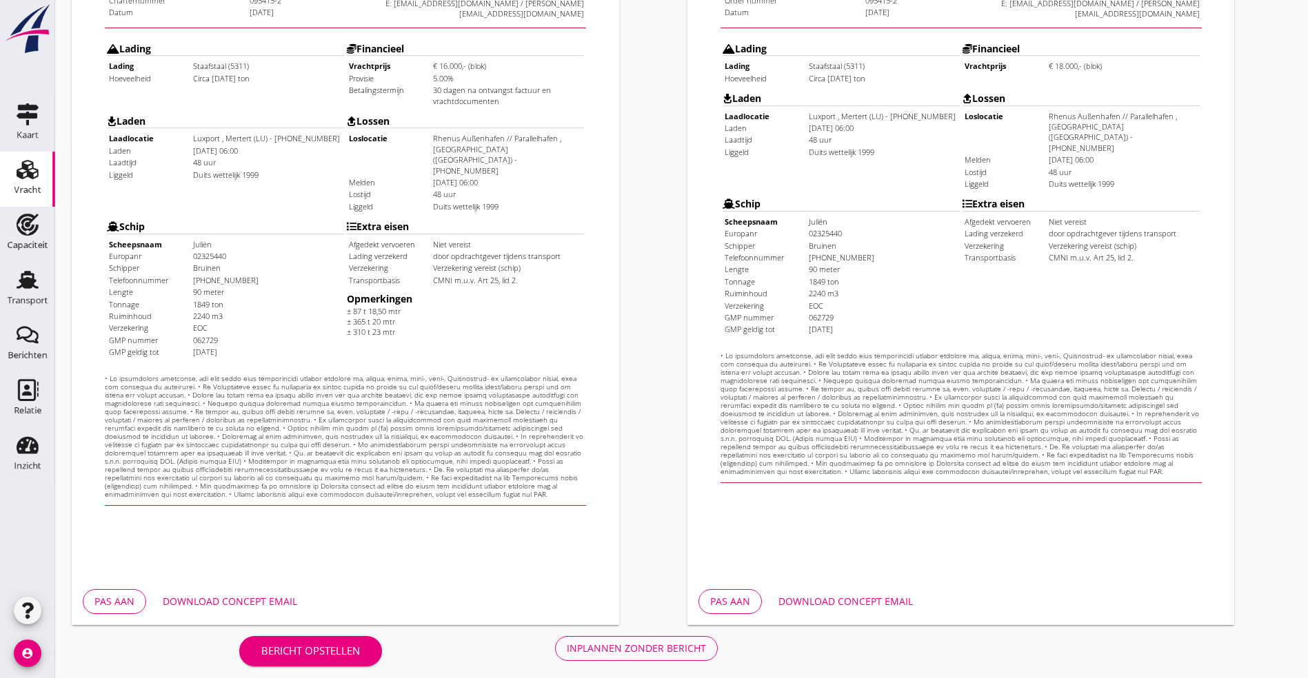
scroll to position [343, 0]
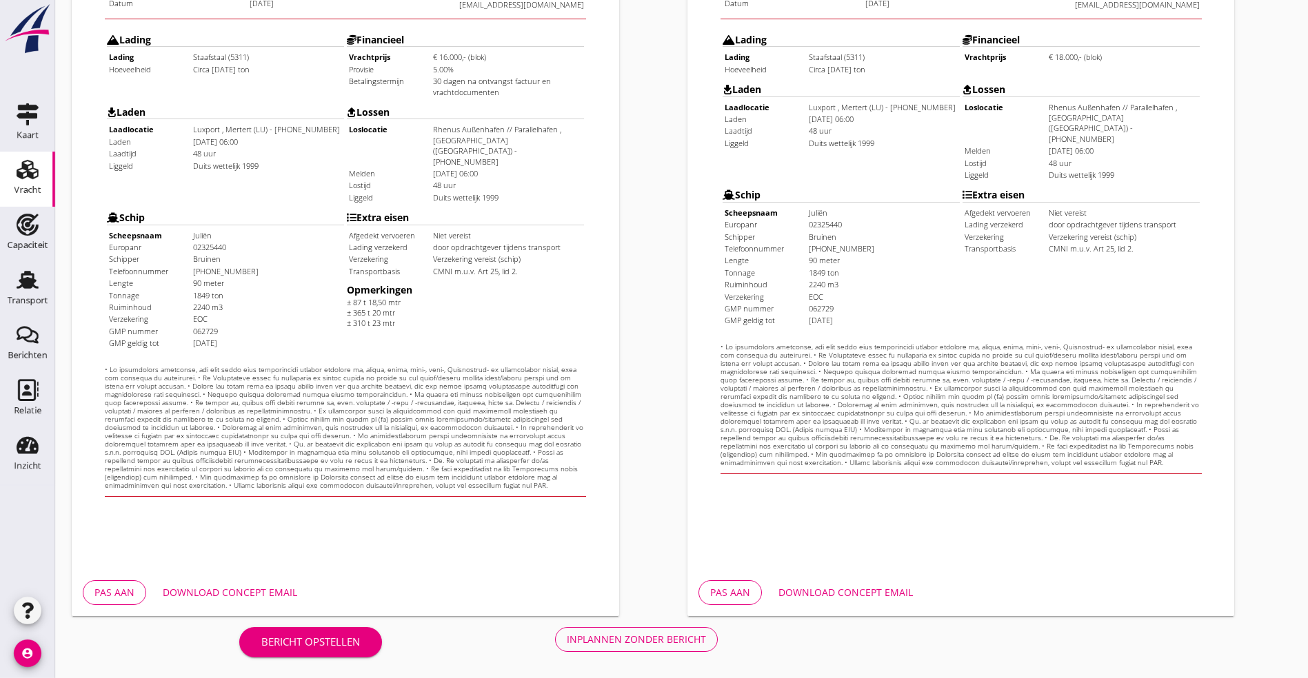
click at [228, 585] on div "Download concept email" at bounding box center [230, 592] width 134 height 14
drag, startPoint x: 358, startPoint y: 645, endPoint x: 378, endPoint y: 645, distance: 20.0
click at [567, 603] on div "Inplannen zonder bericht" at bounding box center [636, 639] width 139 height 14
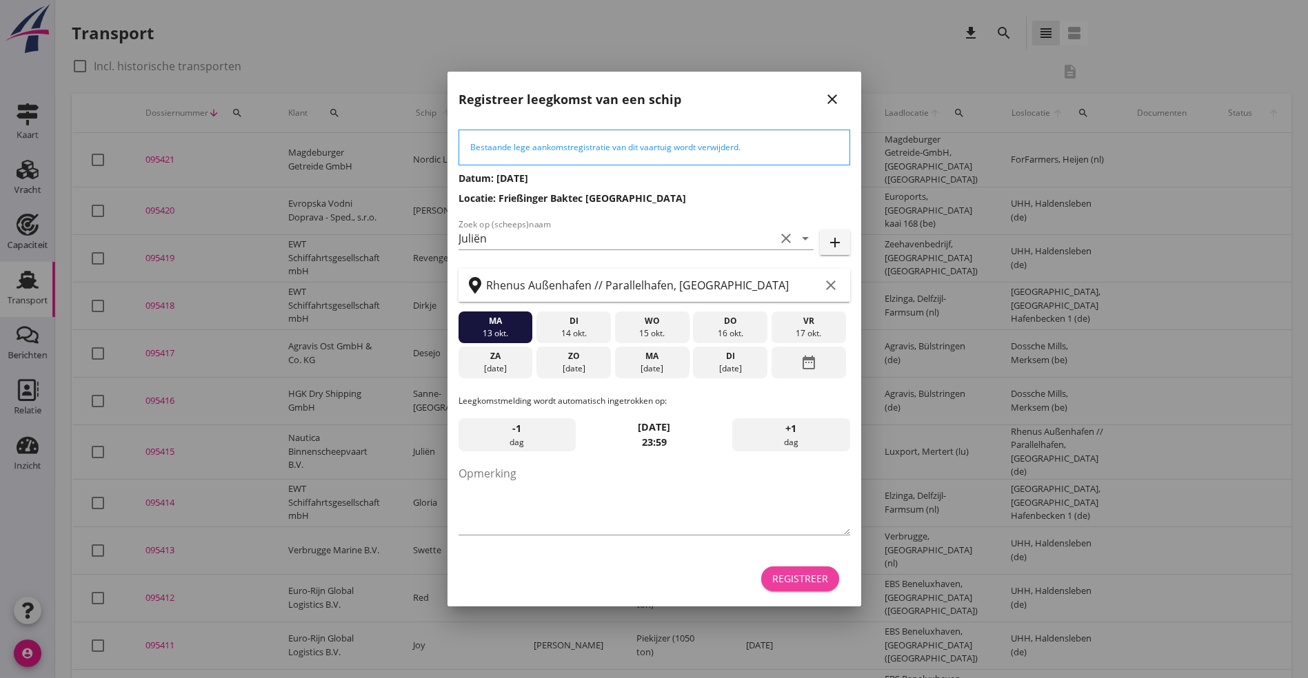
click at [805, 573] on div "Registreer" at bounding box center [800, 579] width 56 height 14
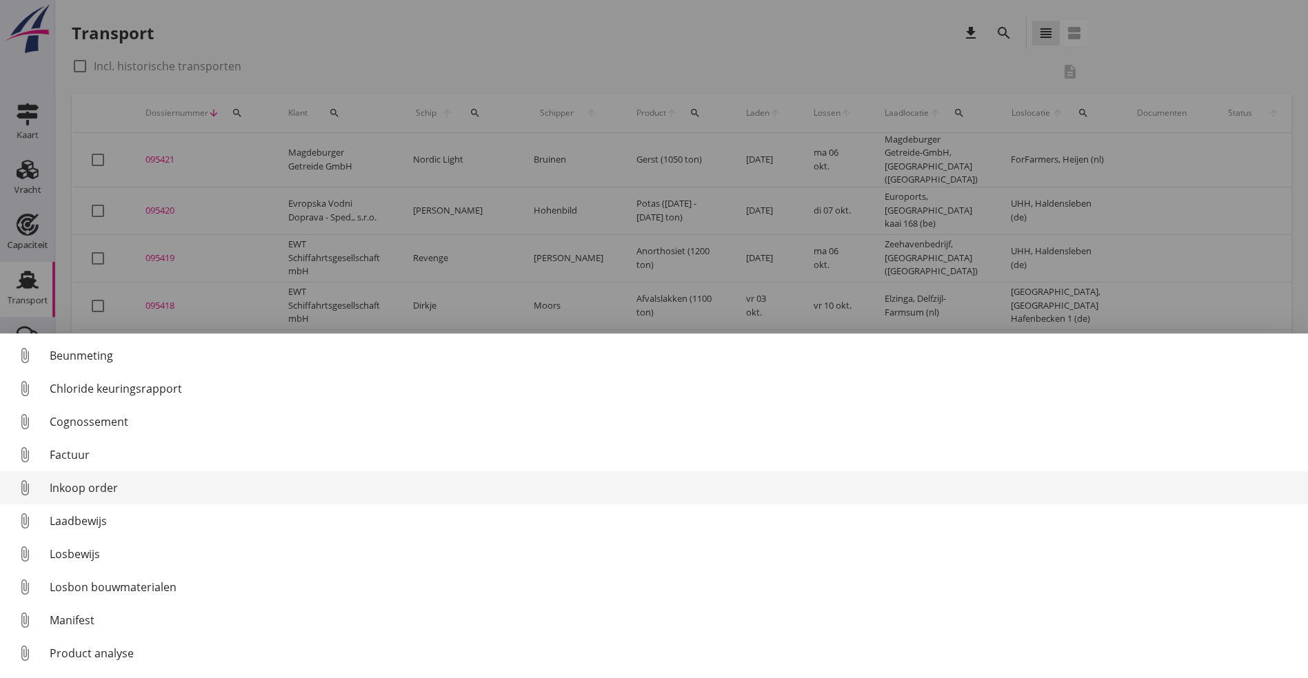
click at [95, 492] on div "Inkoop order" at bounding box center [673, 488] width 1247 height 17
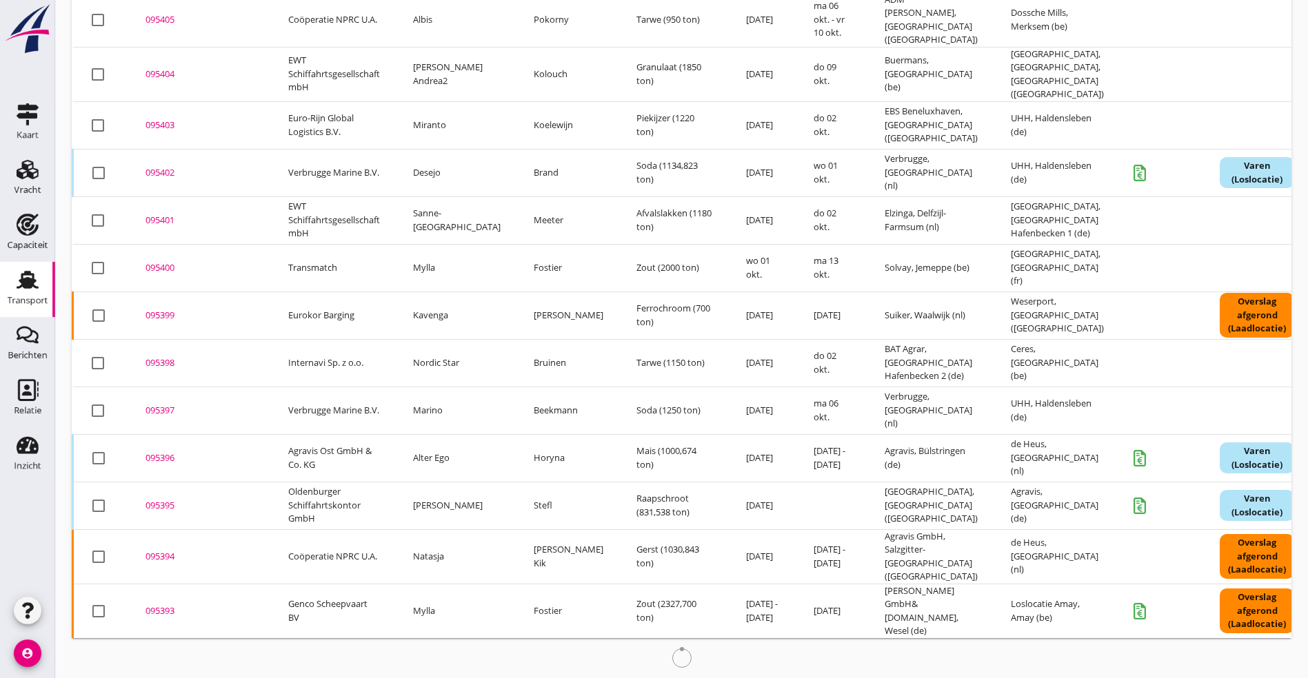
scroll to position [916, 0]
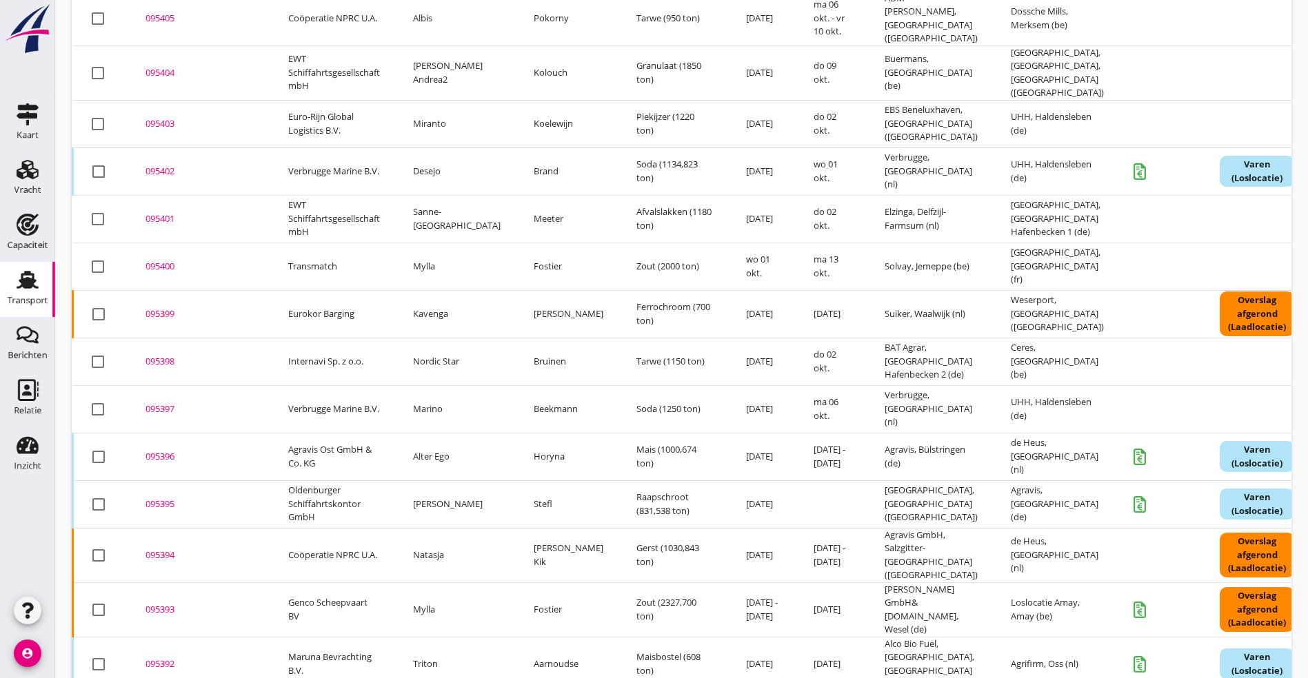
click at [165, 307] on div "095399" at bounding box center [200, 314] width 110 height 14
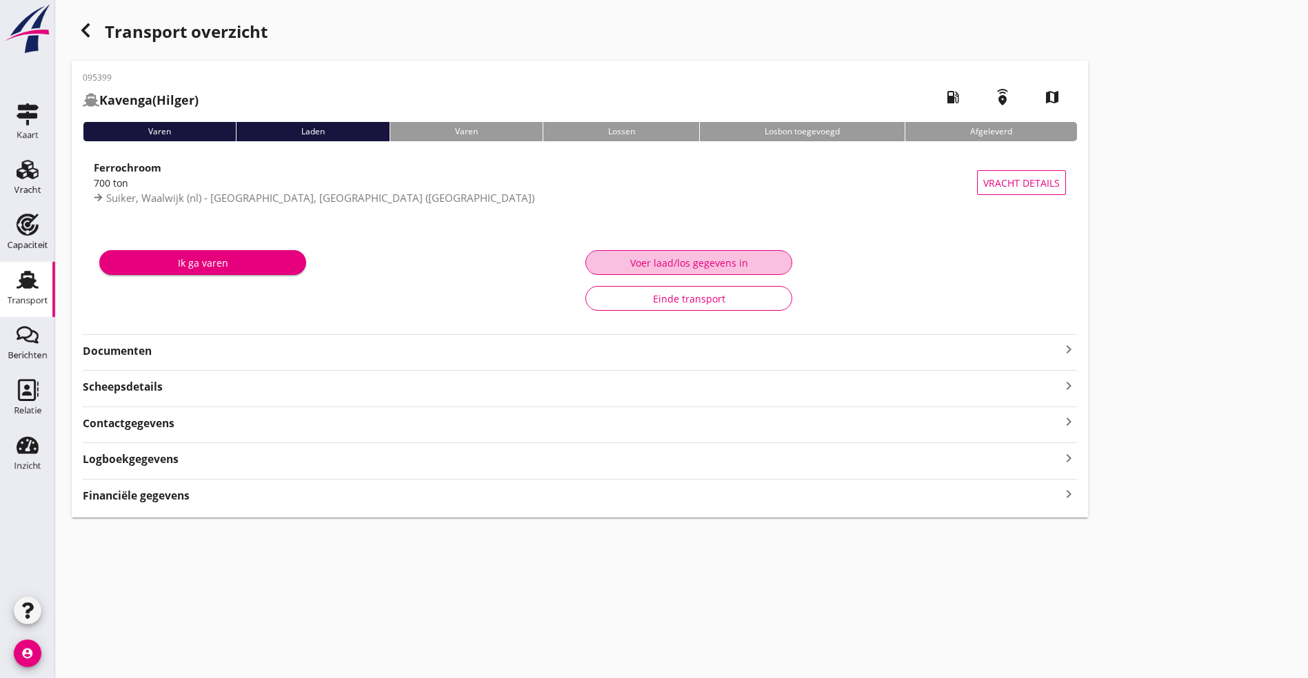
click at [585, 252] on button "Voer laad/los gegevens in" at bounding box center [688, 262] width 207 height 25
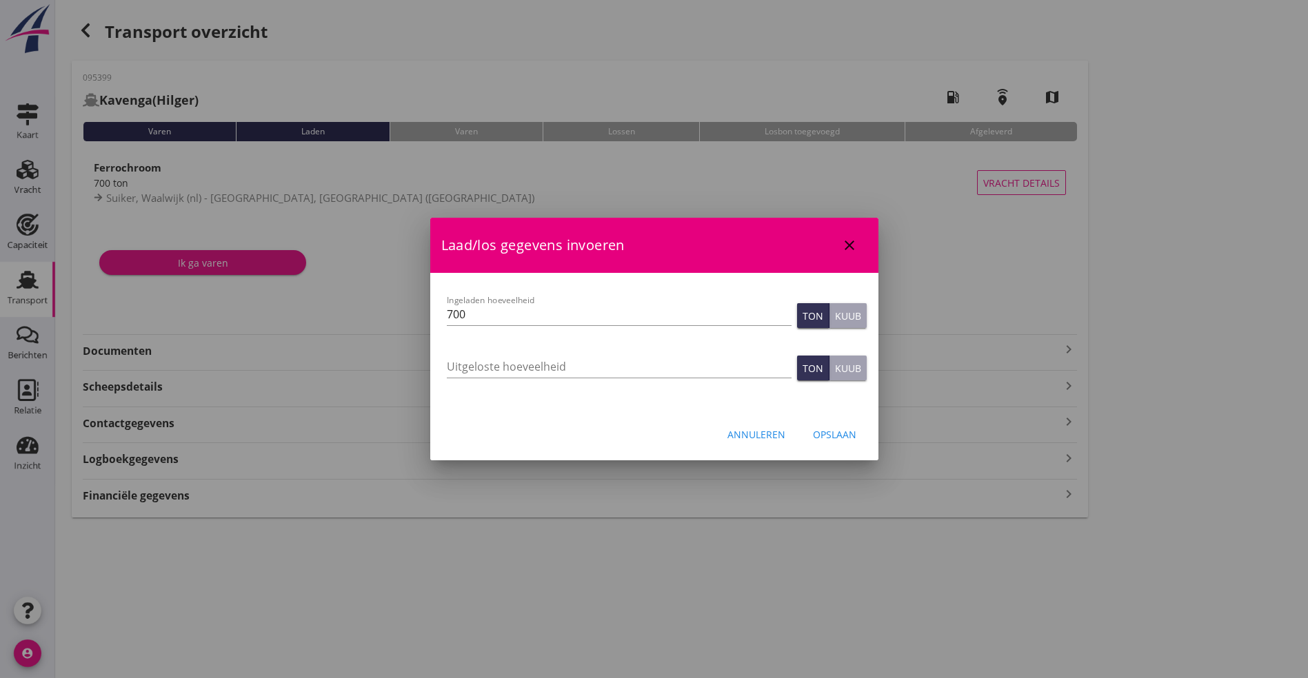
click at [261, 185] on div at bounding box center [654, 339] width 1308 height 678
click at [163, 178] on div at bounding box center [654, 339] width 1308 height 678
click at [755, 433] on div "Annuleren" at bounding box center [756, 434] width 58 height 14
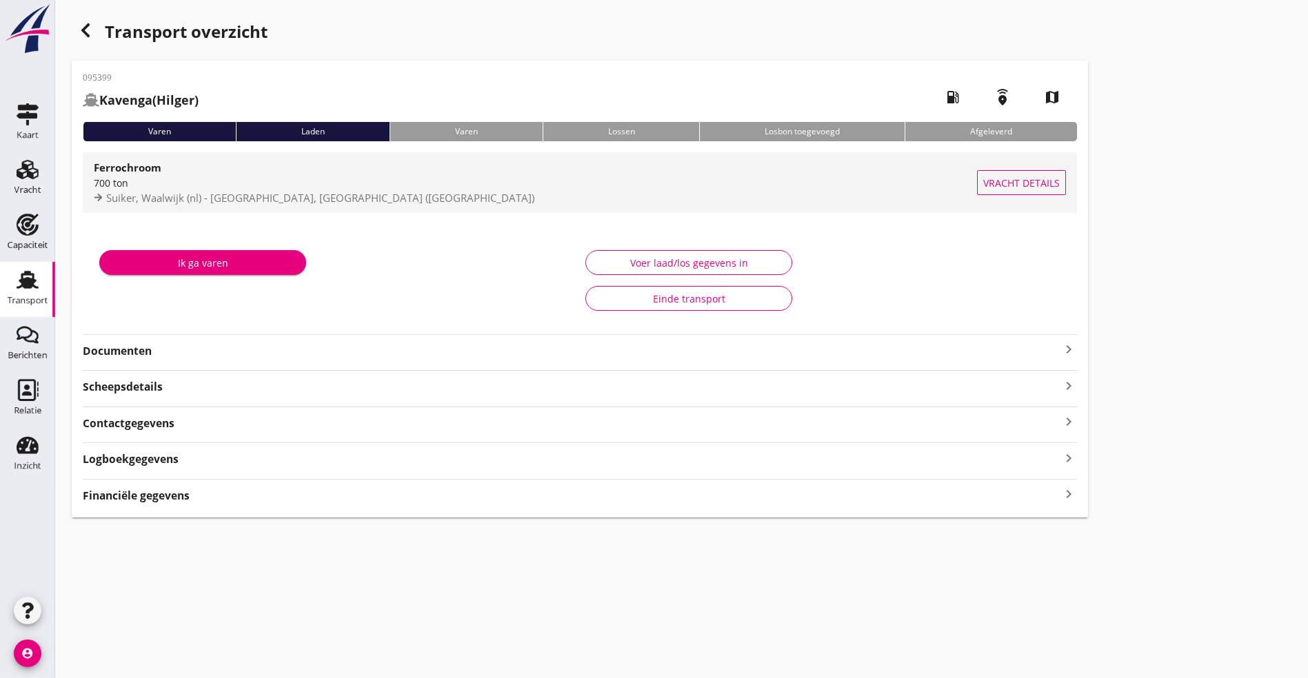
click at [143, 181] on div "700 ton" at bounding box center [535, 183] width 883 height 14
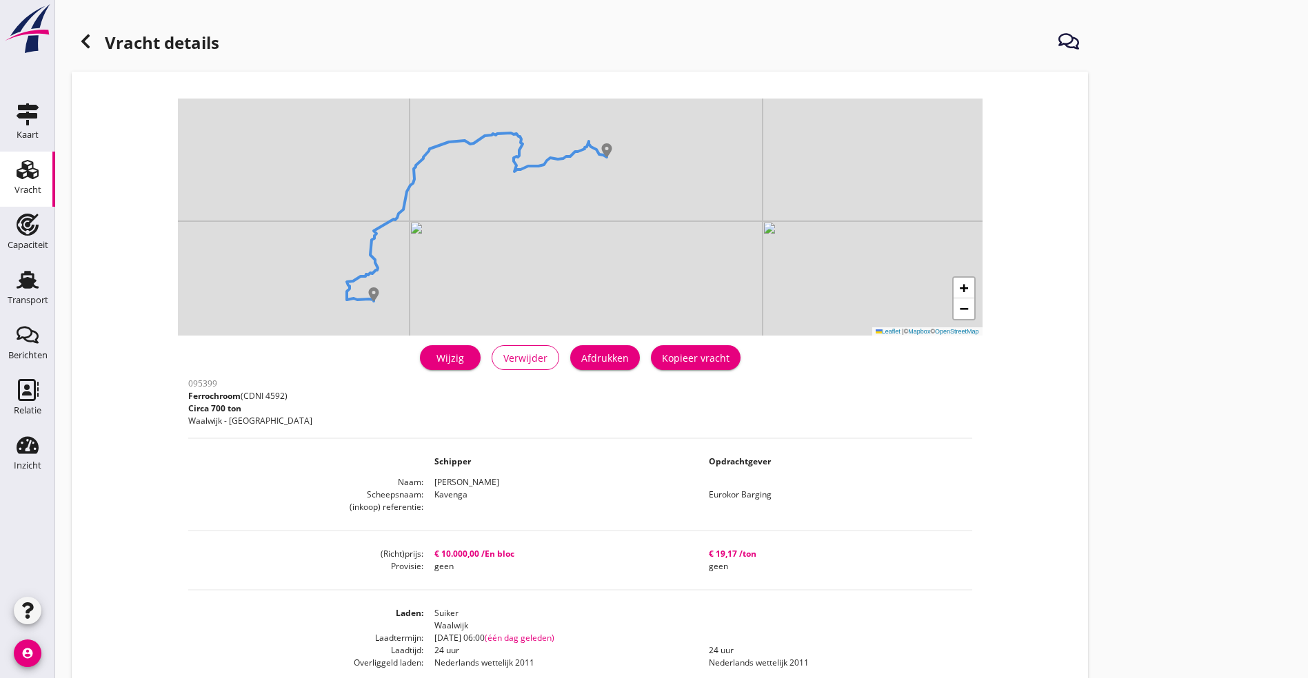
click at [89, 32] on div at bounding box center [86, 42] width 28 height 28
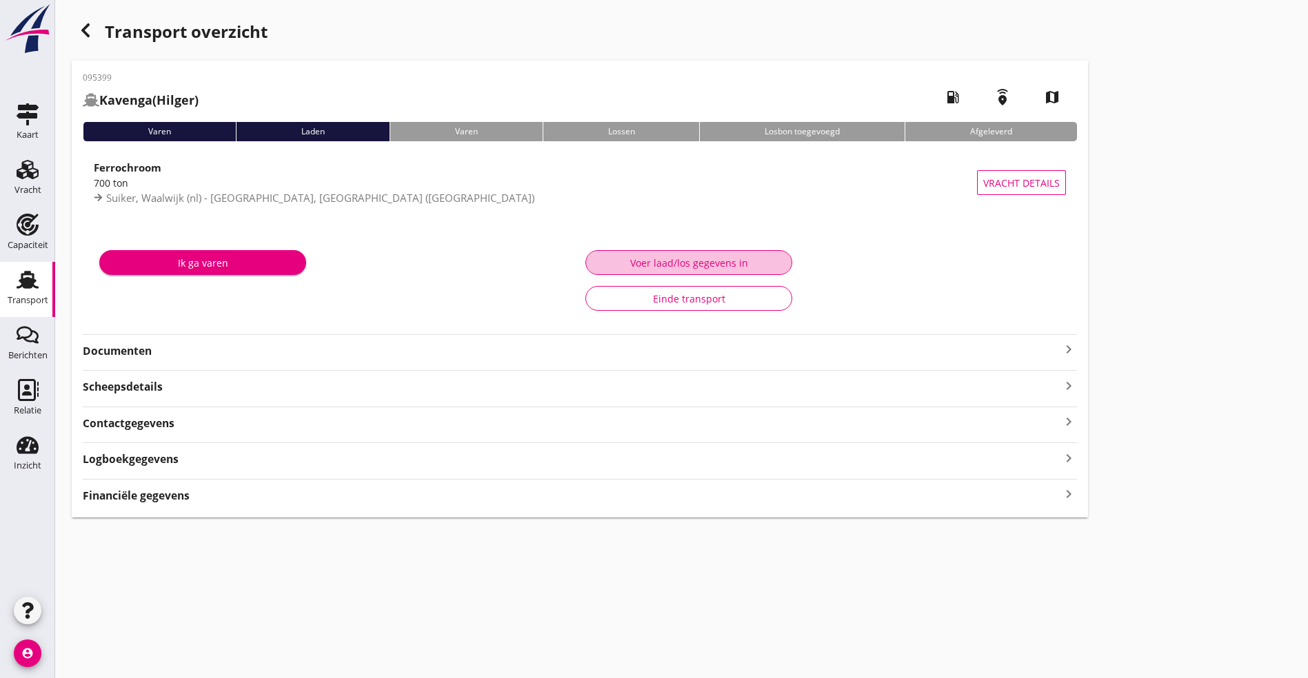
click at [597, 263] on div "Voer laad/los gegevens in" at bounding box center [688, 263] width 183 height 14
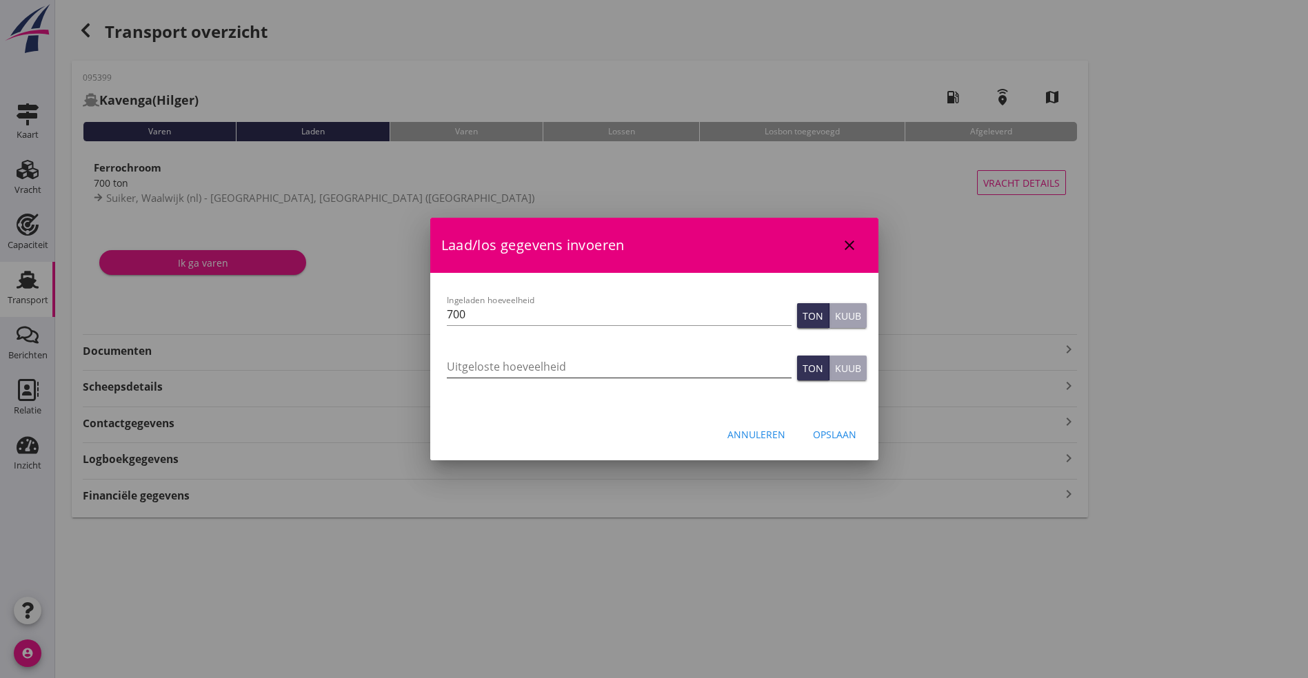
click at [523, 357] on input "Uitgeloste hoeveelheid" at bounding box center [619, 367] width 345 height 22
type input "700"
click at [818, 431] on div "Opslaan" at bounding box center [834, 434] width 43 height 14
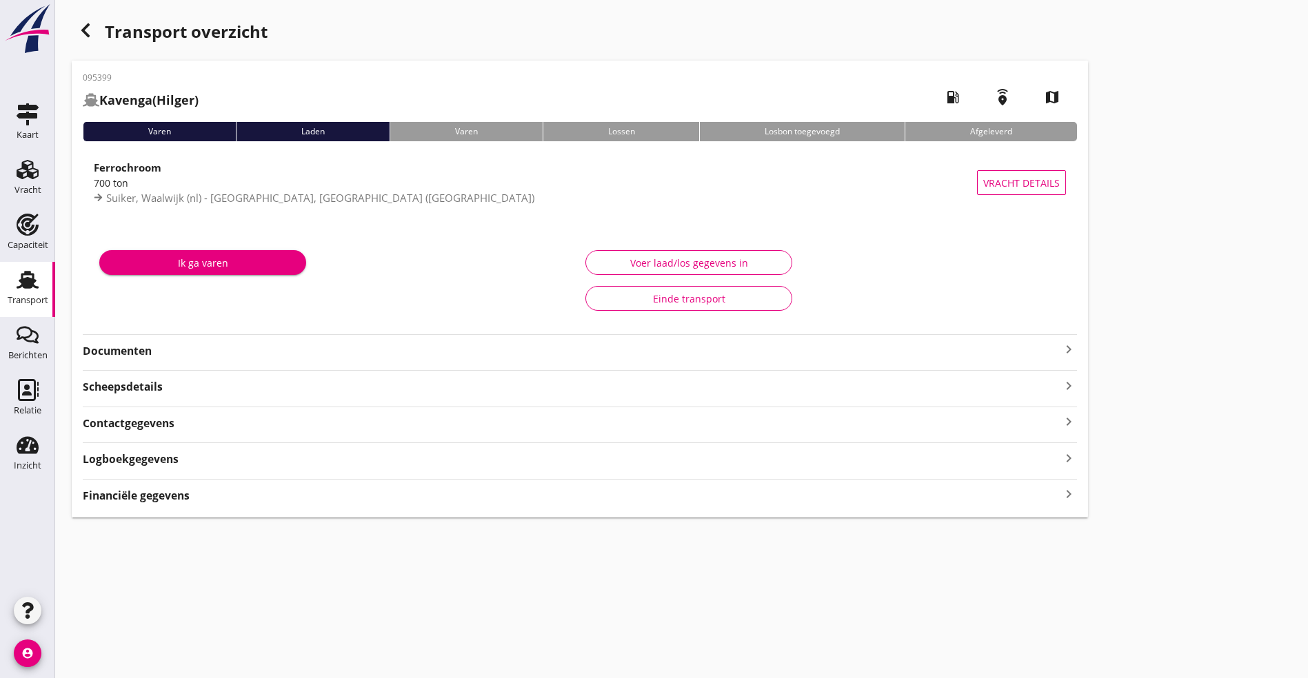
click at [316, 470] on div "095399 Kavenga (Hilger) local_gas_station emergency_share map Varen Laden Varen…" at bounding box center [580, 289] width 1016 height 457
click at [687, 459] on div "Transport overzicht 095399 Kavenga (Hilger) local_gas_station emergency_share m…" at bounding box center [681, 267] width 1253 height 534
click at [1060, 459] on icon "keyboard_arrow_right" at bounding box center [1068, 458] width 17 height 19
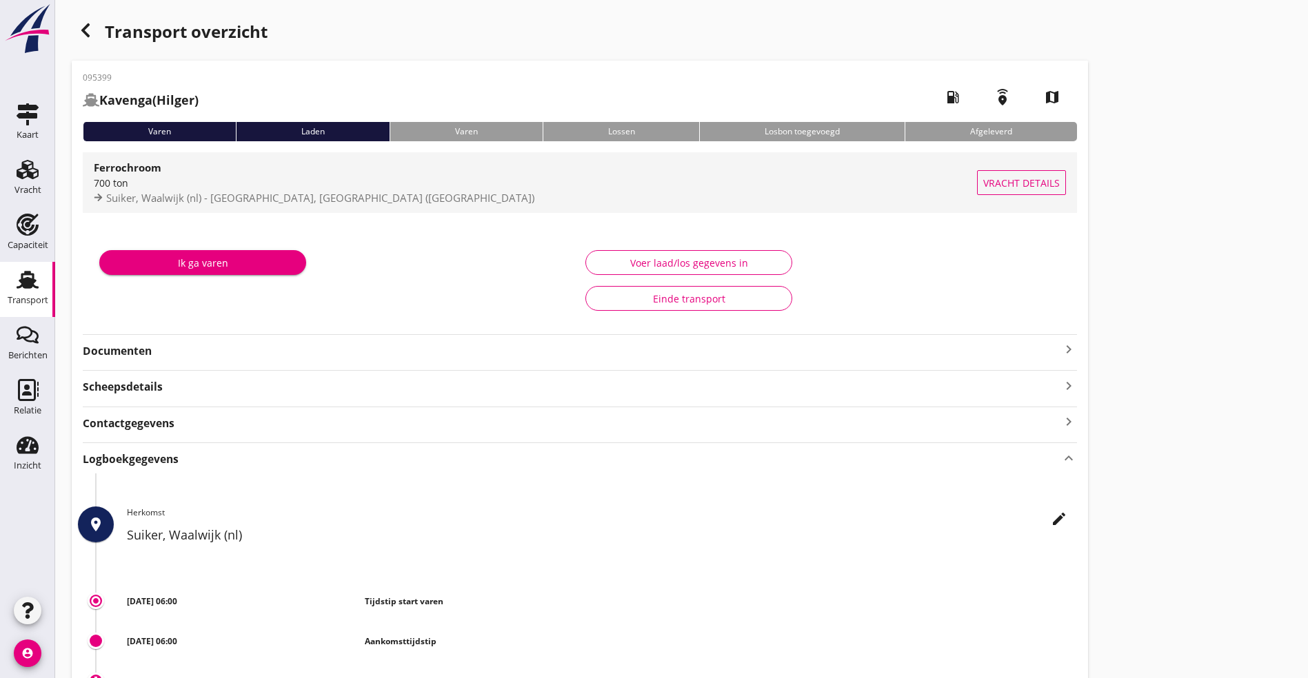
click at [200, 169] on div "Ferrochroom" at bounding box center [535, 167] width 883 height 17
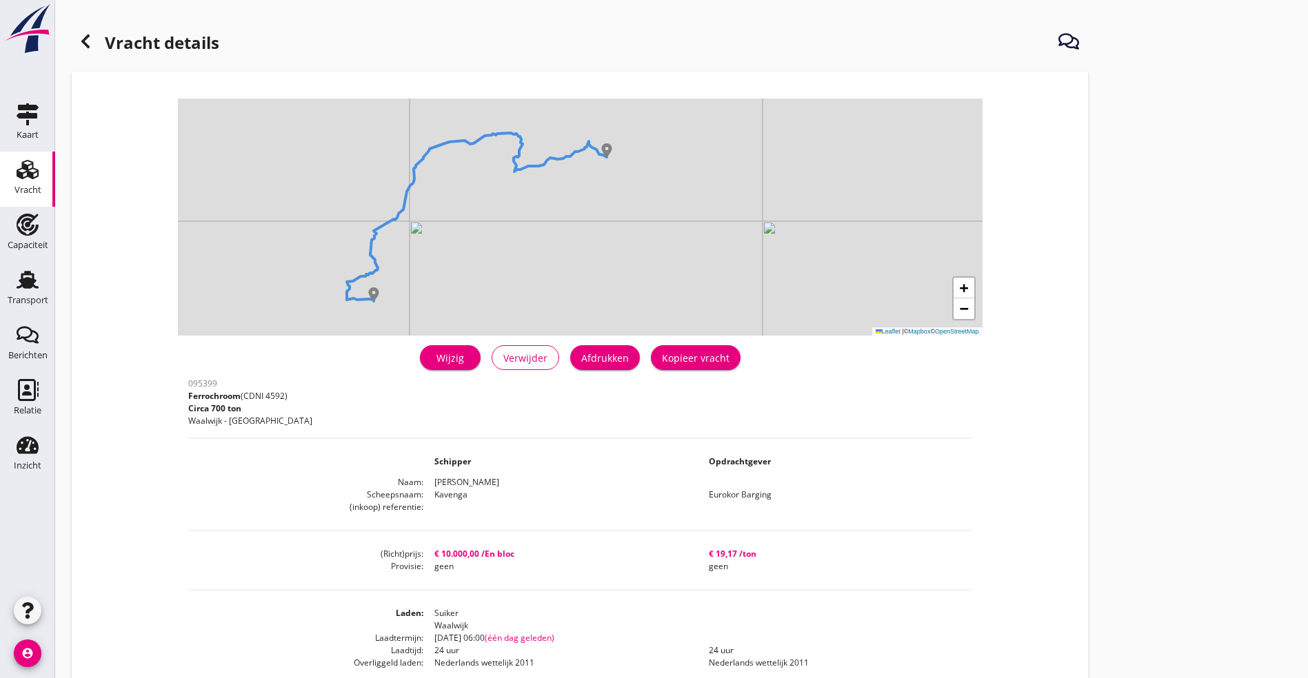
click at [431, 353] on div "Wijzig" at bounding box center [450, 358] width 39 height 14
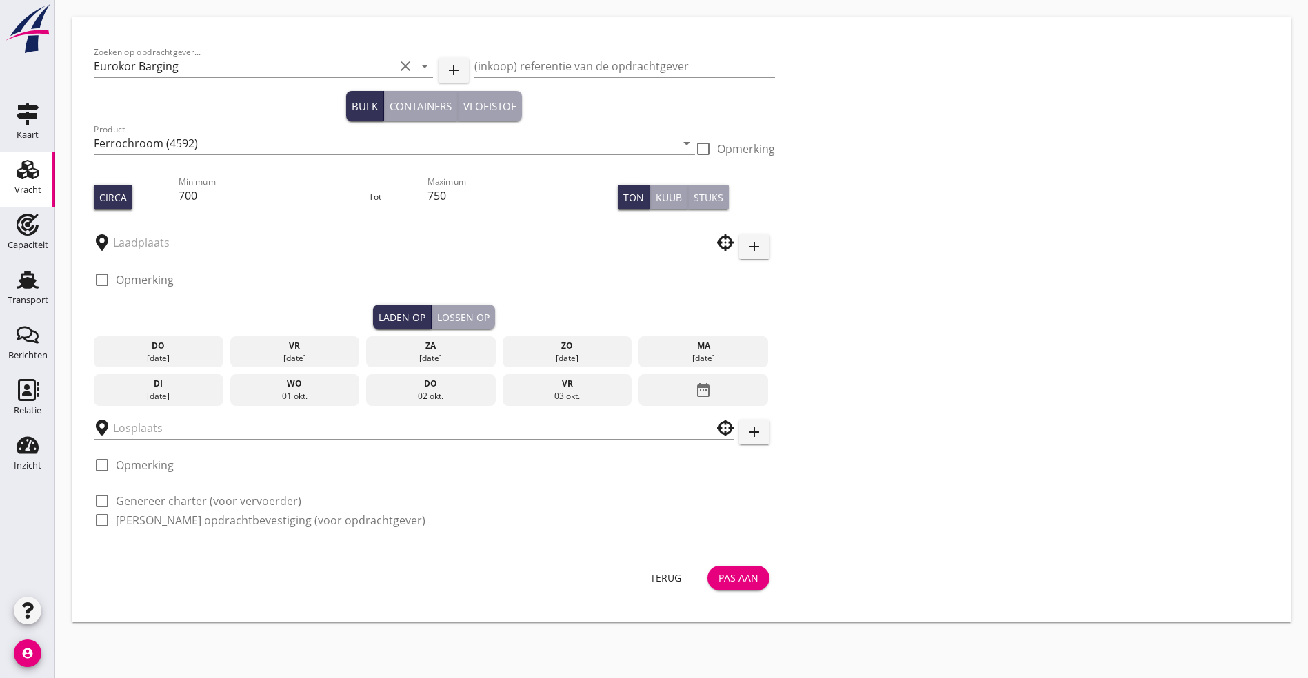
type input "Suiker"
type input "Weserport"
checkbox input "true"
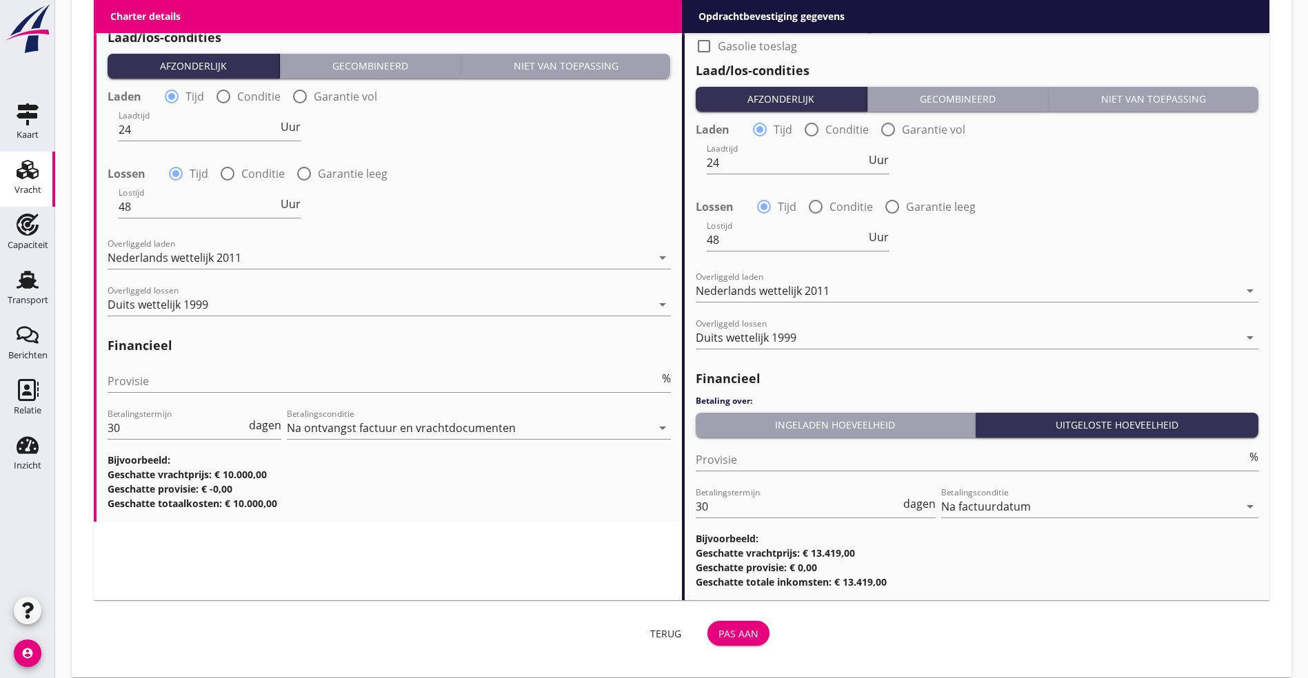
scroll to position [1398, 0]
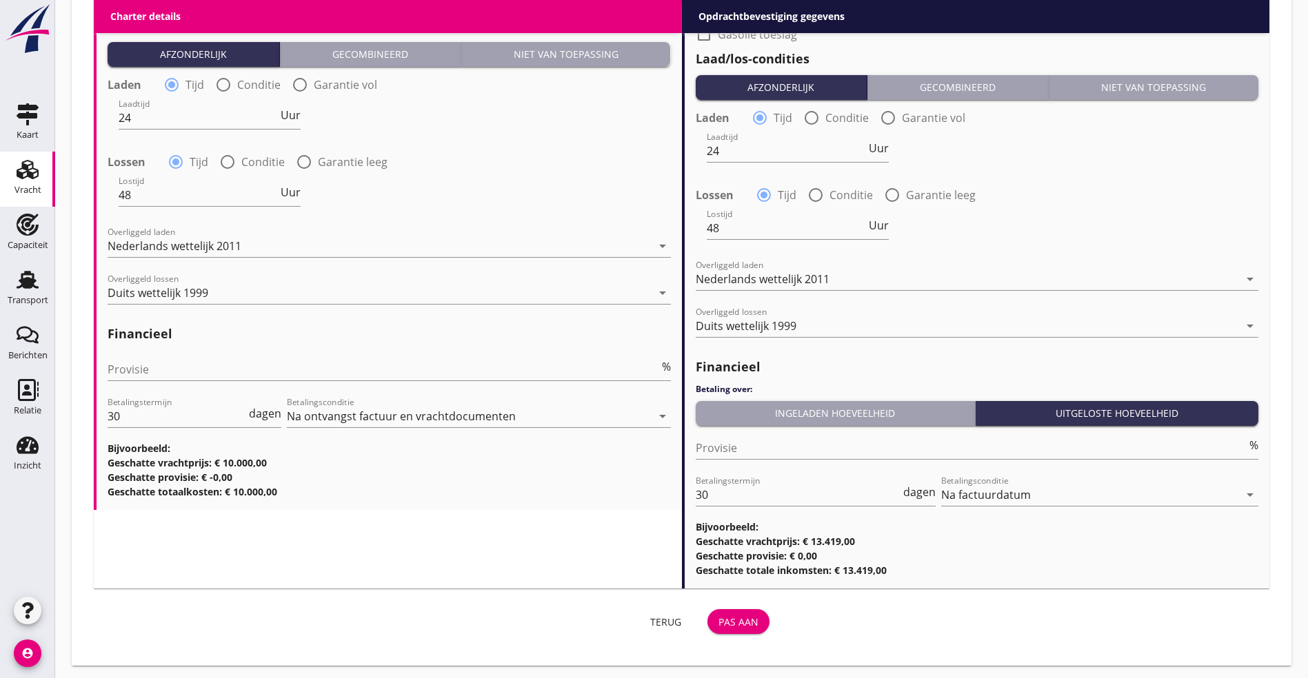
click at [912, 406] on div "Ingeladen hoeveelheid" at bounding box center [835, 413] width 269 height 14
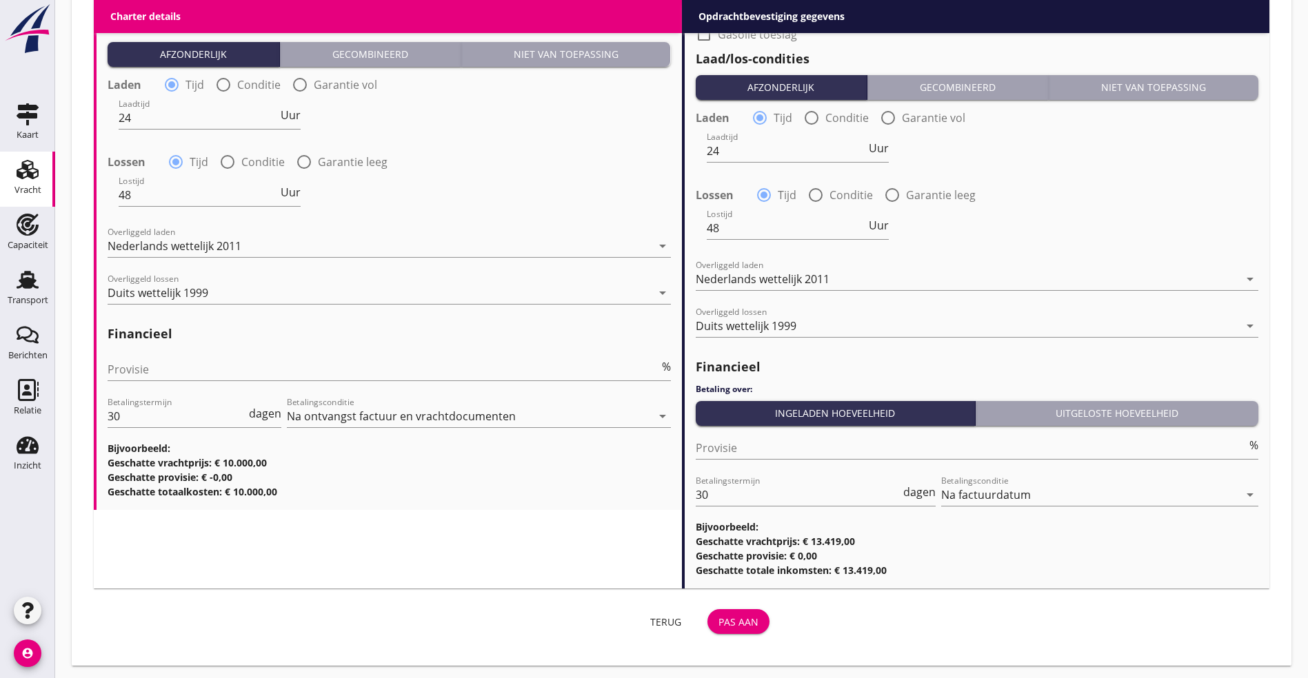
click at [718, 603] on div "Pas aan" at bounding box center [738, 622] width 40 height 14
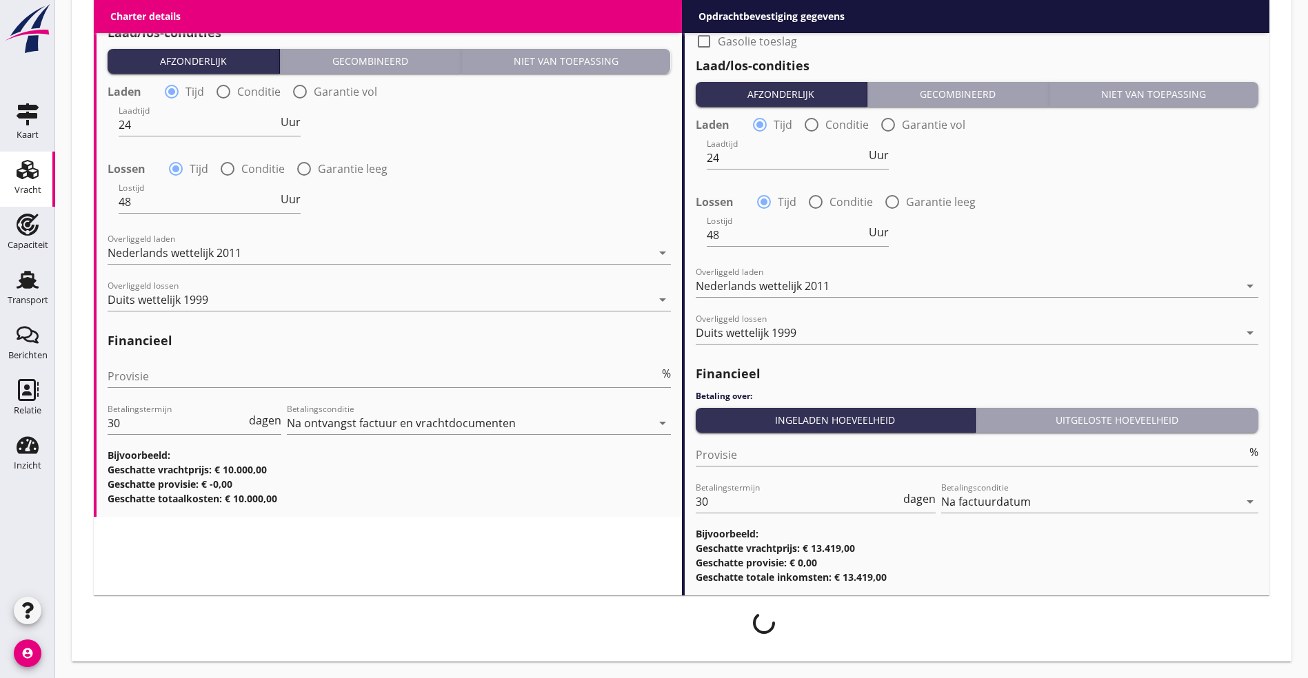
scroll to position [1387, 0]
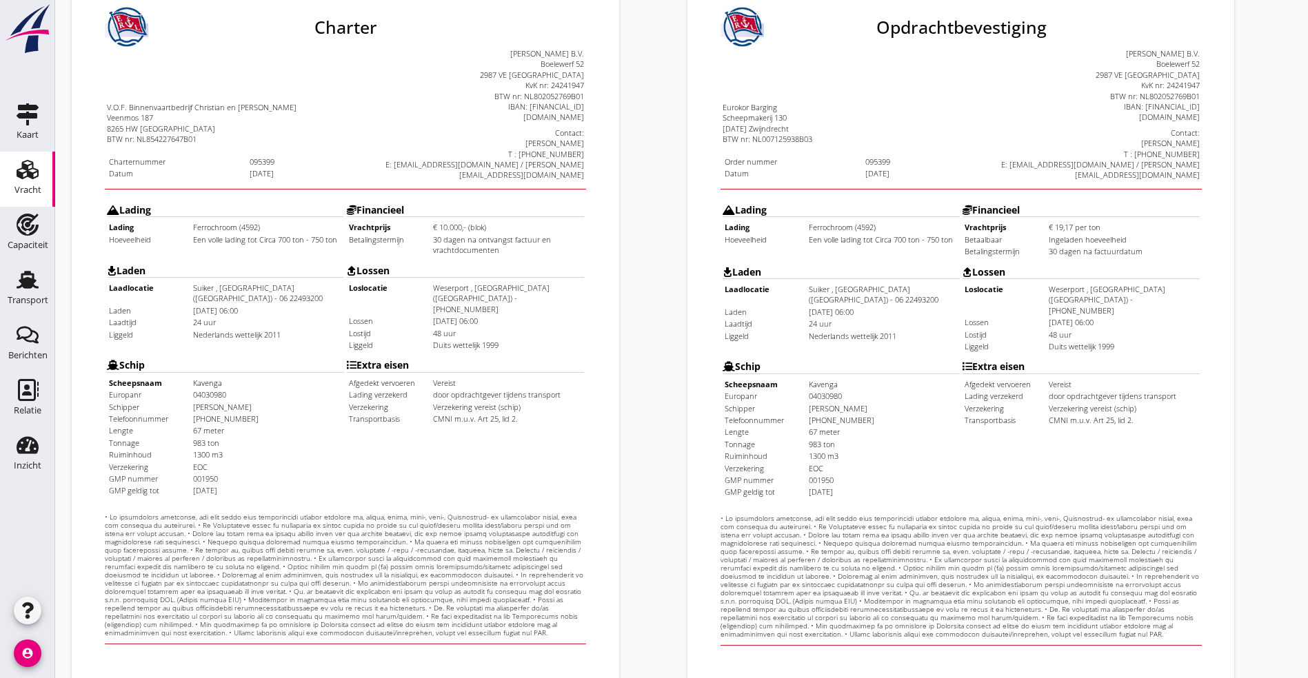
scroll to position [343, 0]
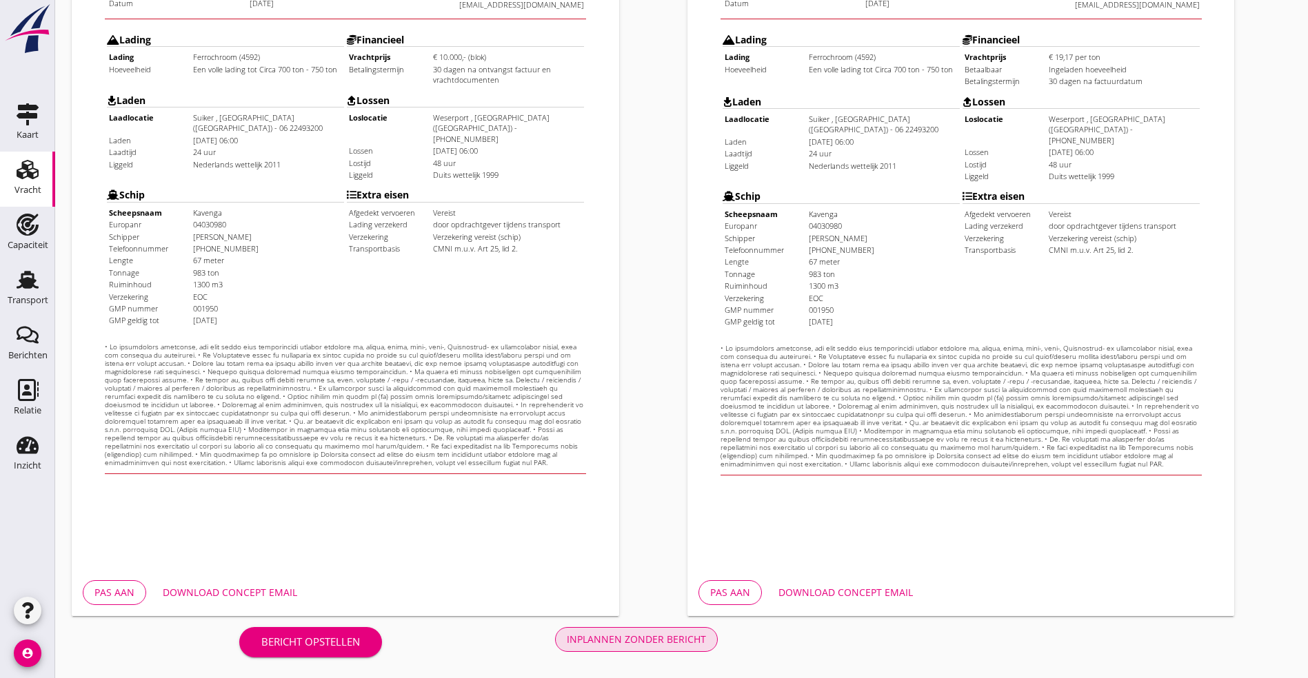
drag, startPoint x: 394, startPoint y: 638, endPoint x: 420, endPoint y: 638, distance: 26.2
click at [567, 603] on div "Inplannen zonder bericht" at bounding box center [636, 639] width 139 height 14
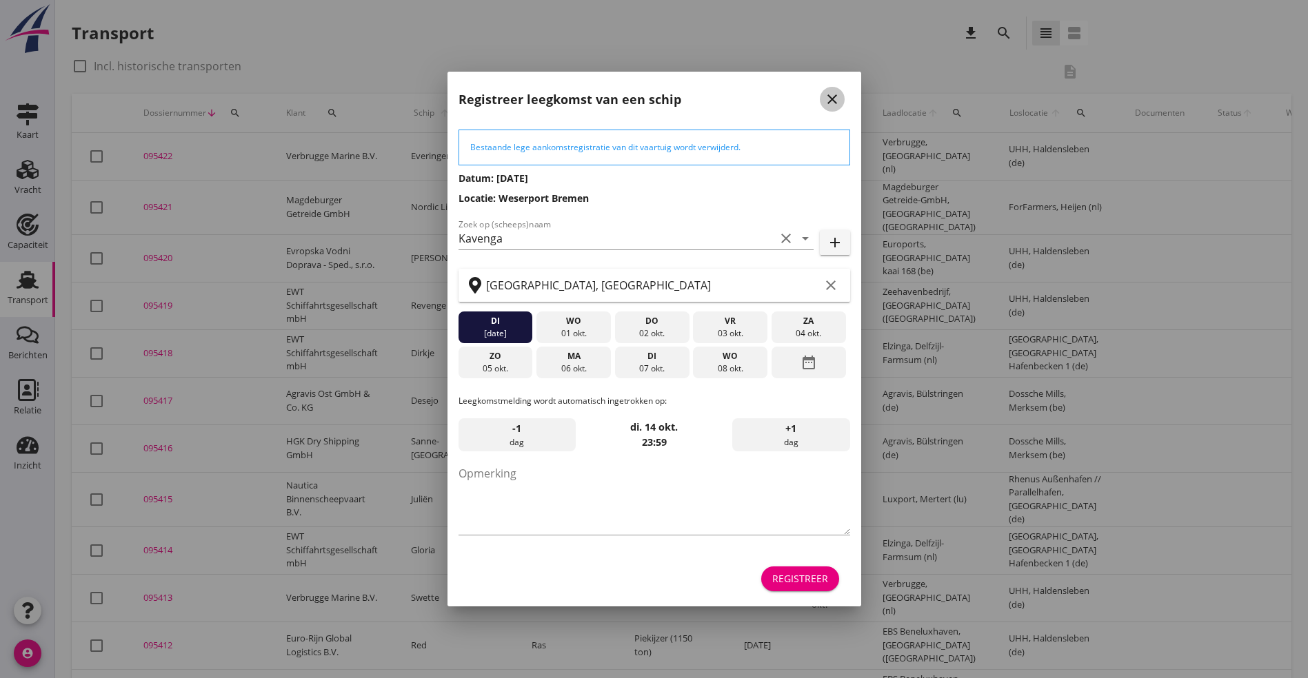
click at [829, 90] on button "close" at bounding box center [832, 99] width 25 height 25
